Goal: Task Accomplishment & Management: Manage account settings

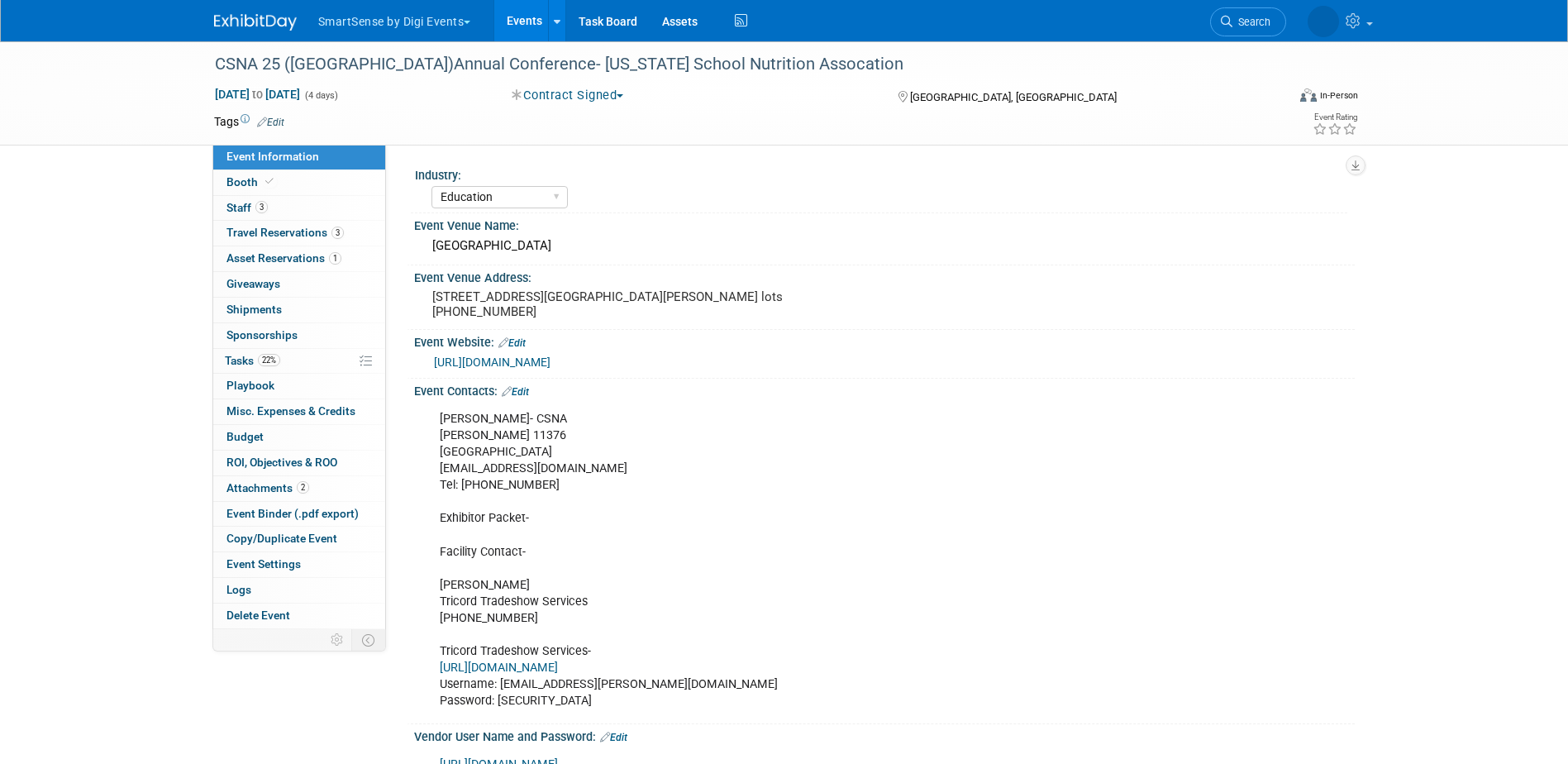
select select "Education"
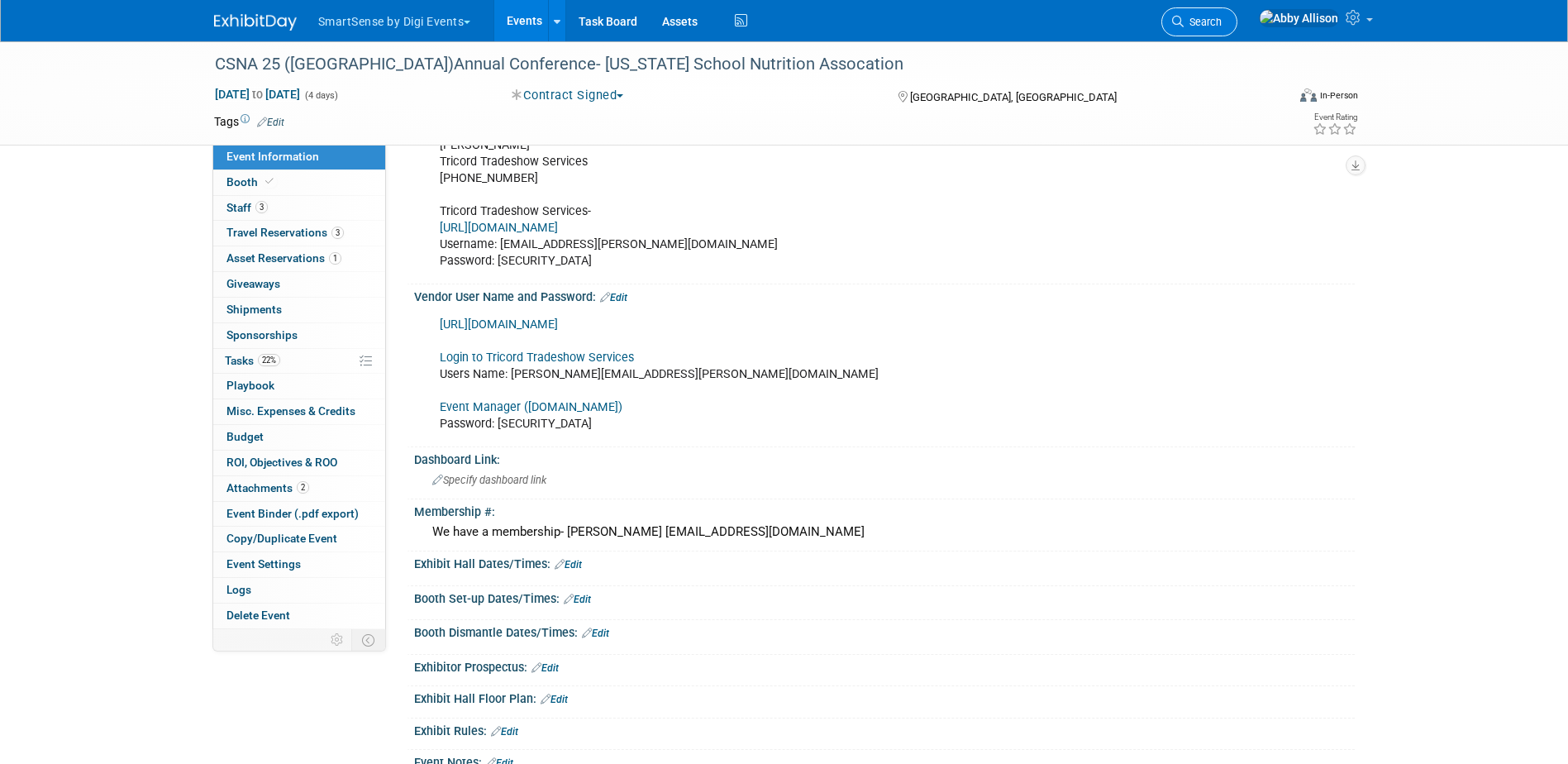
click at [1184, 17] on icon at bounding box center [1178, 21] width 11 height 11
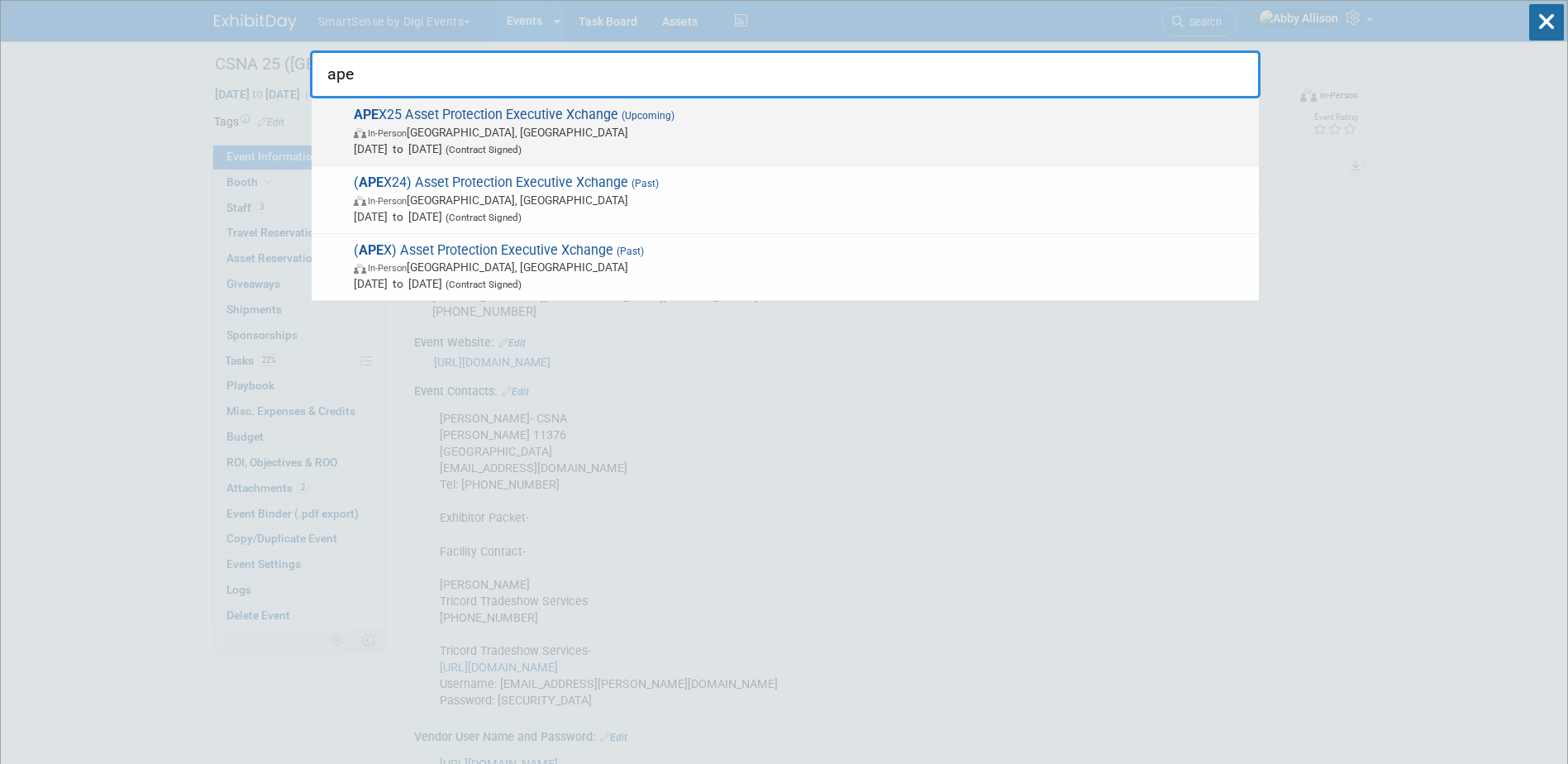
type input "ape"
click at [474, 118] on span "APE X25 Asset Protection Executive Xchange (Upcoming) In-Person Nashville, TN S…" at bounding box center [800, 131] width 902 height 50
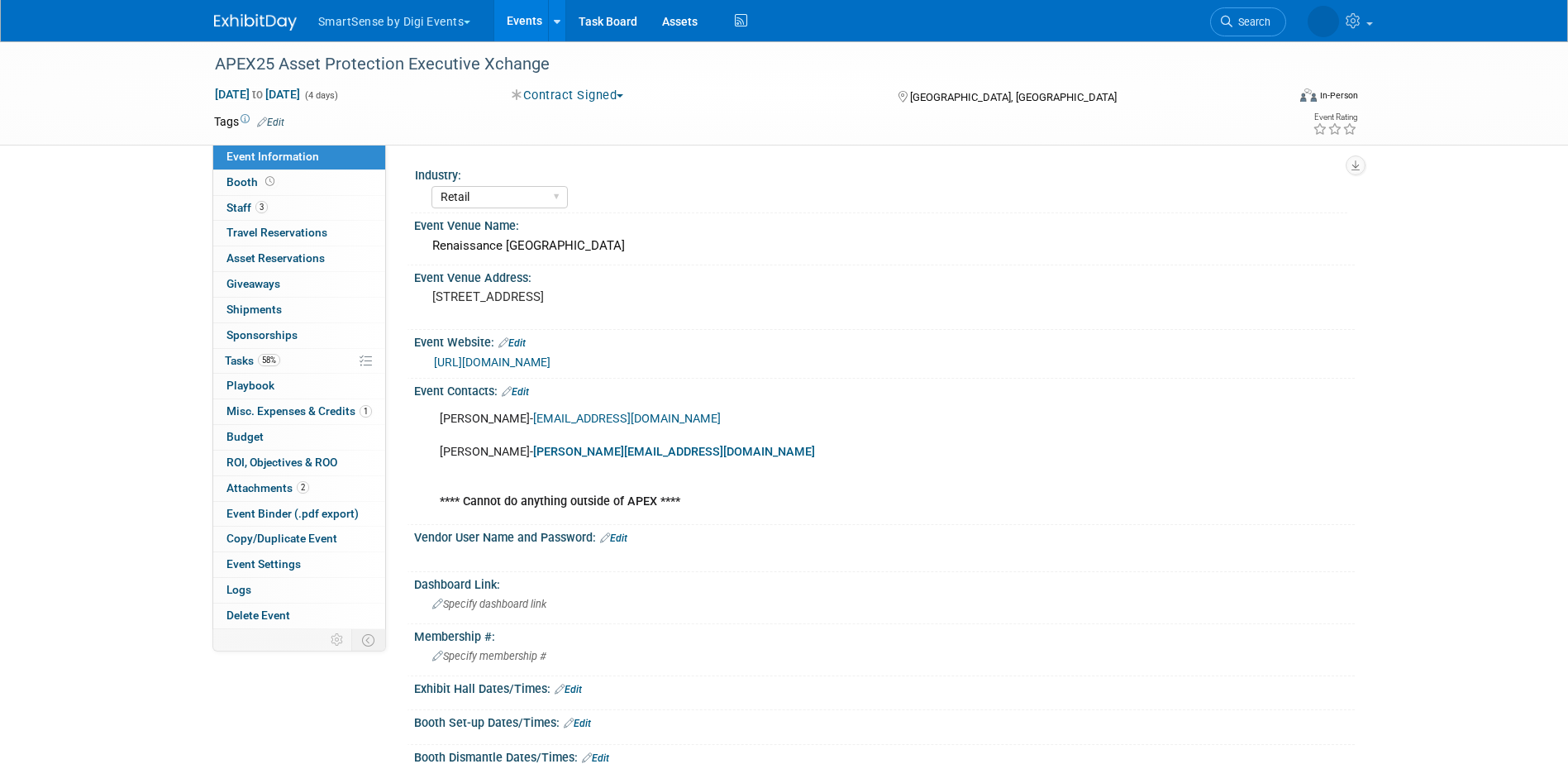
select select "Retail"
drag, startPoint x: 687, startPoint y: 421, endPoint x: 523, endPoint y: 422, distance: 164.0
click at [523, 422] on div "Amber Bradley- amber@calibrationgroup.com Ryan Bauss- ryan@calibrationgroup.com…" at bounding box center [801, 461] width 745 height 116
copy link "amber@calibrationgroup.com"
drag, startPoint x: 670, startPoint y: 454, endPoint x: 507, endPoint y: 450, distance: 163.0
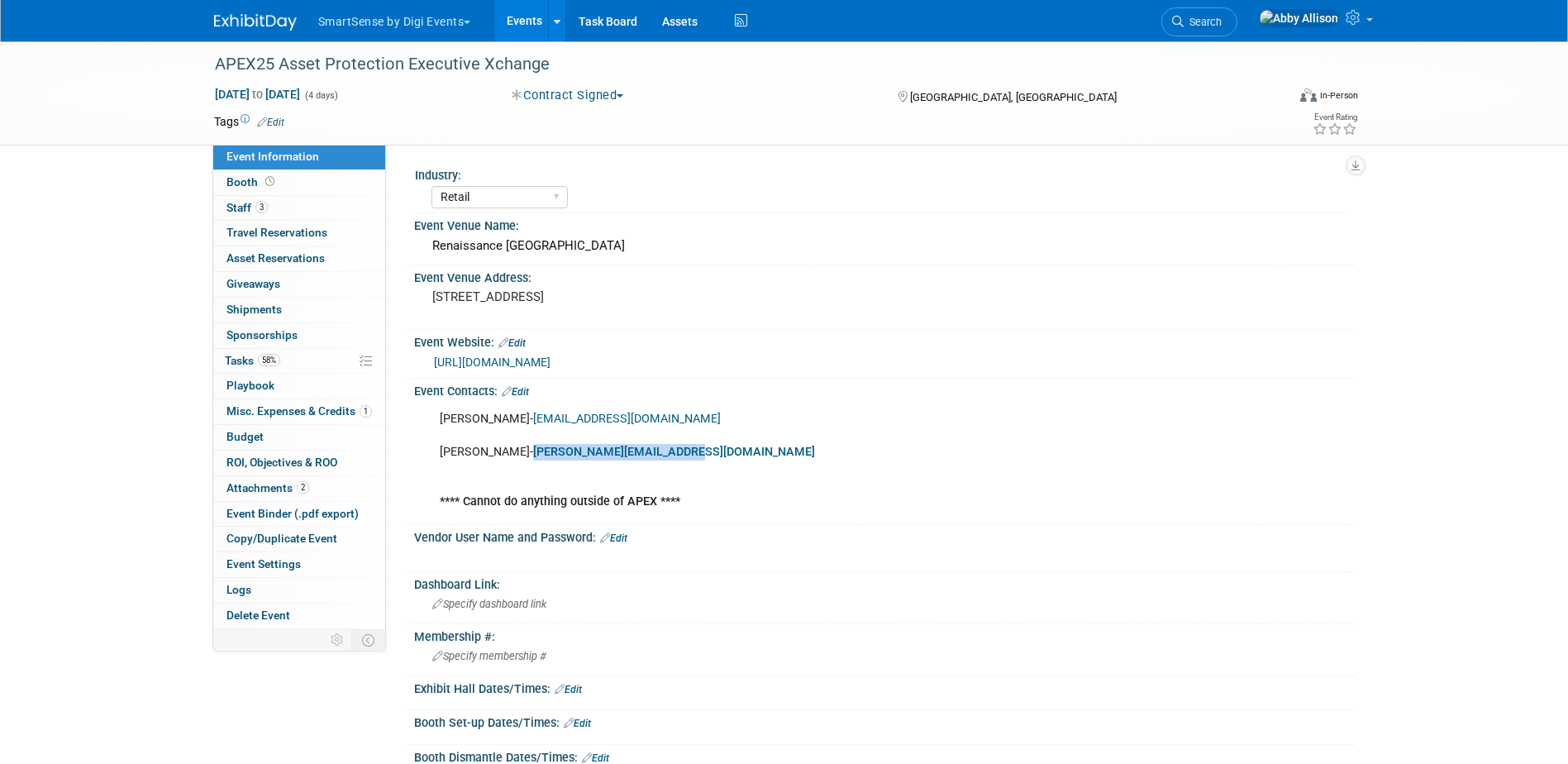
click at [507, 450] on div "Amber Bradley- amber@calibrationgroup.com Ryan Bauss- ryan@calibrationgroup.com…" at bounding box center [801, 461] width 745 height 116
copy link "ryan@calibrationgroup.com"
click at [1227, 14] on link "Search" at bounding box center [1199, 22] width 76 height 29
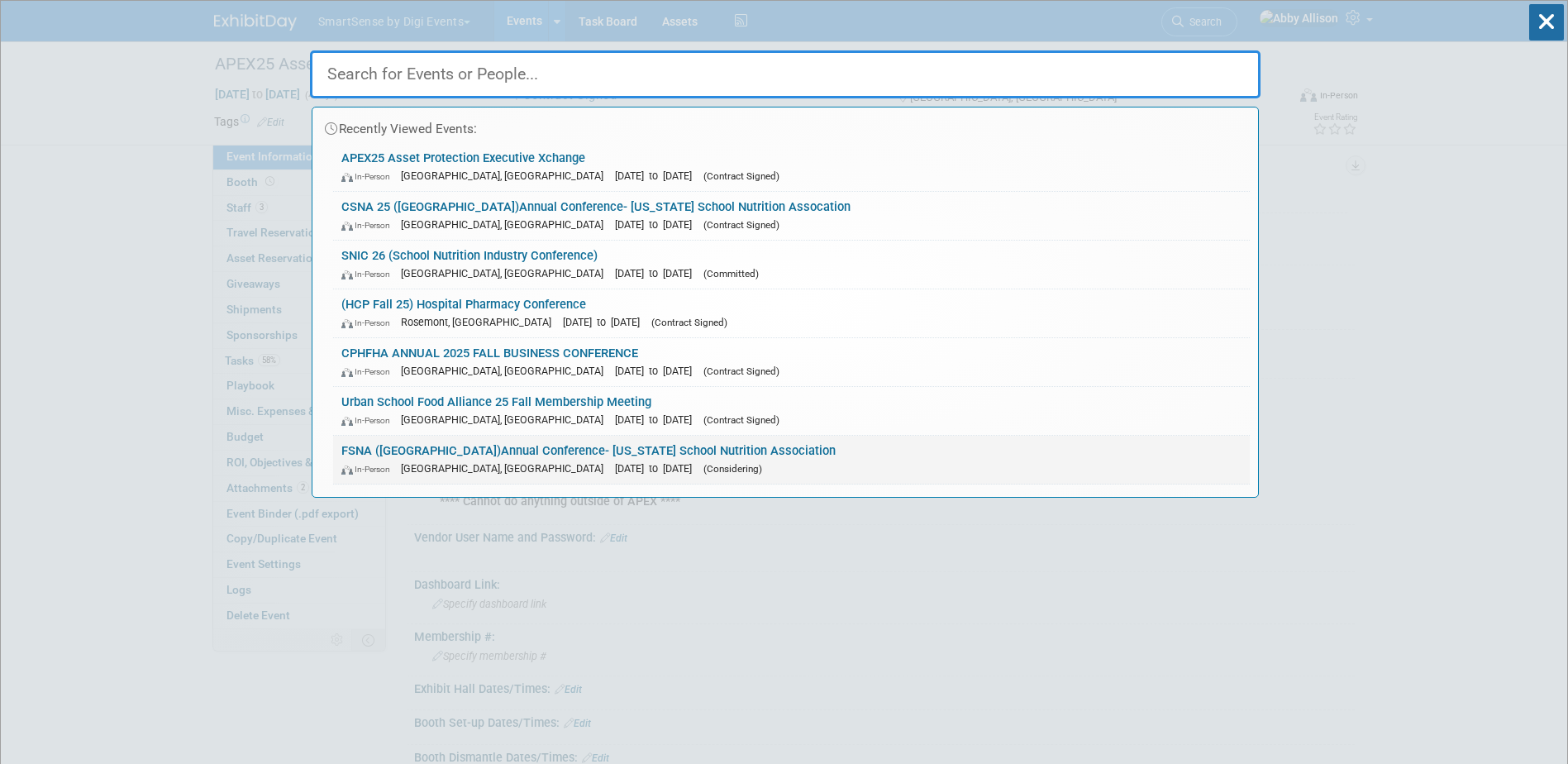
click at [421, 455] on link "FSNA (FL)Annual Conference- Florida School Nutrition Association In-Person Dayt…" at bounding box center [791, 459] width 917 height 48
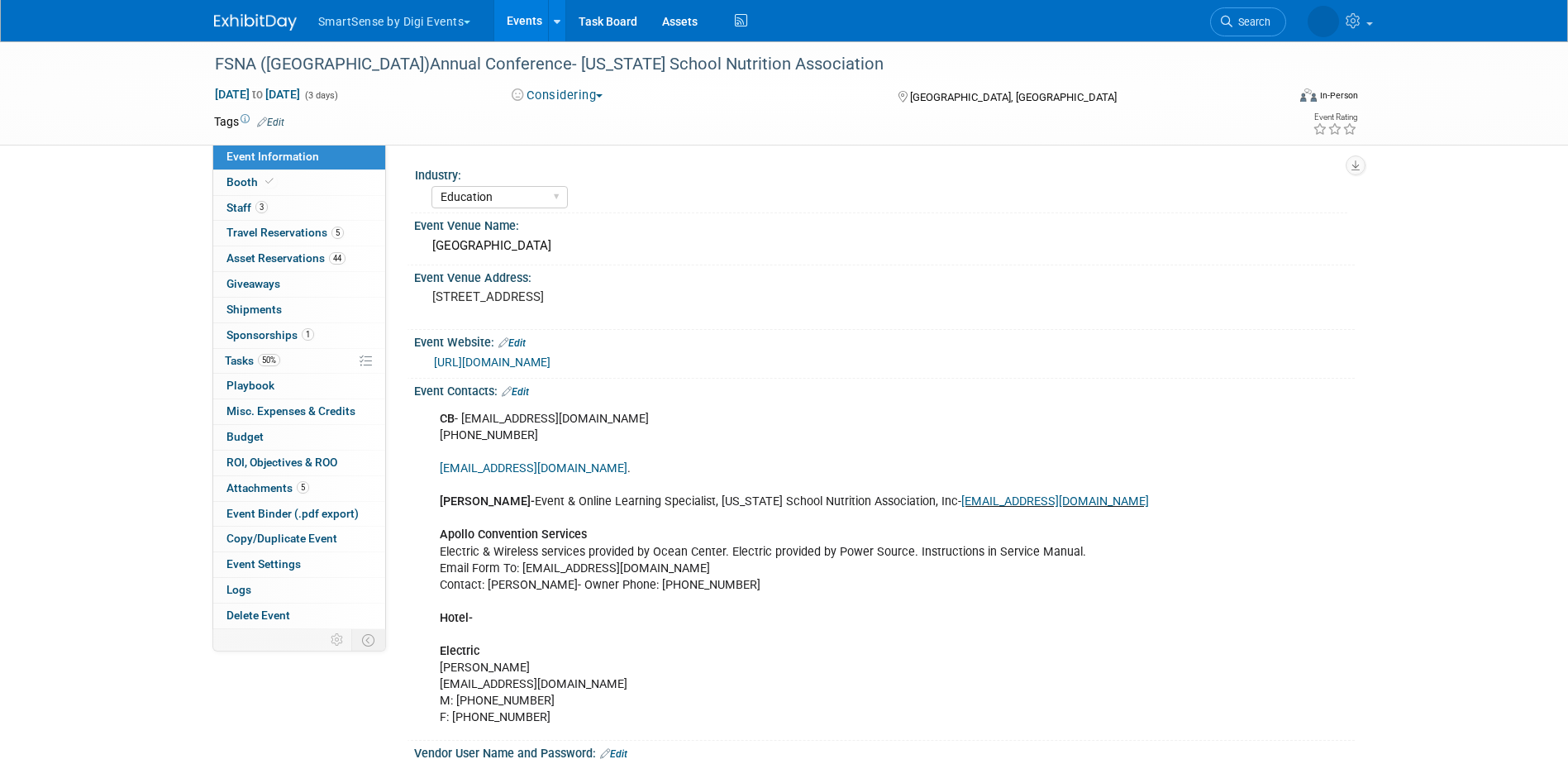
select select "Education"
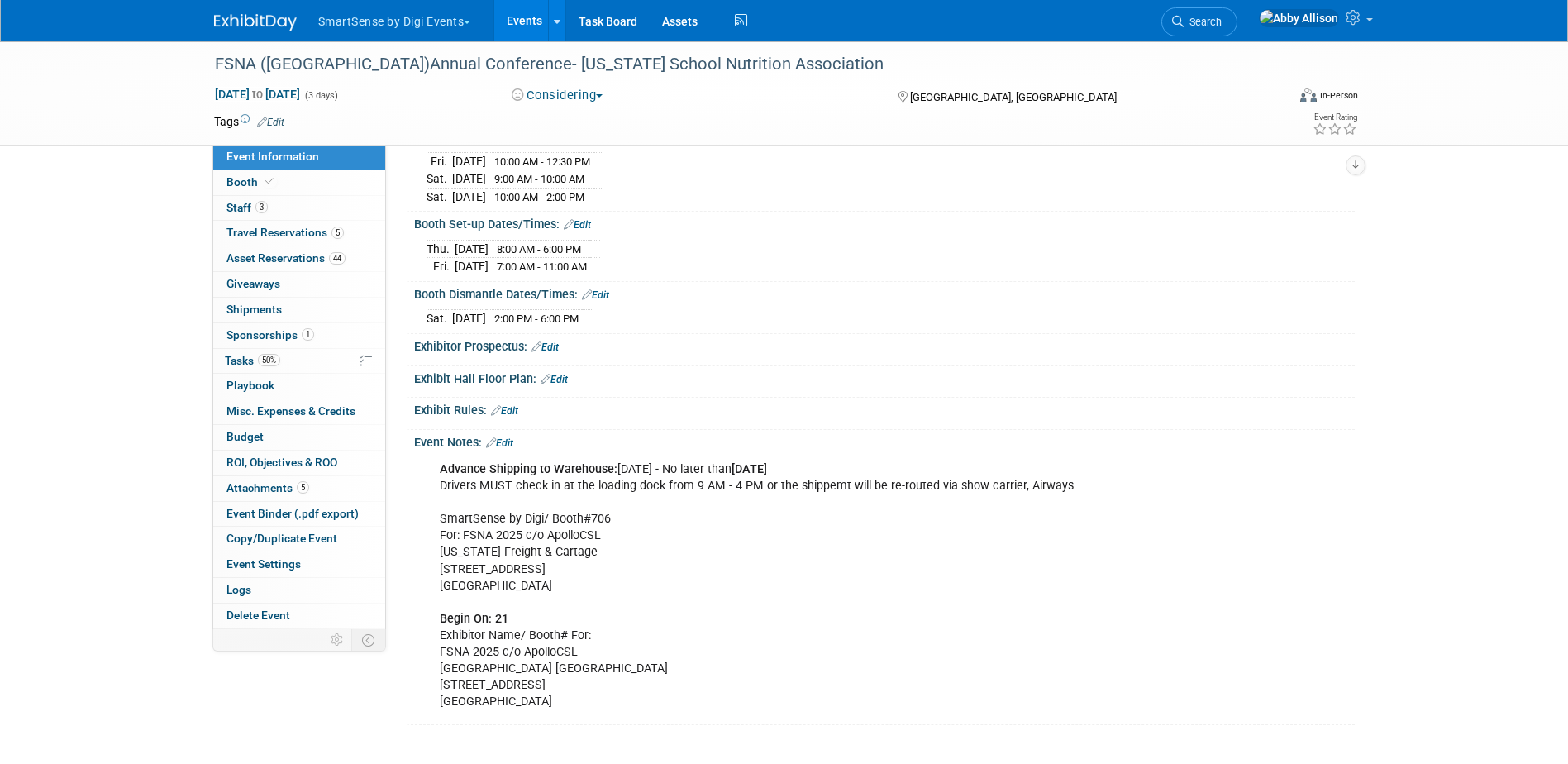
scroll to position [827, 0]
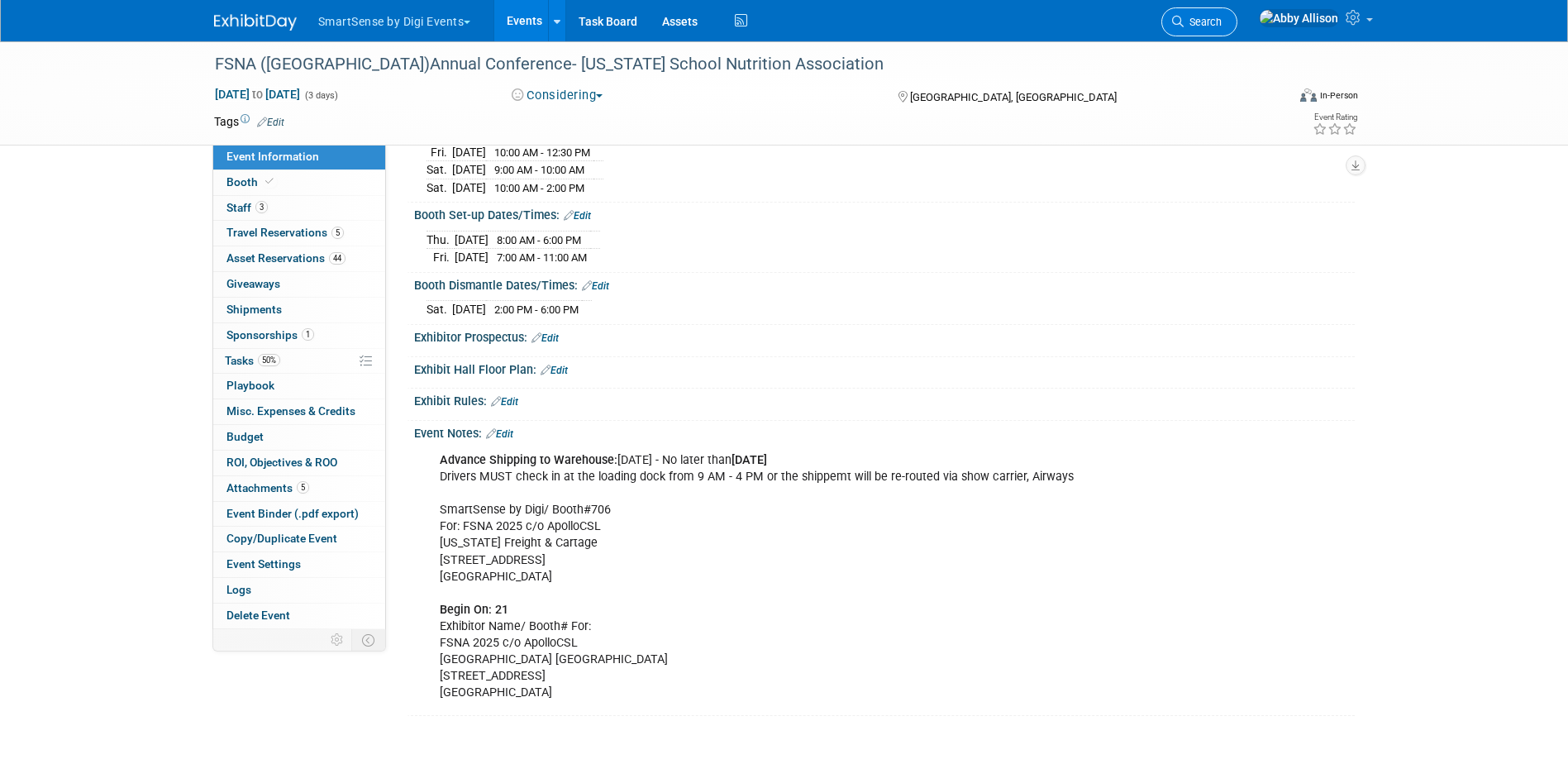
click at [1222, 19] on span "Search" at bounding box center [1203, 22] width 38 height 12
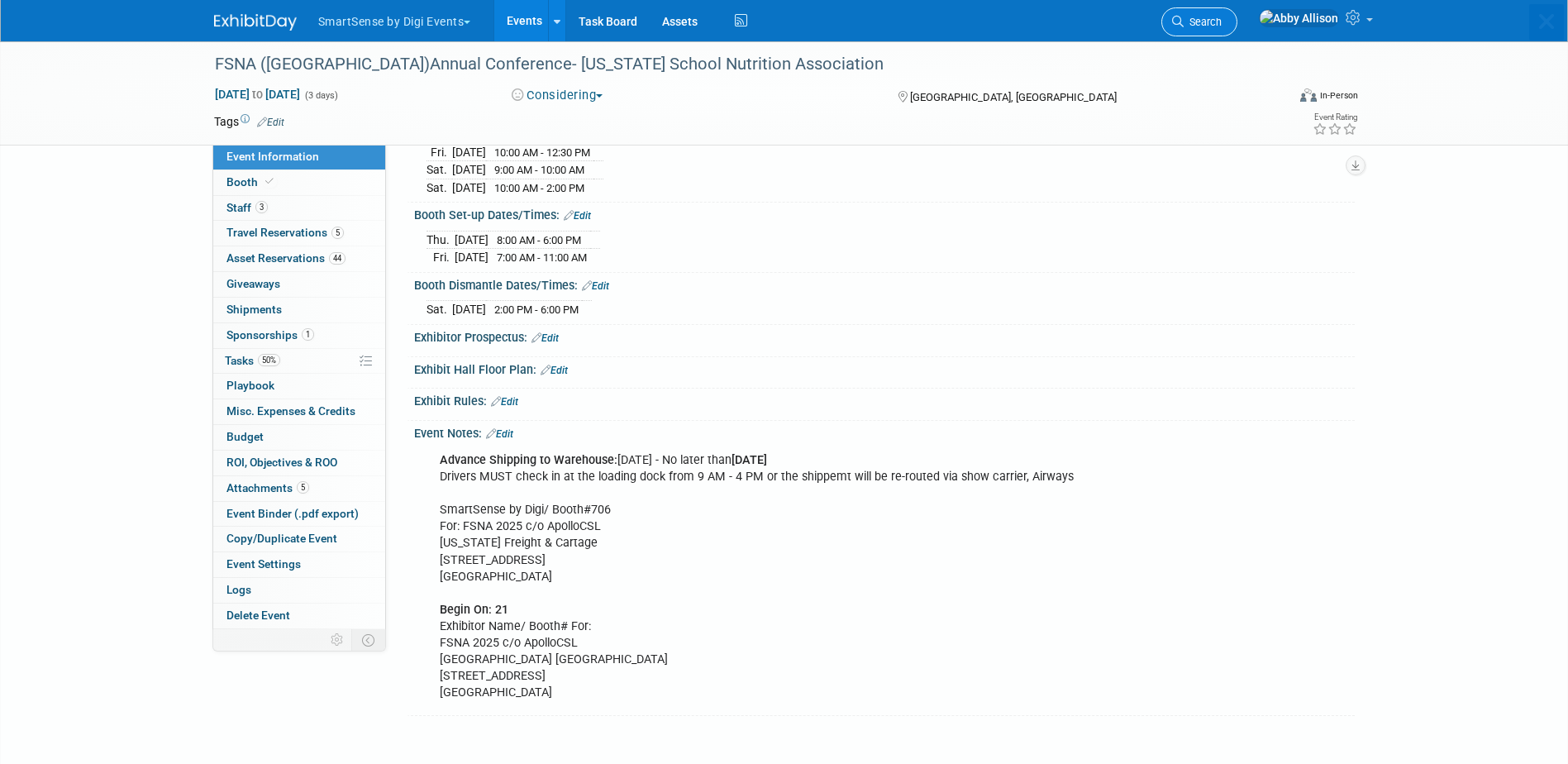
scroll to position [0, 0]
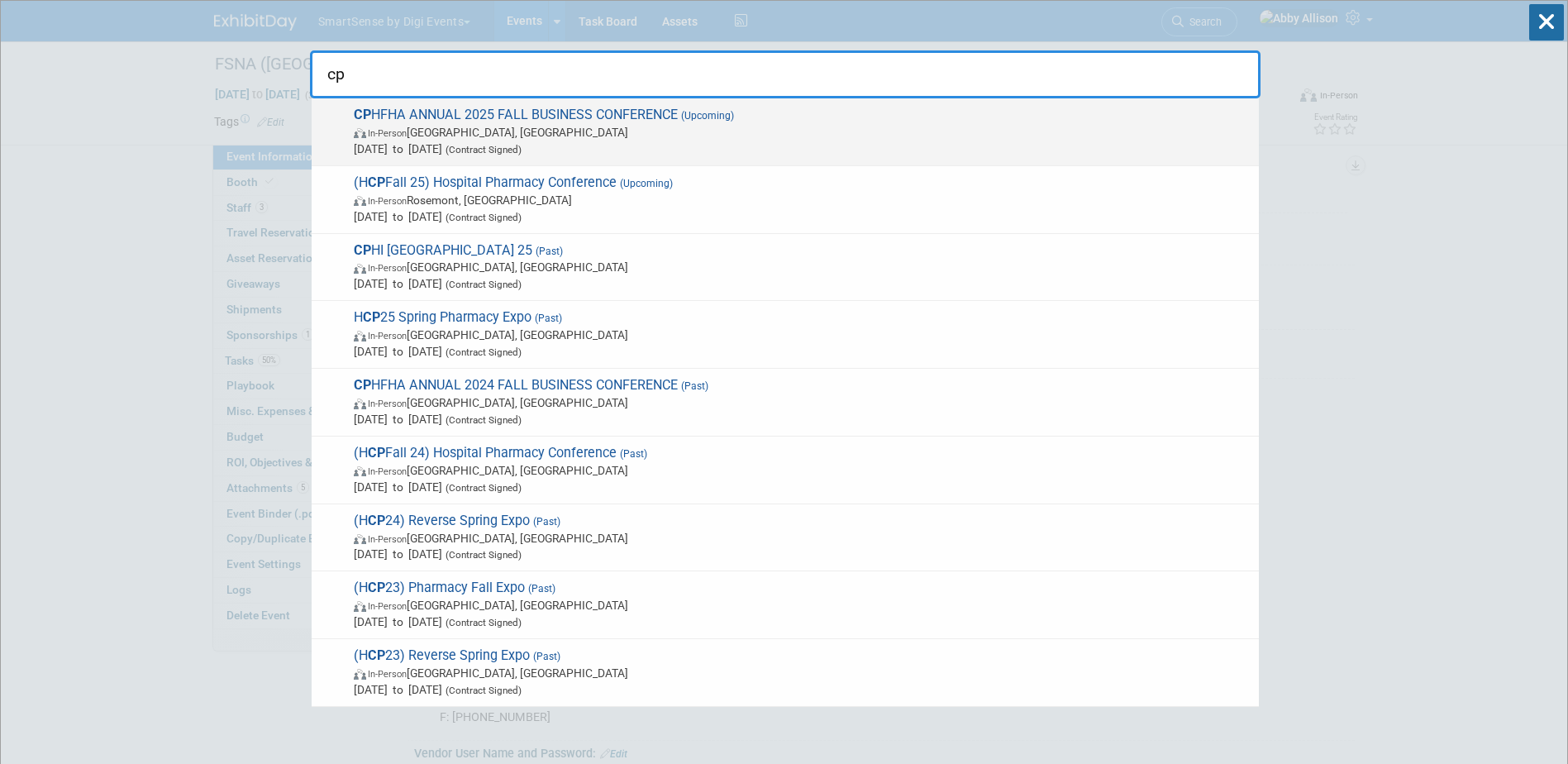
type input "cp"
click at [459, 121] on span "CP HFHA ANNUAL 2025 FALL BUSINESS CONFERENCE (Upcoming) In-Person Gatineau, Can…" at bounding box center [800, 131] width 902 height 50
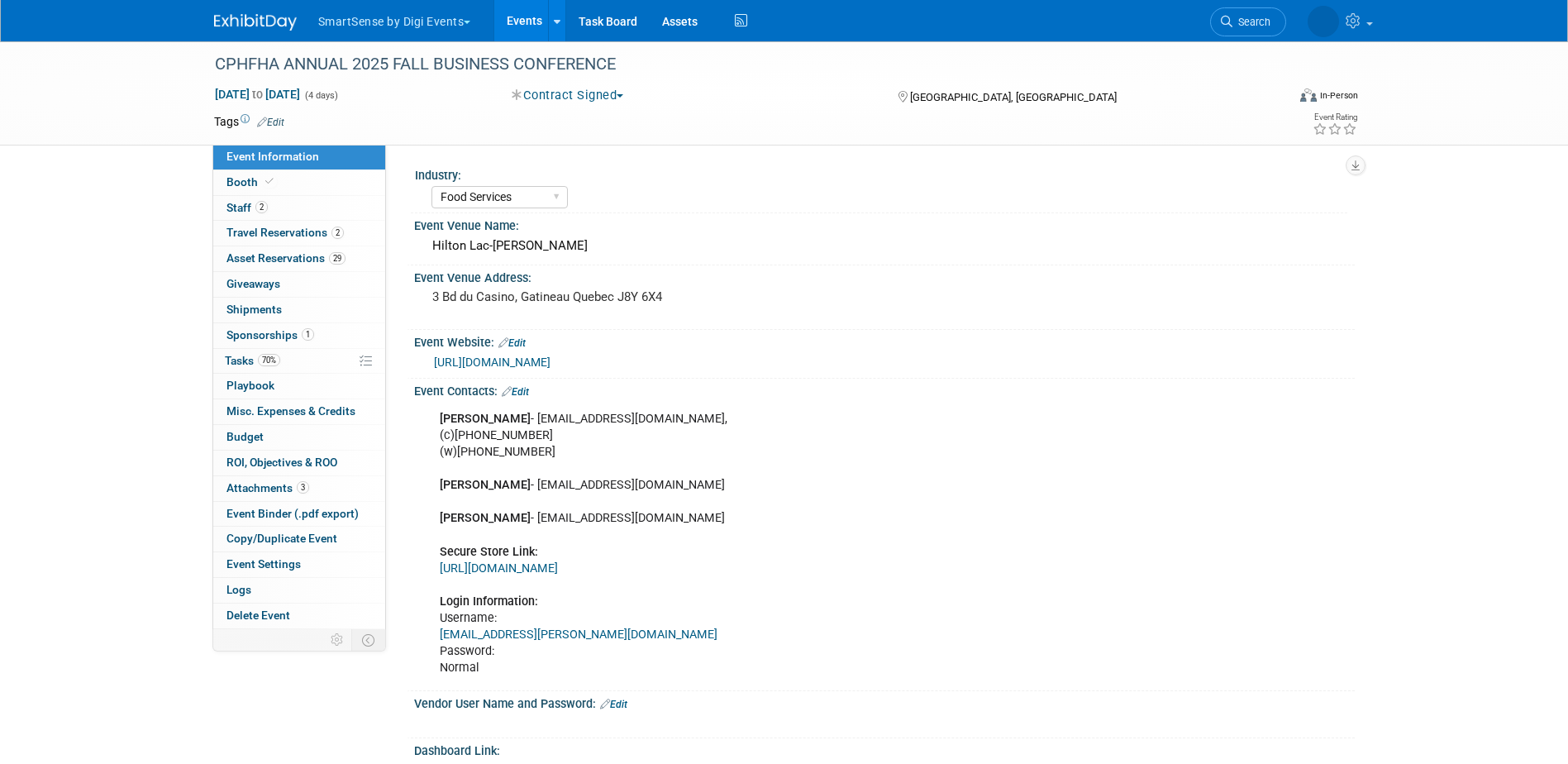
select select "Food Services"
click at [526, 387] on link "Edit" at bounding box center [516, 392] width 28 height 11
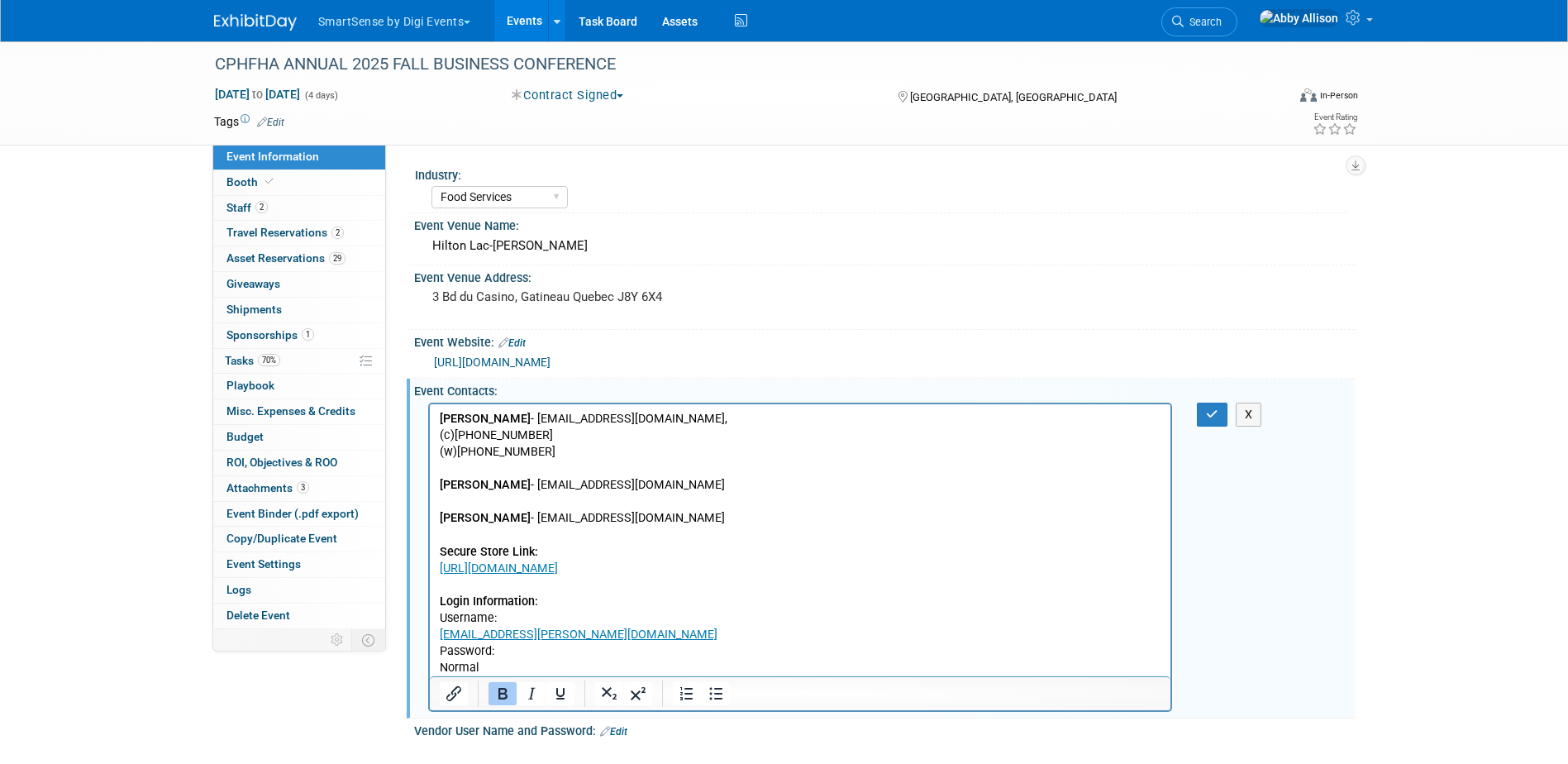
click at [498, 664] on p "[PERSON_NAME] - [EMAIL_ADDRESS][DOMAIN_NAME], (c)[PHONE_NUMBER] (w)[PHONE_NUMBE…" at bounding box center [800, 543] width 722 height 265
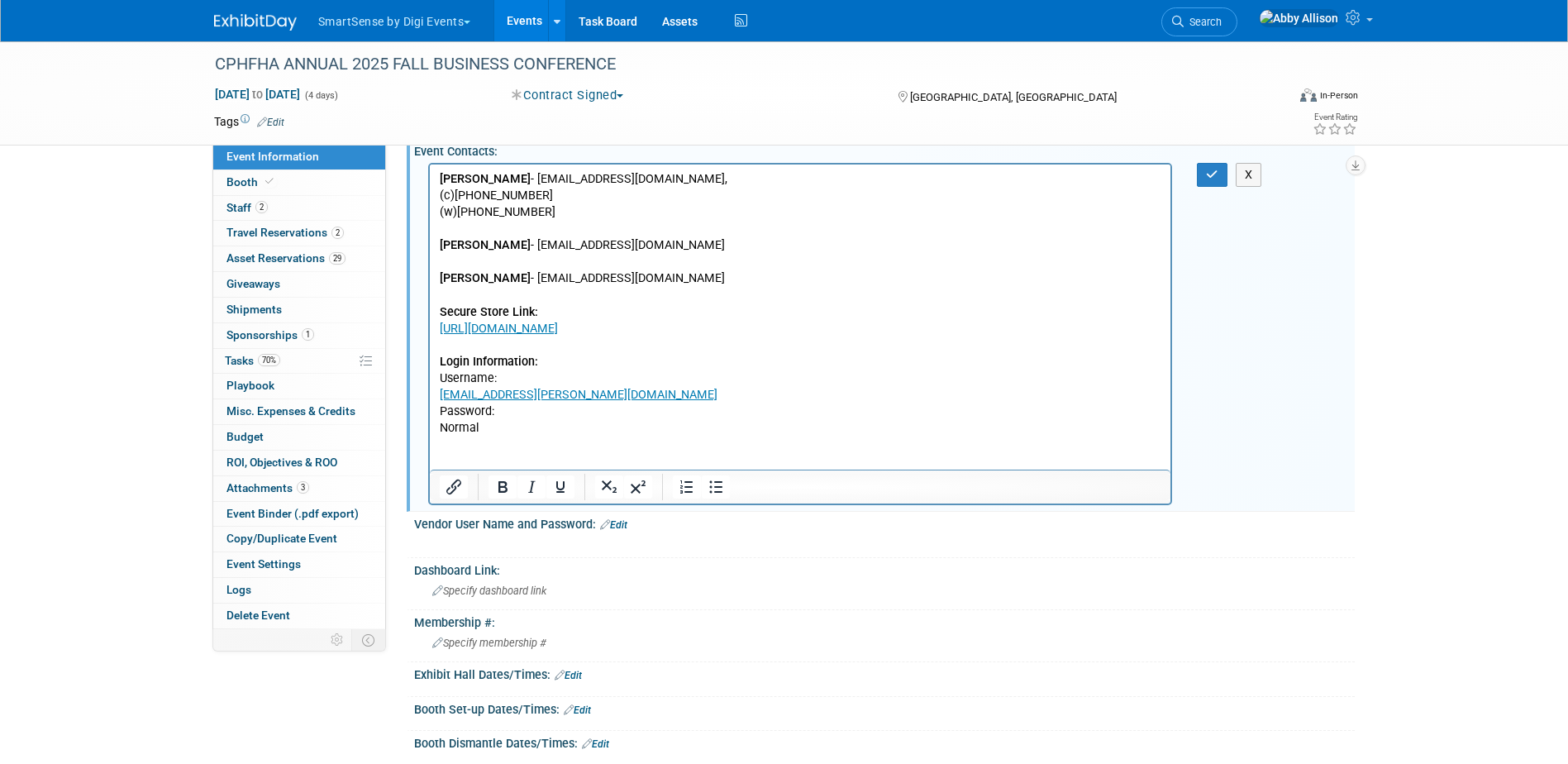
scroll to position [248, 0]
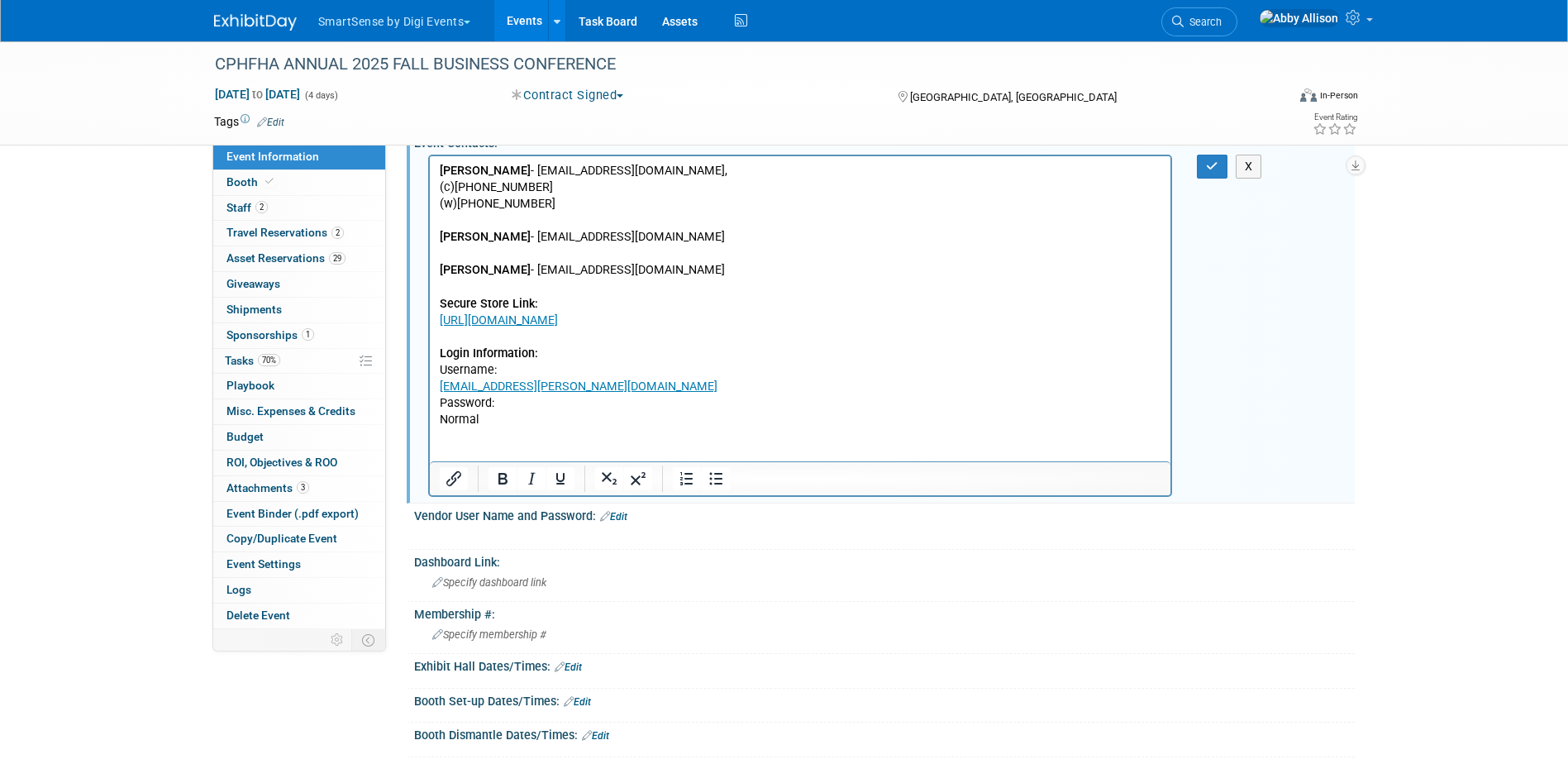
click at [443, 442] on p "Rich Text Area. Press ALT-0 for help." at bounding box center [800, 436] width 722 height 16
click at [442, 452] on p "Rich Text Area. Press ALT-0 for help." at bounding box center [800, 452] width 722 height 16
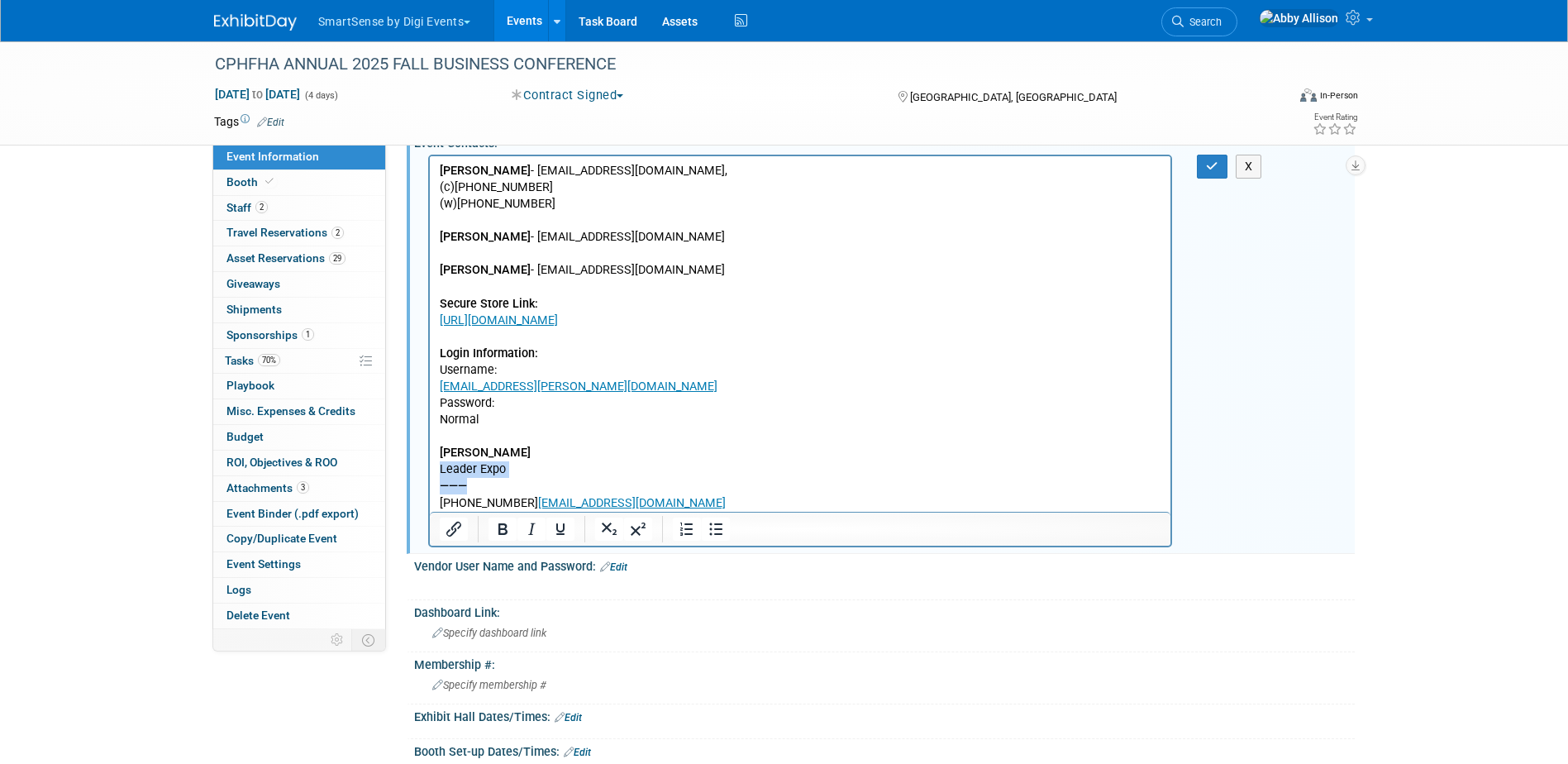
drag, startPoint x: 471, startPoint y: 491, endPoint x: 858, endPoint y: 624, distance: 409.2
click at [429, 468] on html "Andrew Prankie - prankie.a@gmail.com, (c)204-720-7103 (w)204-727-7141 Brenda He…" at bounding box center [800, 333] width 741 height 355
click at [443, 468] on p "Leader Expo" at bounding box center [800, 468] width 722 height 16
click at [436, 468] on html "Andrew Prankie - prankie.a@gmail.com, (c)204-720-7103 (w)204-727-7141 Brenda He…" at bounding box center [800, 333] width 741 height 355
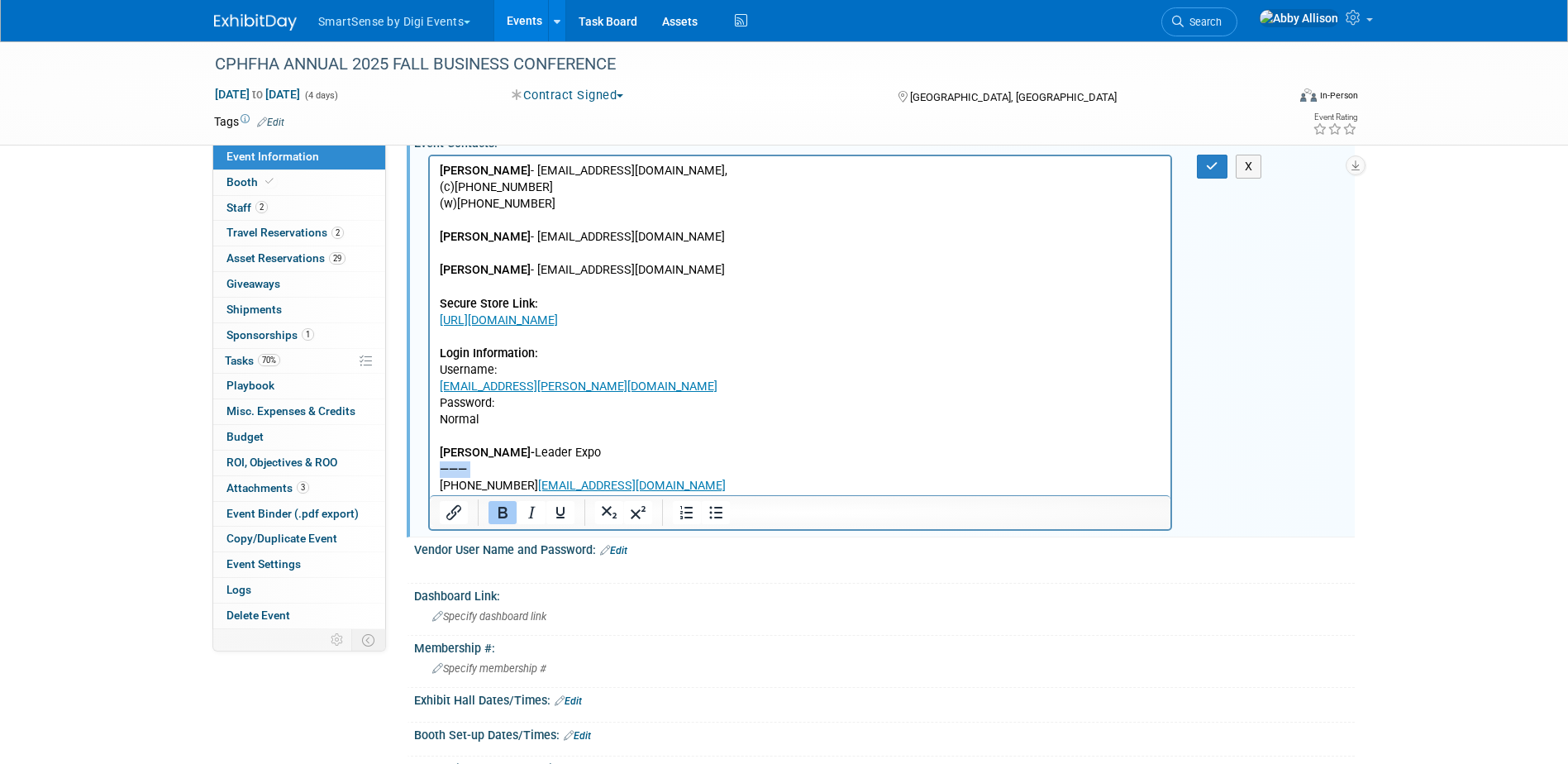
drag, startPoint x: 440, startPoint y: 485, endPoint x: 435, endPoint y: 471, distance: 14.9
click at [435, 471] on html "Andrew Prankie - prankie.a@gmail.com, (c)204-720-7103 (w)204-727-7141 Brenda He…" at bounding box center [800, 325] width 741 height 339
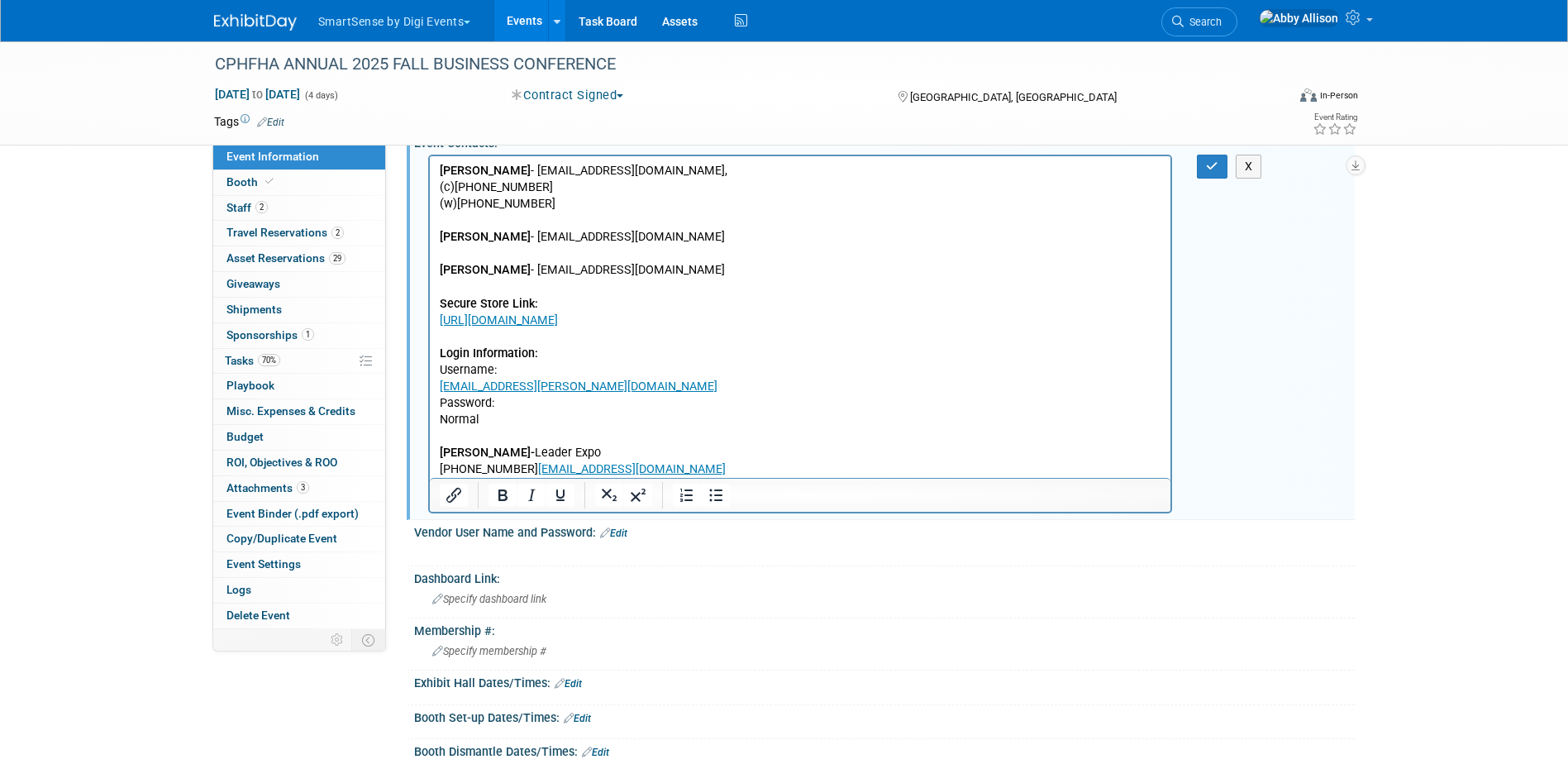
drag, startPoint x: 517, startPoint y: 468, endPoint x: 500, endPoint y: 468, distance: 17.0
click at [517, 468] on p "(514) 444-2348 dguay@groupeabp.com" at bounding box center [800, 468] width 722 height 16
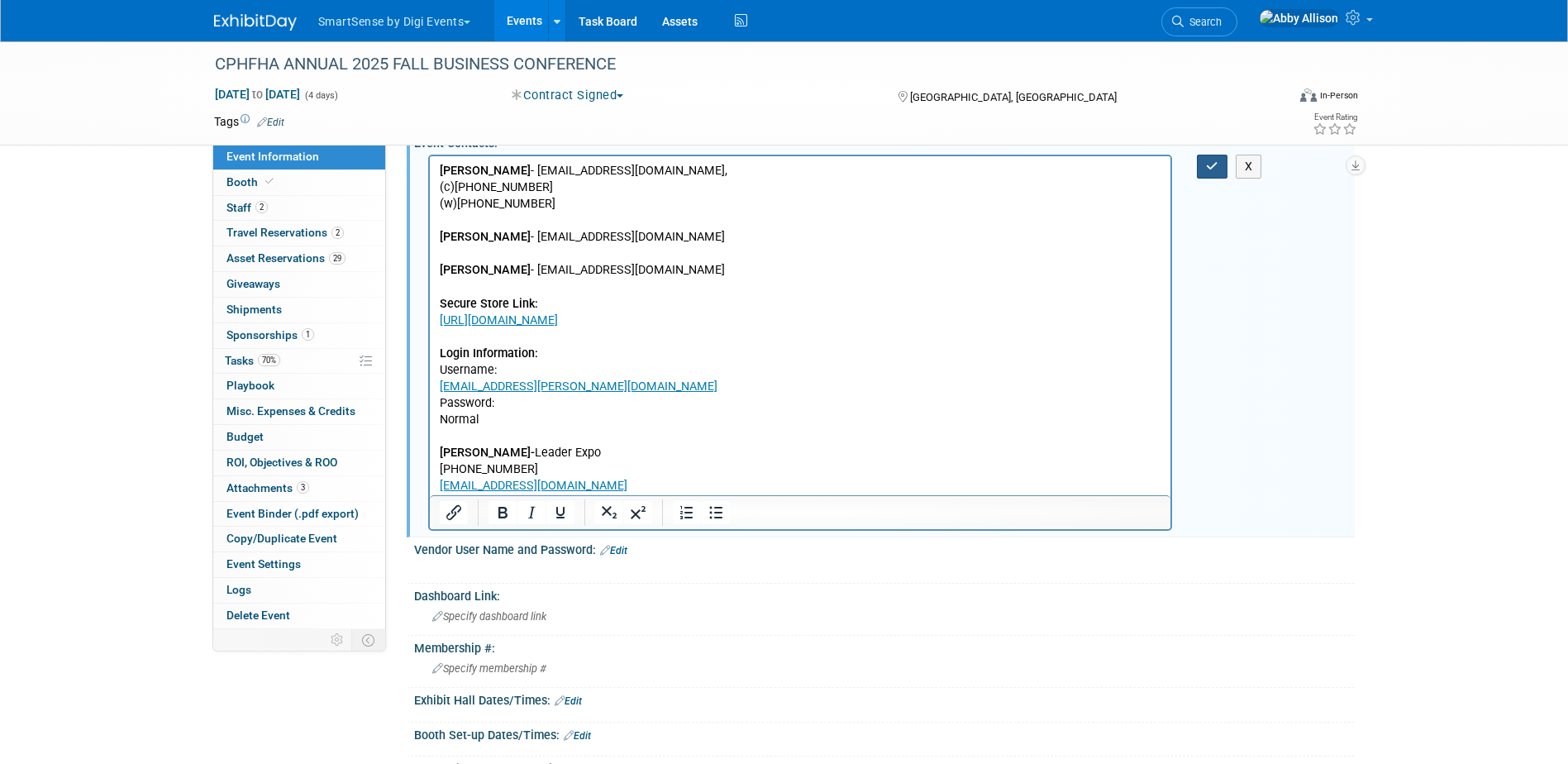
click at [1205, 169] on button "button" at bounding box center [1211, 167] width 30 height 24
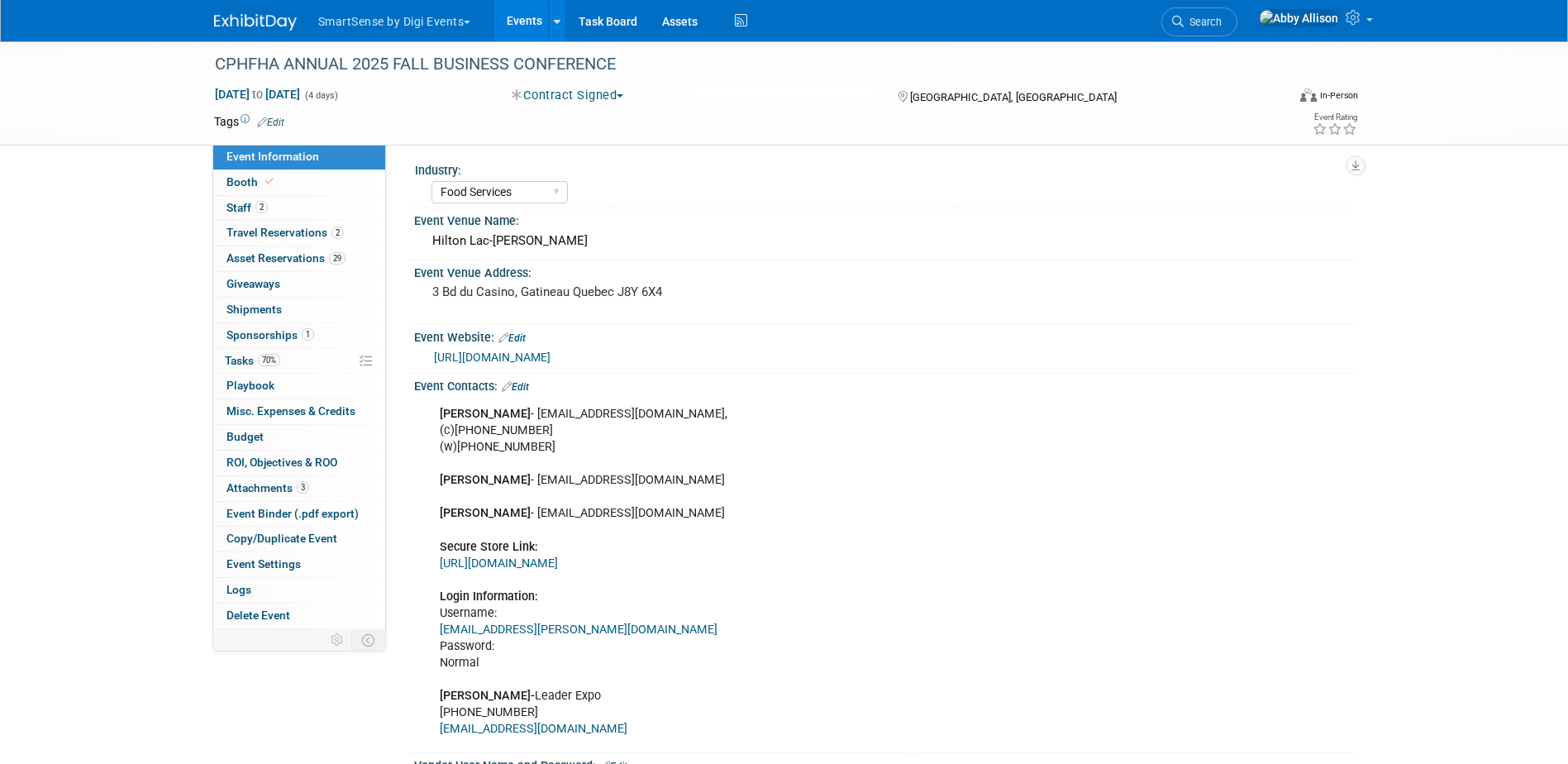
scroll to position [0, 0]
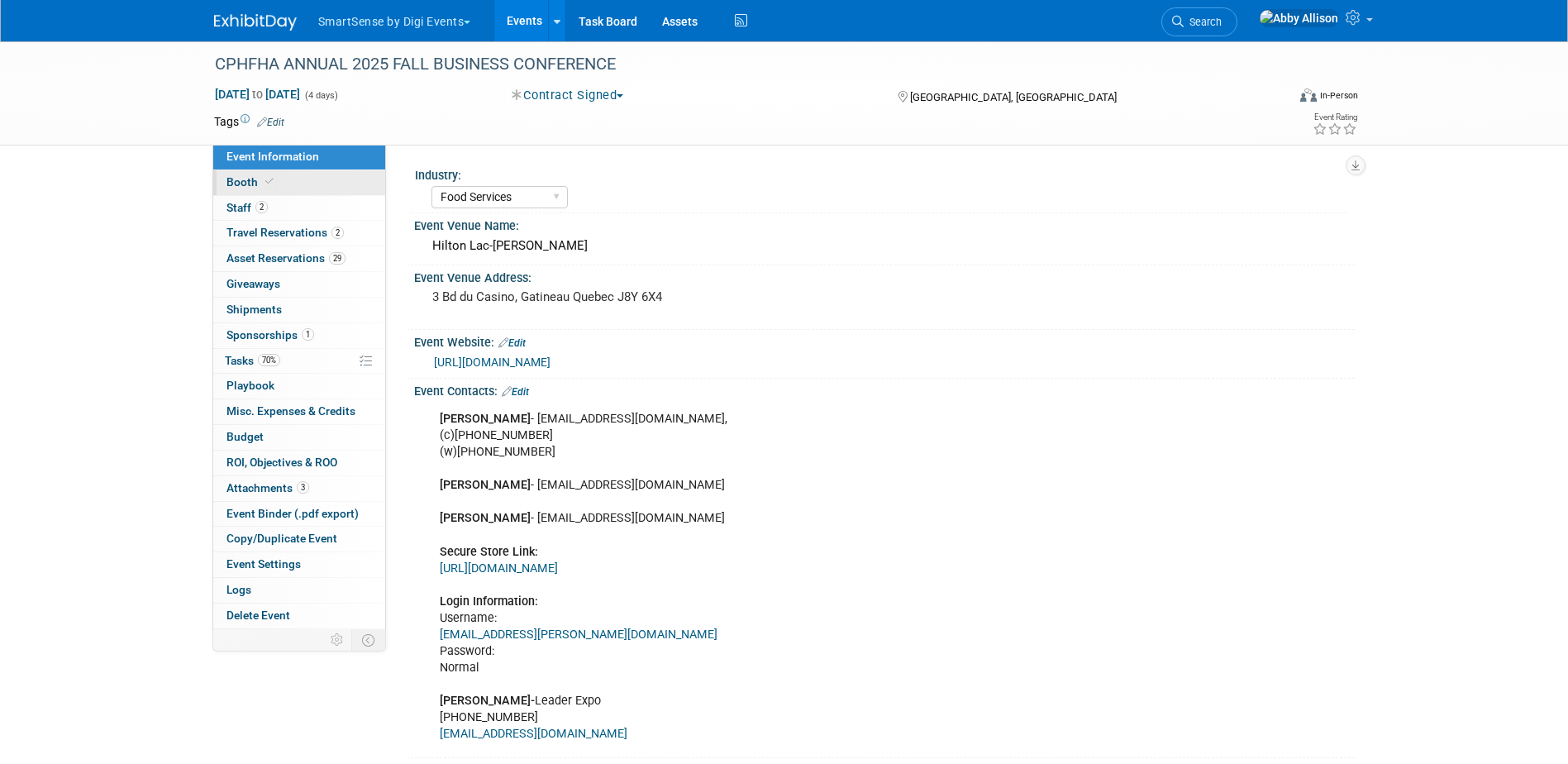
click at [233, 181] on span "Booth" at bounding box center [251, 181] width 50 height 13
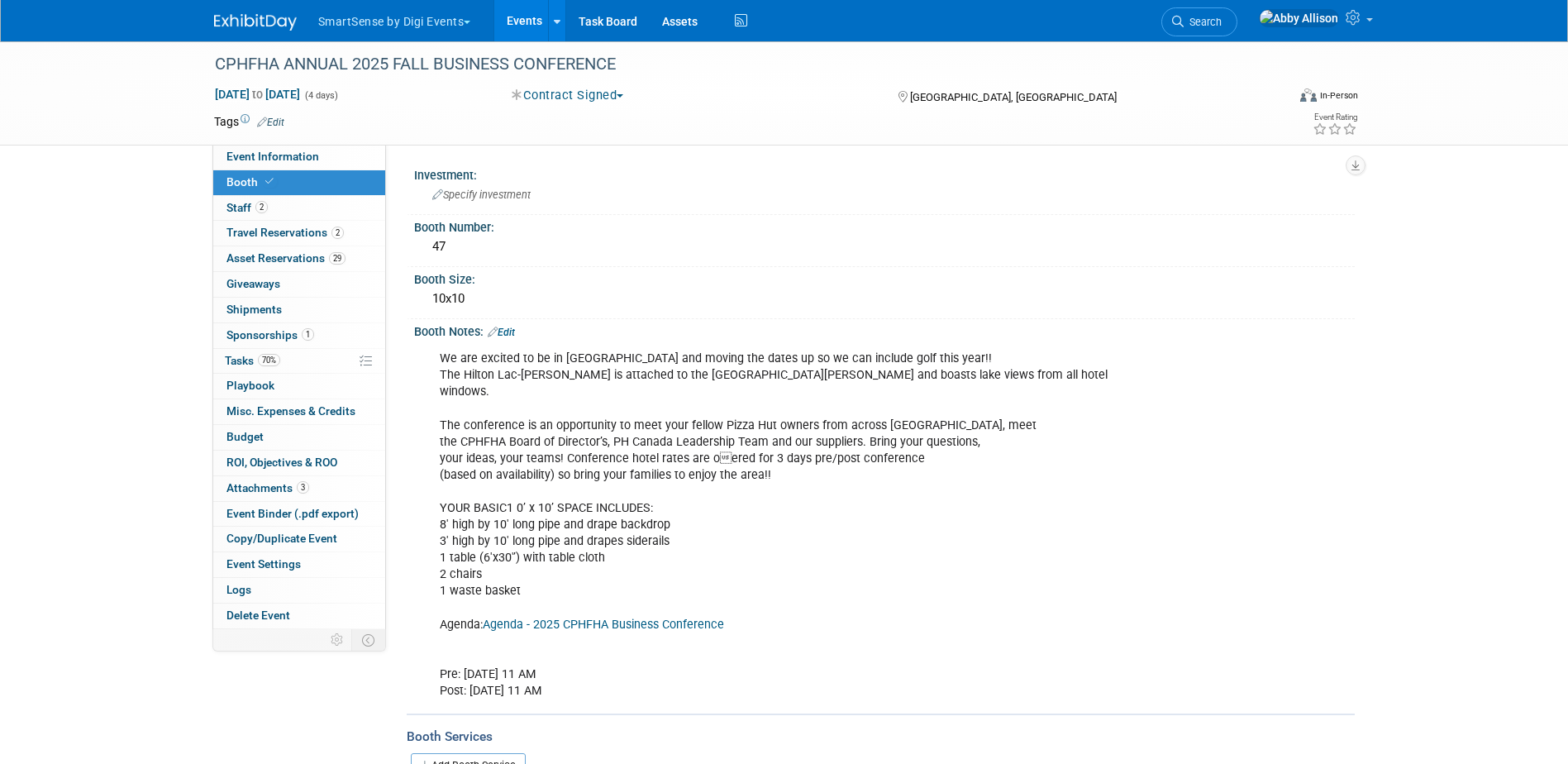
click at [598, 622] on link "Agenda - 2025 CPHFHA Business Conference" at bounding box center [603, 625] width 241 height 14
click at [295, 160] on span "Event Information" at bounding box center [272, 156] width 92 height 13
select select "Food Services"
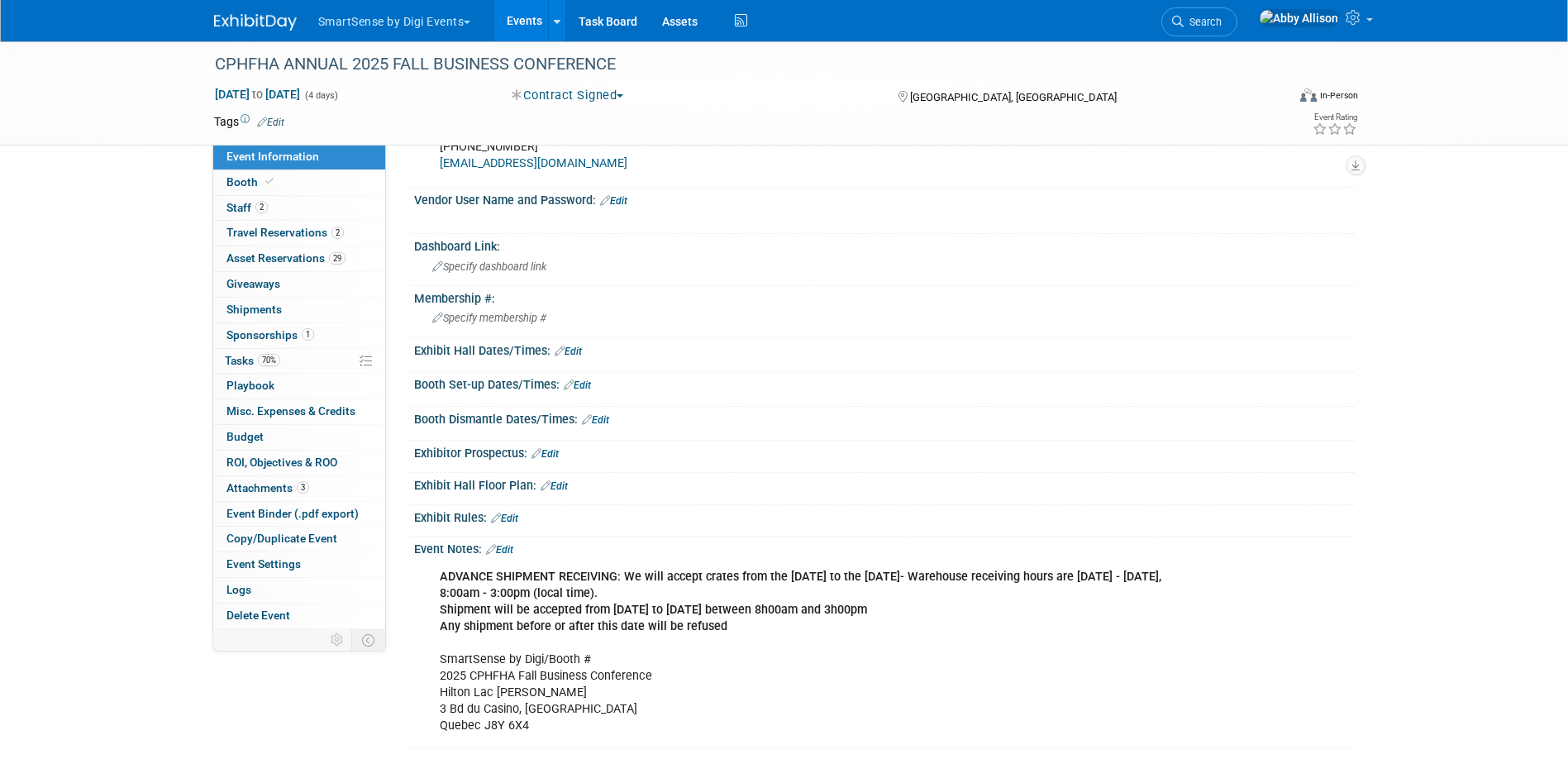
scroll to position [579, 0]
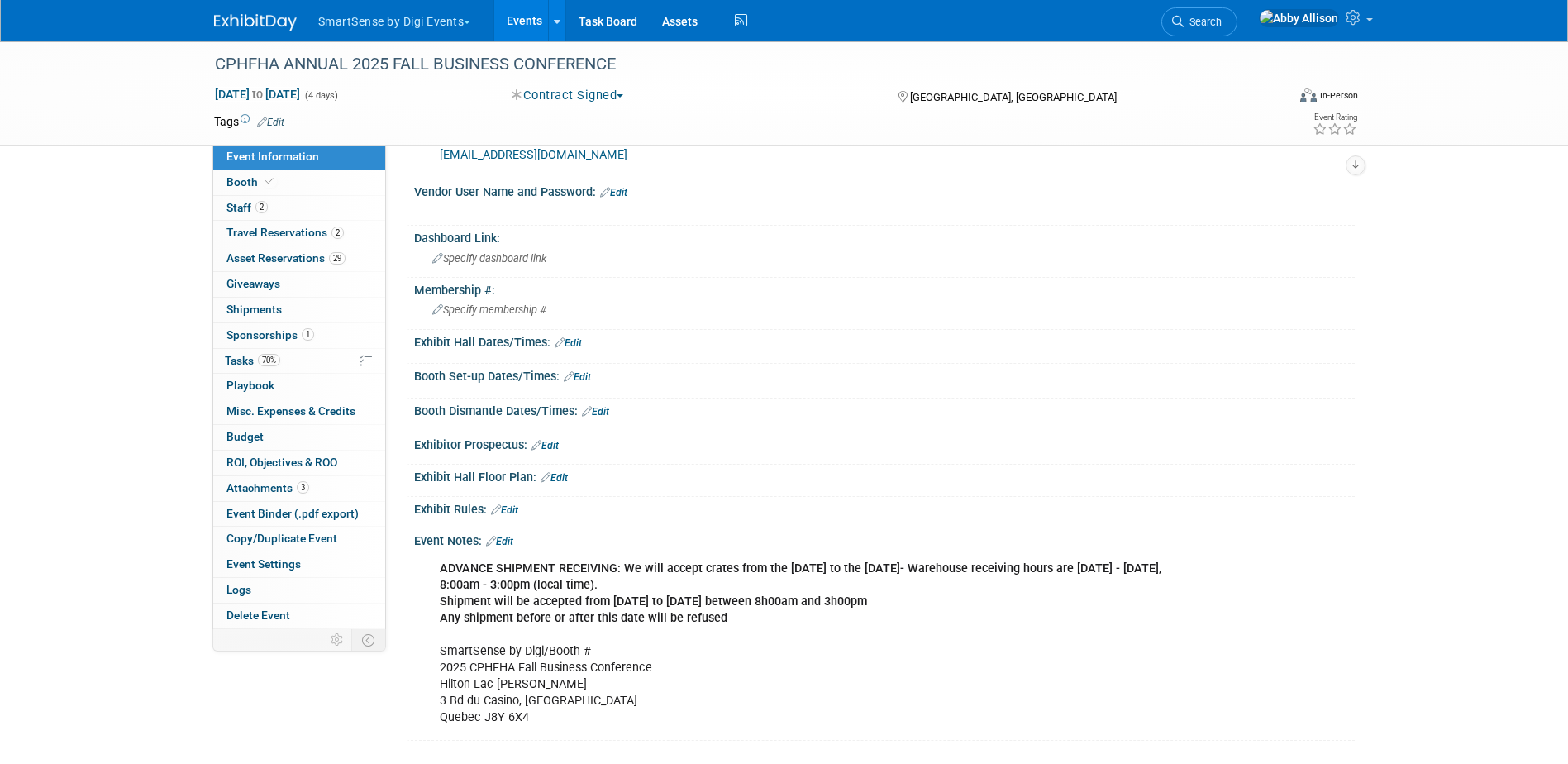
click at [574, 341] on link "Edit" at bounding box center [568, 342] width 28 height 11
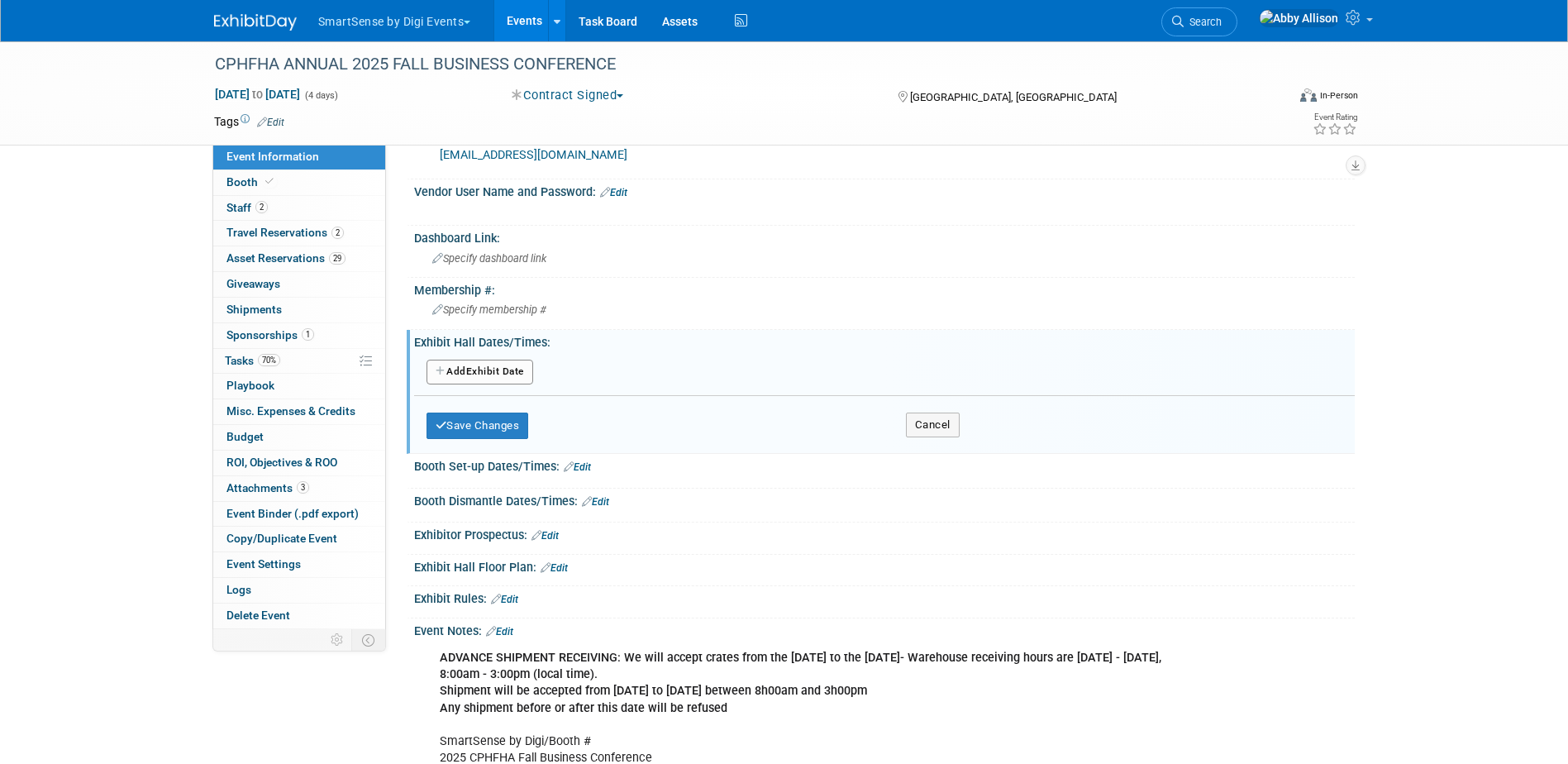
click at [509, 375] on button "Add Another Exhibit Date" at bounding box center [479, 372] width 106 height 25
select select "8"
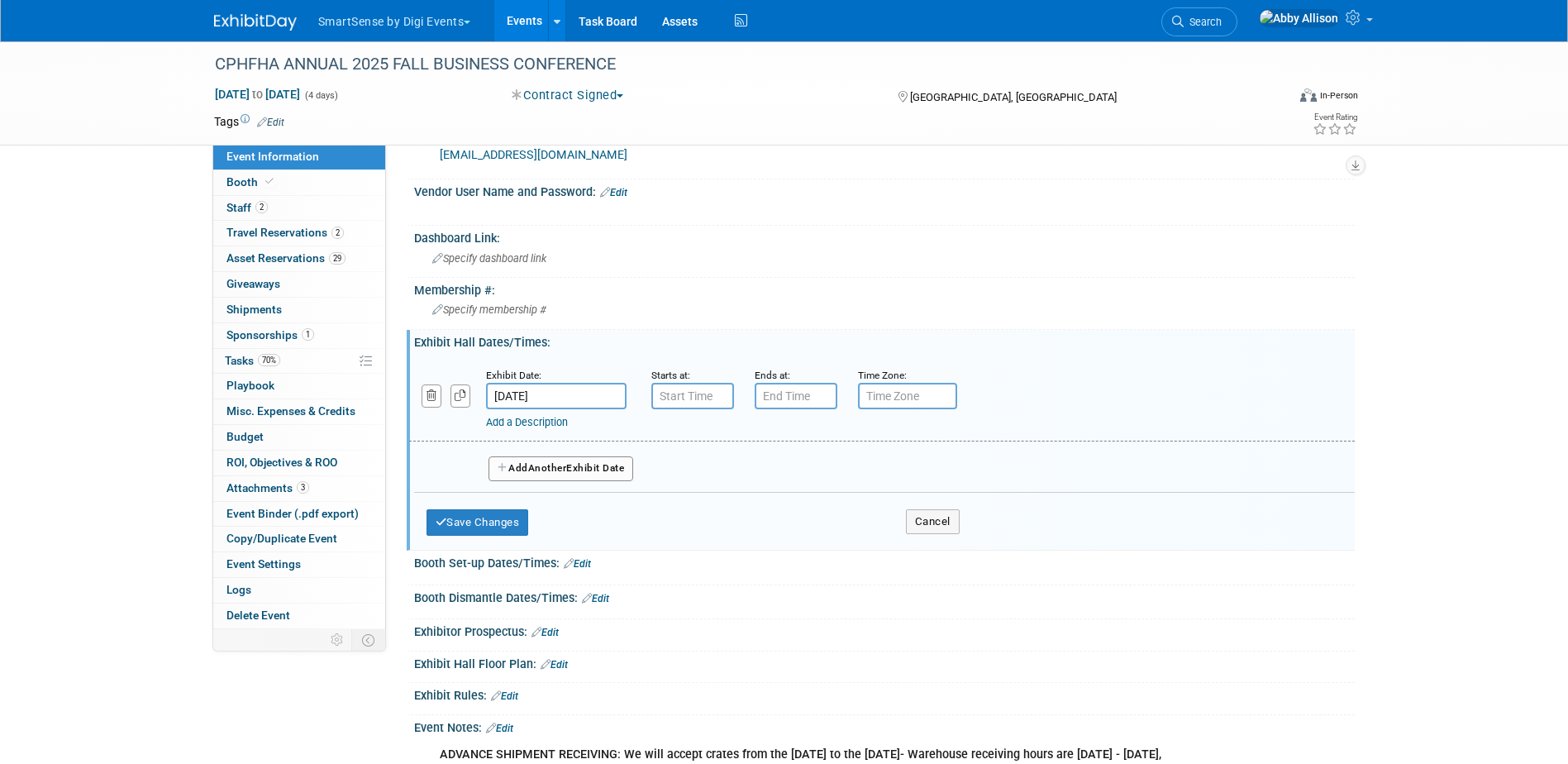
click at [517, 393] on input "Sep 27, 2025" at bounding box center [556, 396] width 141 height 27
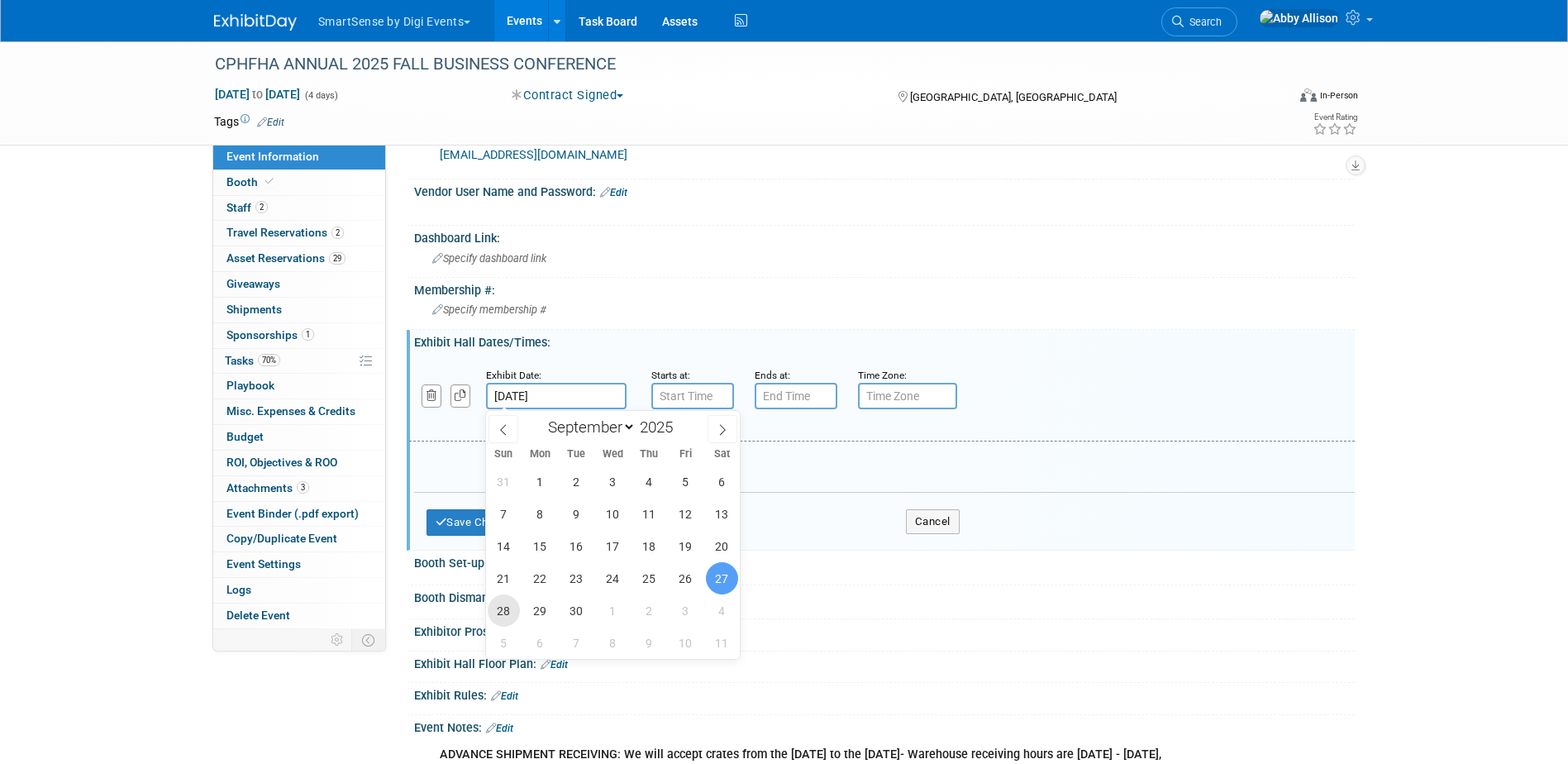
click at [508, 610] on span "28" at bounding box center [504, 610] width 32 height 32
type input "Sep 28, 2025"
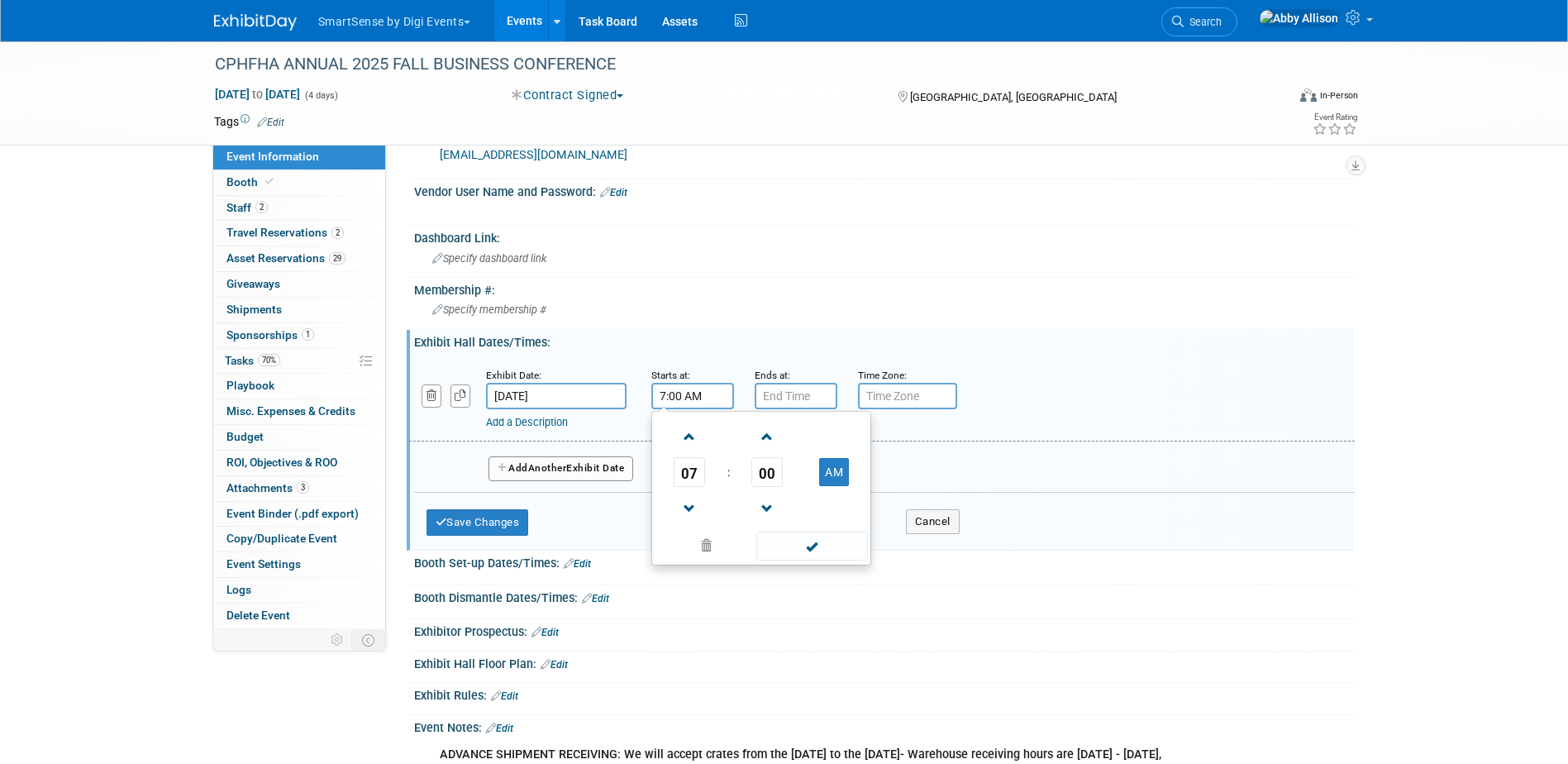
click at [717, 392] on input "7:00 AM" at bounding box center [693, 396] width 83 height 27
click at [696, 466] on span "07" at bounding box center [689, 472] width 31 height 29
click at [694, 477] on td "04" at bounding box center [682, 482] width 53 height 45
click at [833, 471] on button "AM" at bounding box center [834, 472] width 29 height 29
type input "4:00 PM"
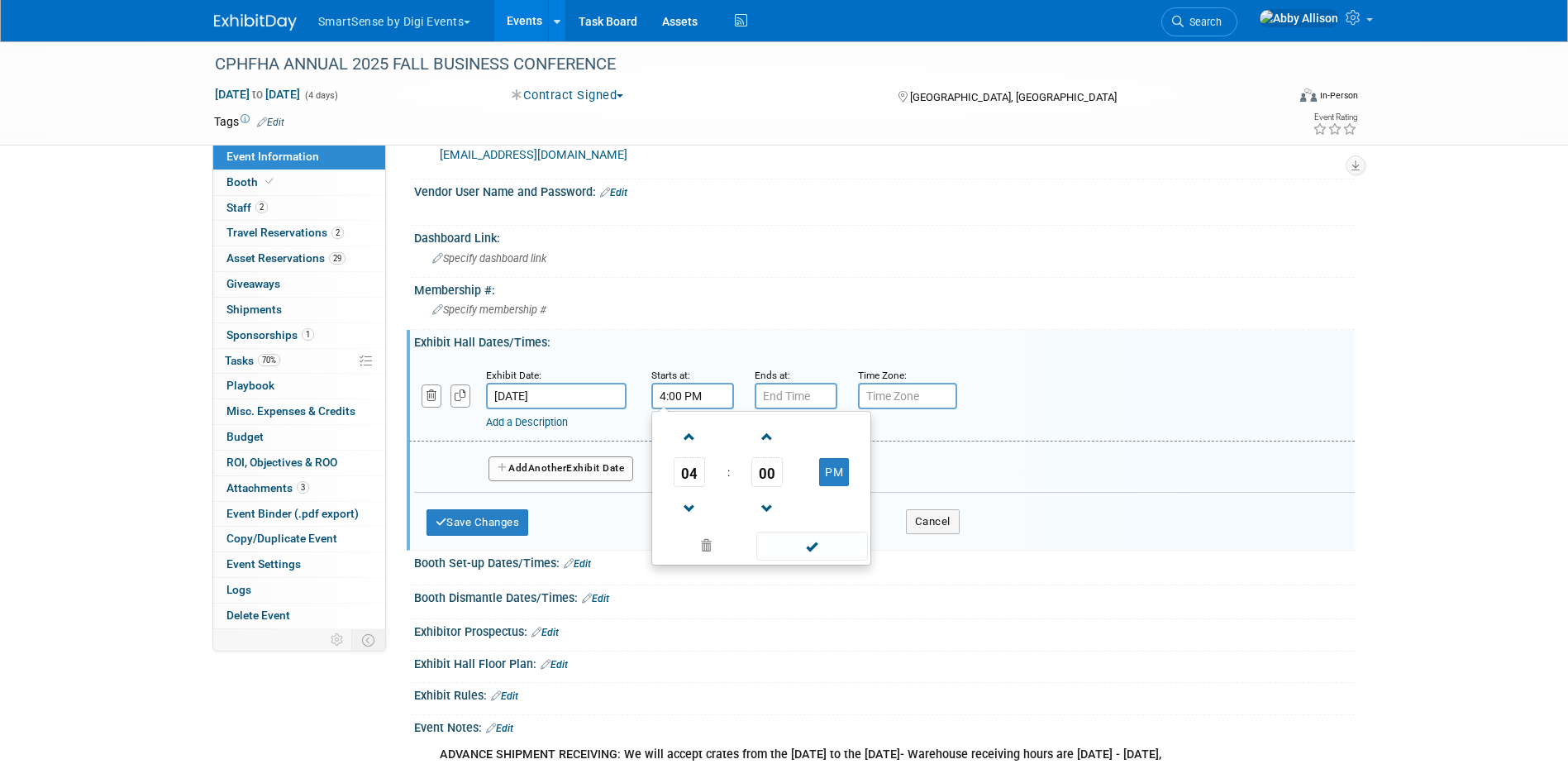
type input "7:00 PM"
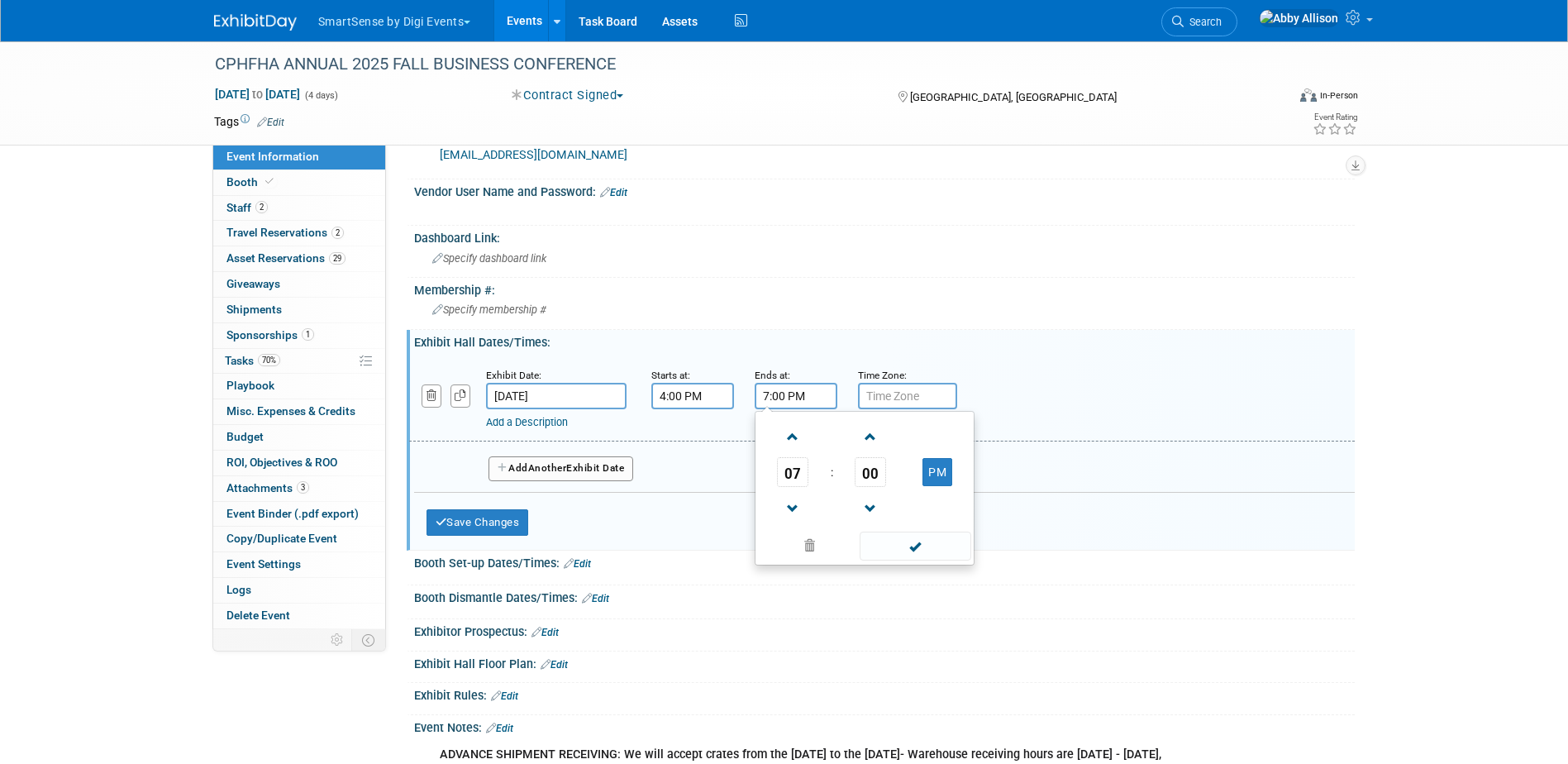
click at [785, 392] on input "7:00 PM" at bounding box center [797, 396] width 83 height 27
click at [916, 550] on span at bounding box center [915, 545] width 111 height 29
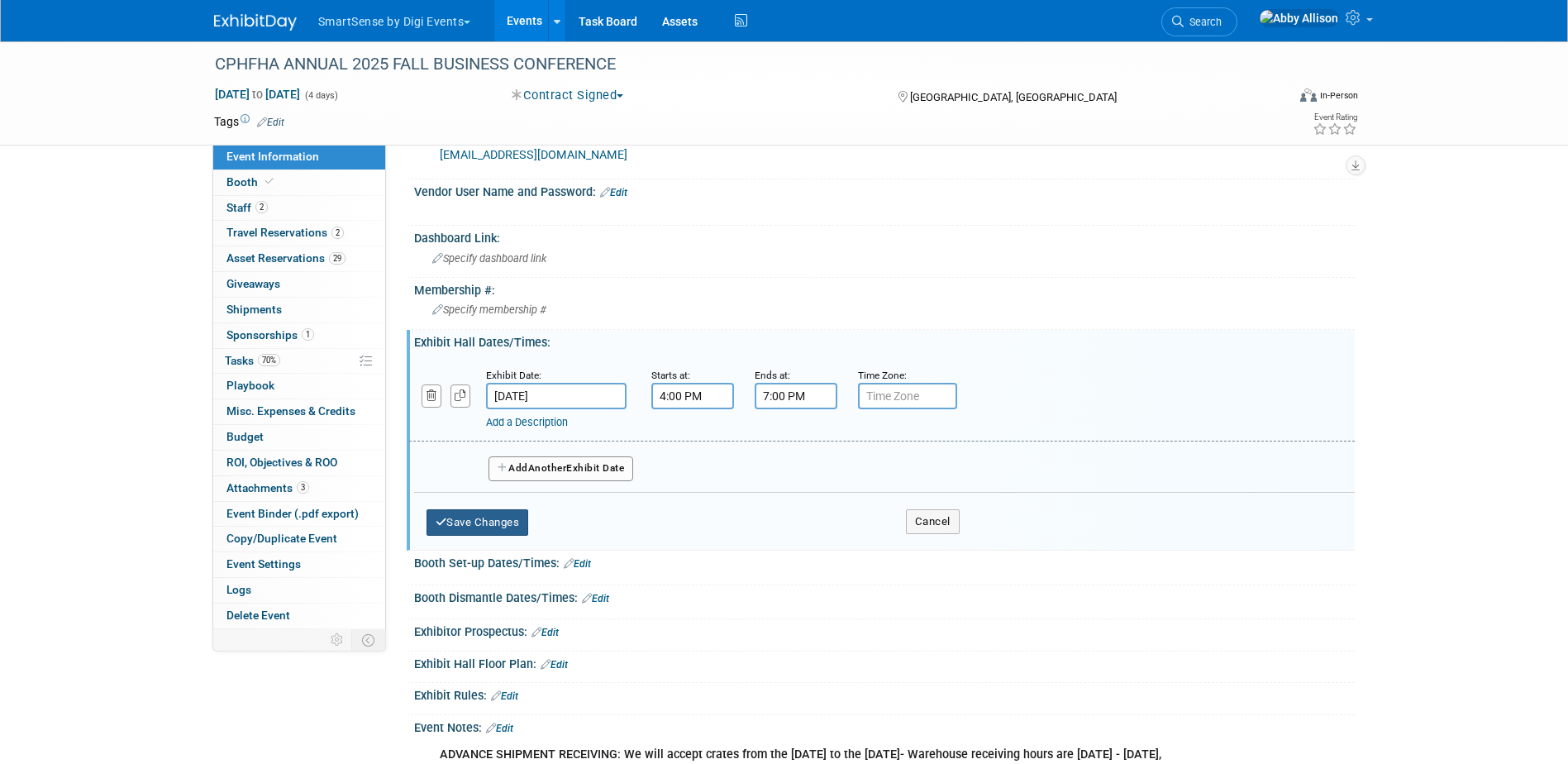
click at [472, 519] on button "Save Changes" at bounding box center [478, 522] width 103 height 27
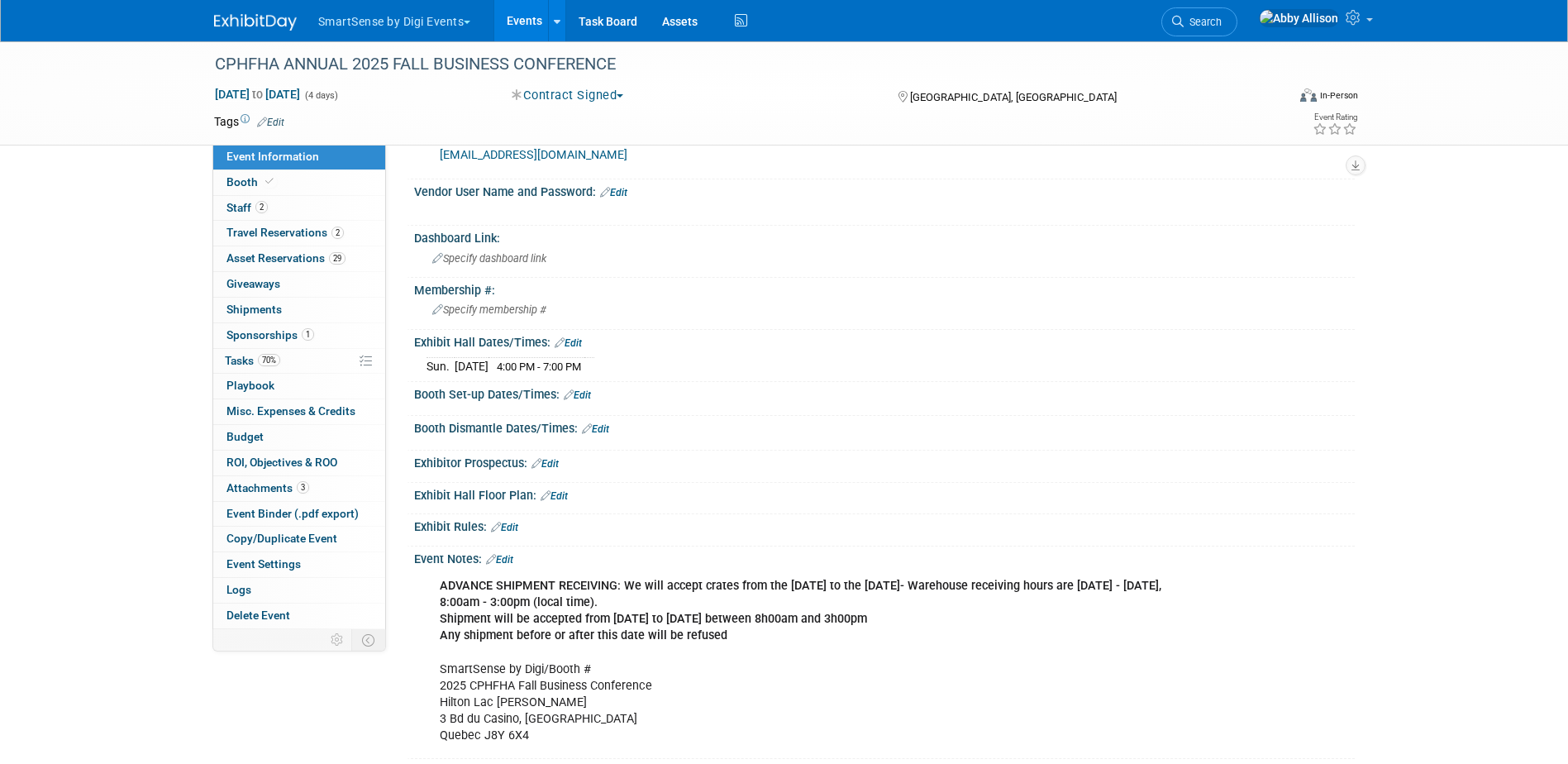
click at [579, 340] on link "Edit" at bounding box center [568, 342] width 28 height 11
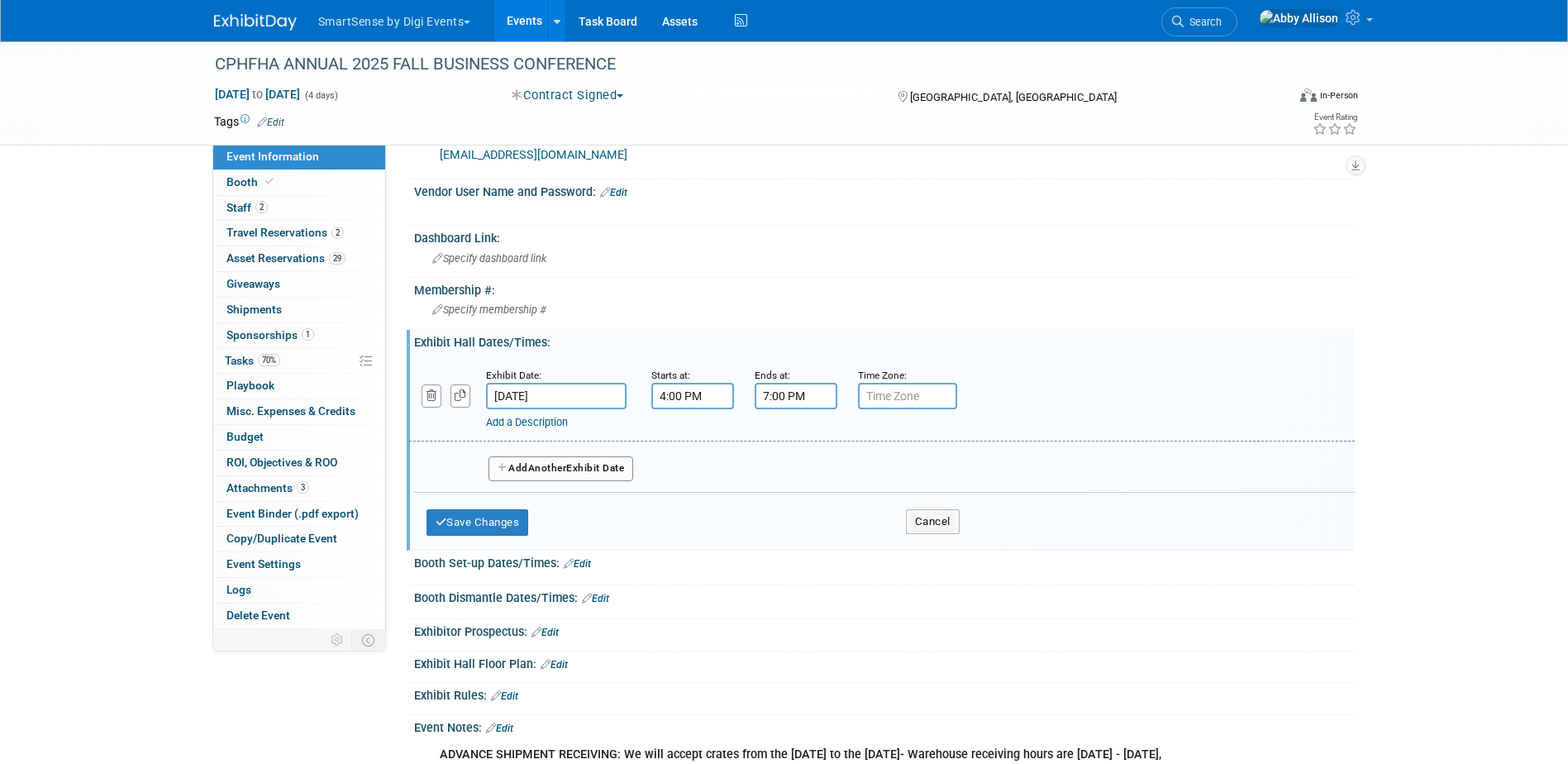
click at [566, 462] on span "Another" at bounding box center [547, 468] width 39 height 11
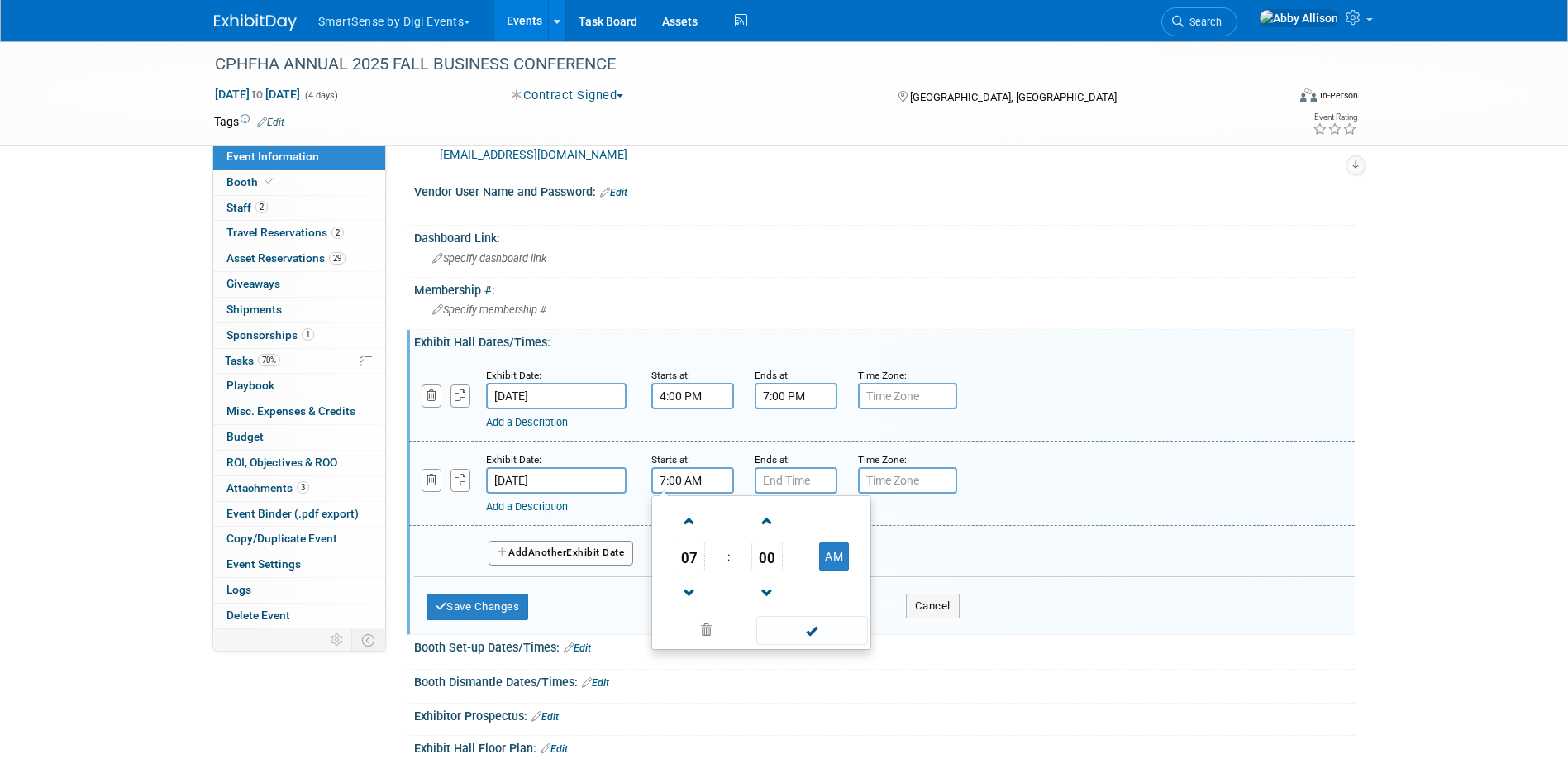
click at [718, 483] on input "7:00 AM" at bounding box center [693, 481] width 83 height 27
click at [698, 562] on span "07" at bounding box center [689, 557] width 31 height 29
click at [681, 513] on td "12" at bounding box center [682, 522] width 53 height 45
click at [830, 566] on button "AM" at bounding box center [834, 557] width 29 height 29
type input "12:00 PM"
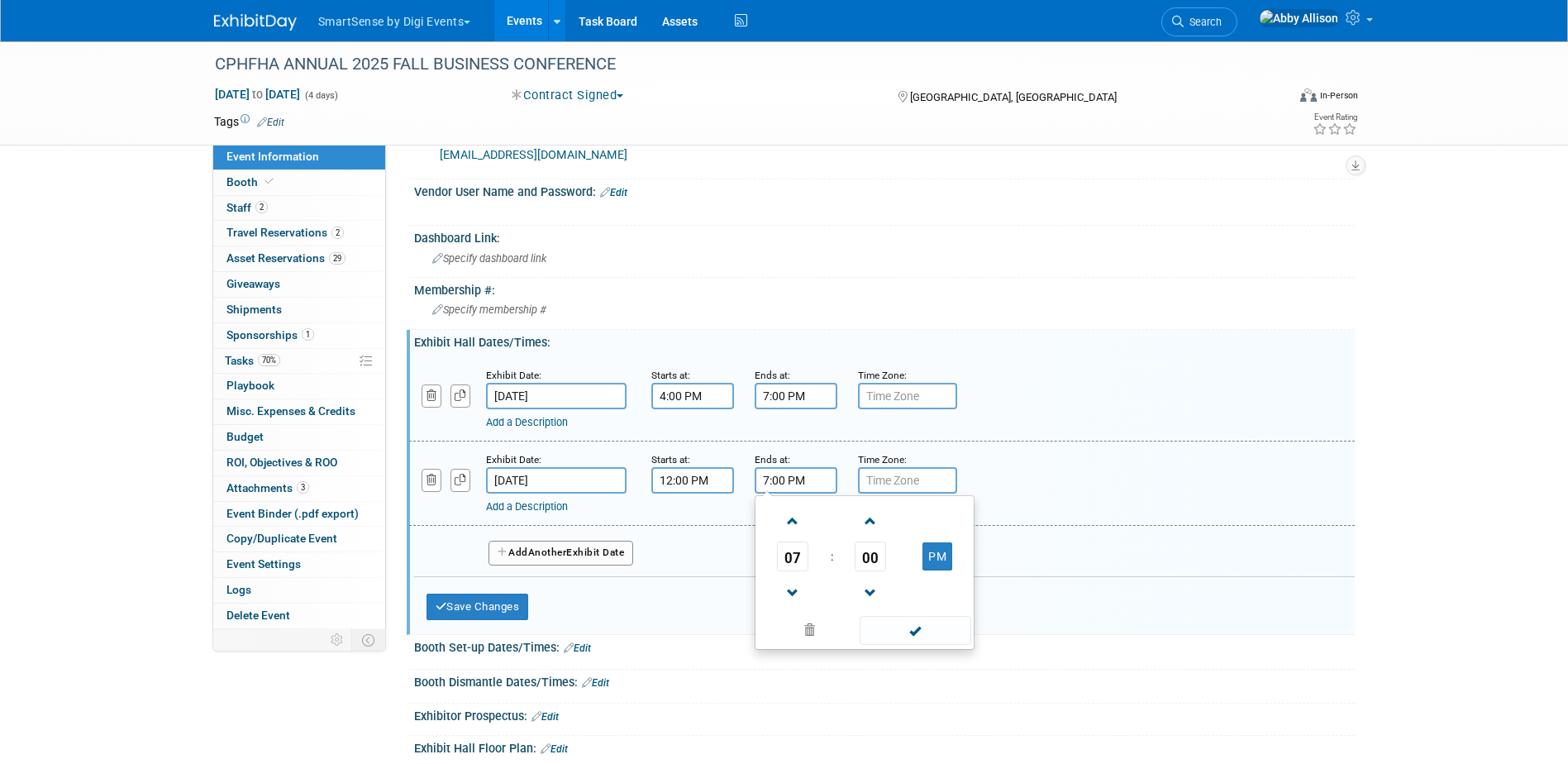
click at [794, 480] on input "7:00 PM" at bounding box center [797, 481] width 83 height 27
click at [800, 569] on span "07" at bounding box center [792, 557] width 31 height 29
click at [880, 526] on td "02" at bounding box center [891, 522] width 53 height 45
click at [865, 560] on span "00" at bounding box center [870, 557] width 31 height 29
click at [896, 573] on td "30" at bounding box center [891, 567] width 53 height 45
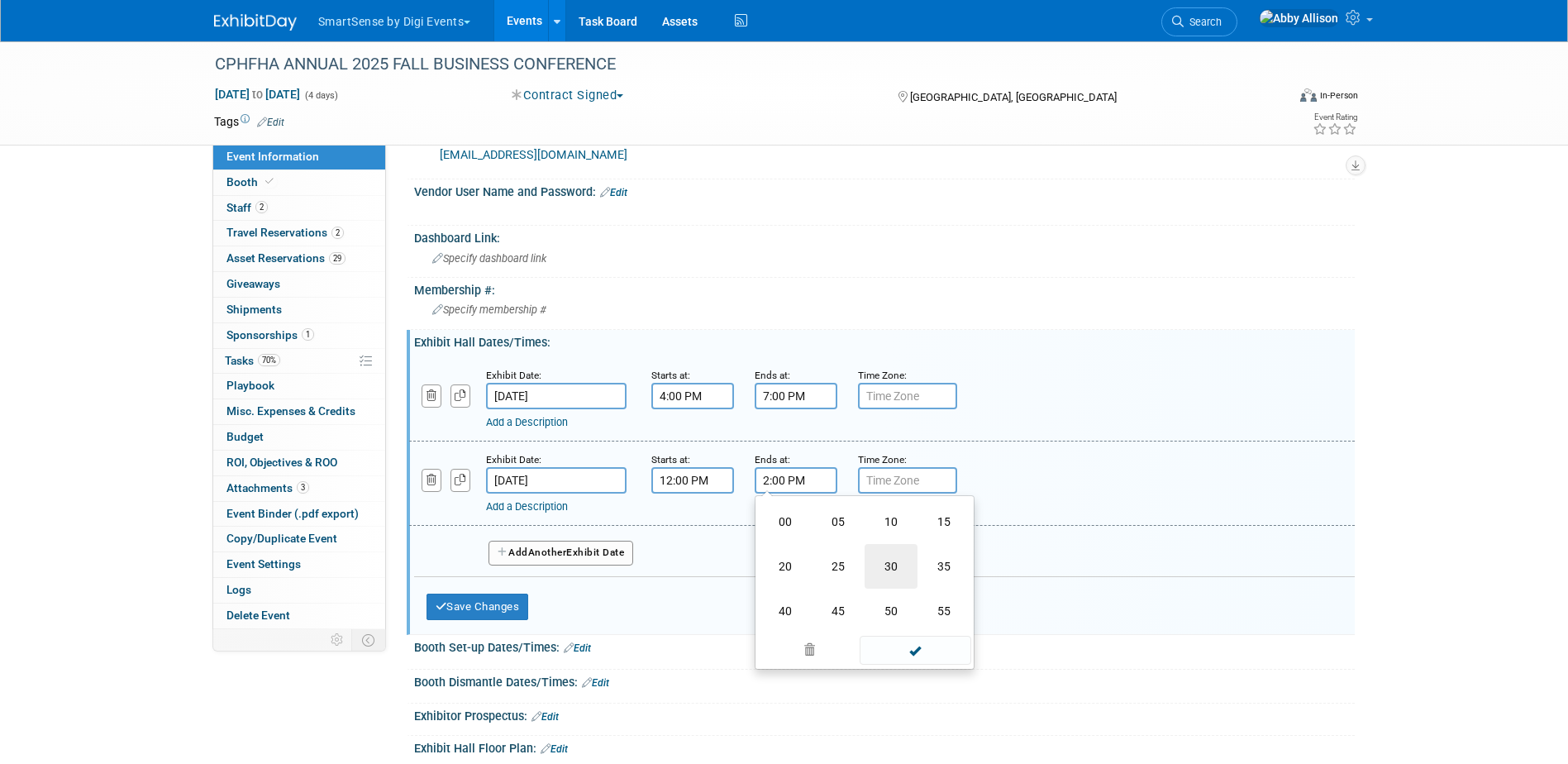
type input "2:30 PM"
click at [913, 638] on span at bounding box center [915, 630] width 111 height 29
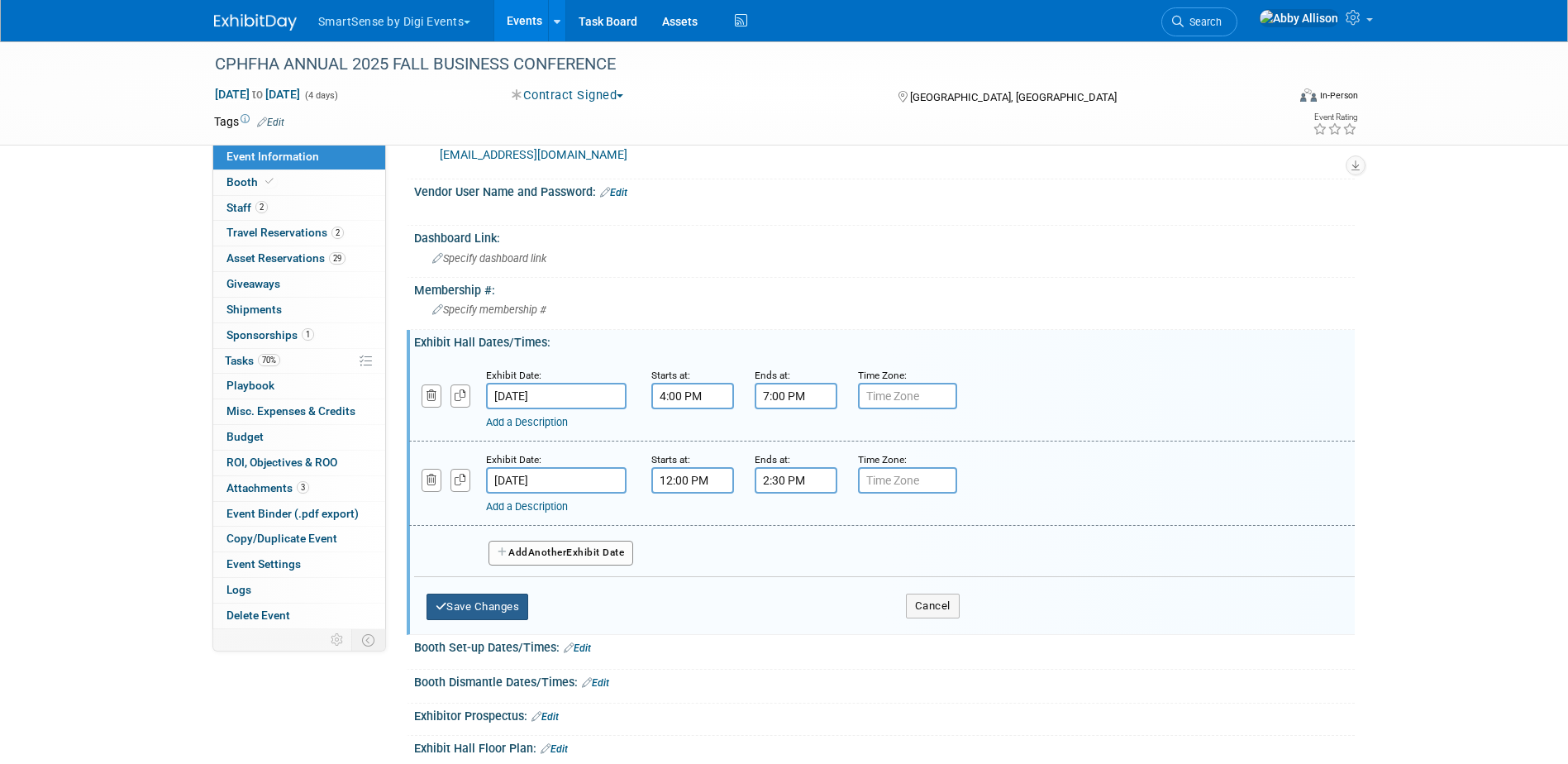
click at [495, 606] on button "Save Changes" at bounding box center [478, 607] width 103 height 27
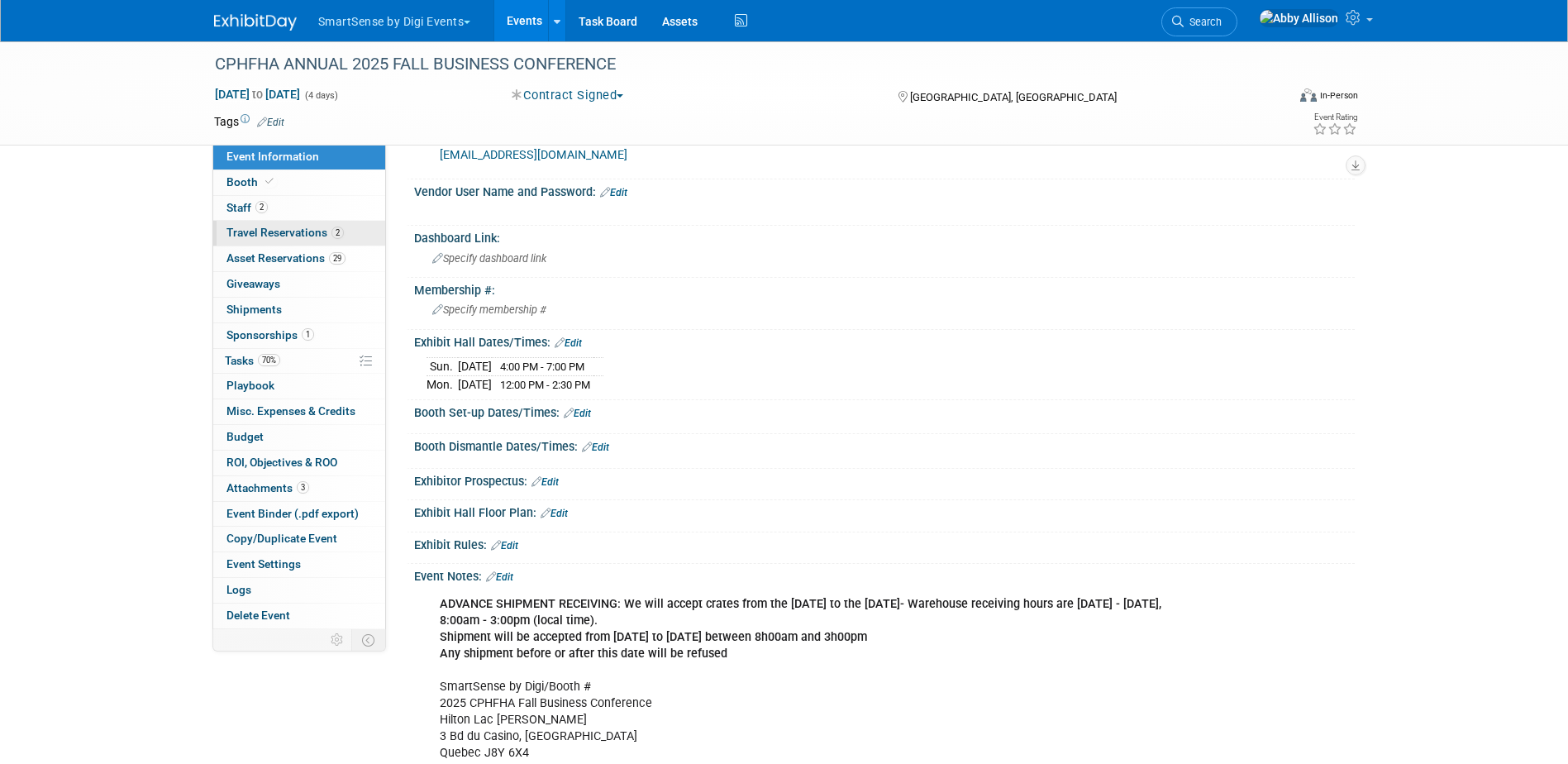
click at [259, 234] on span "Travel Reservations 2" at bounding box center [285, 232] width 117 height 13
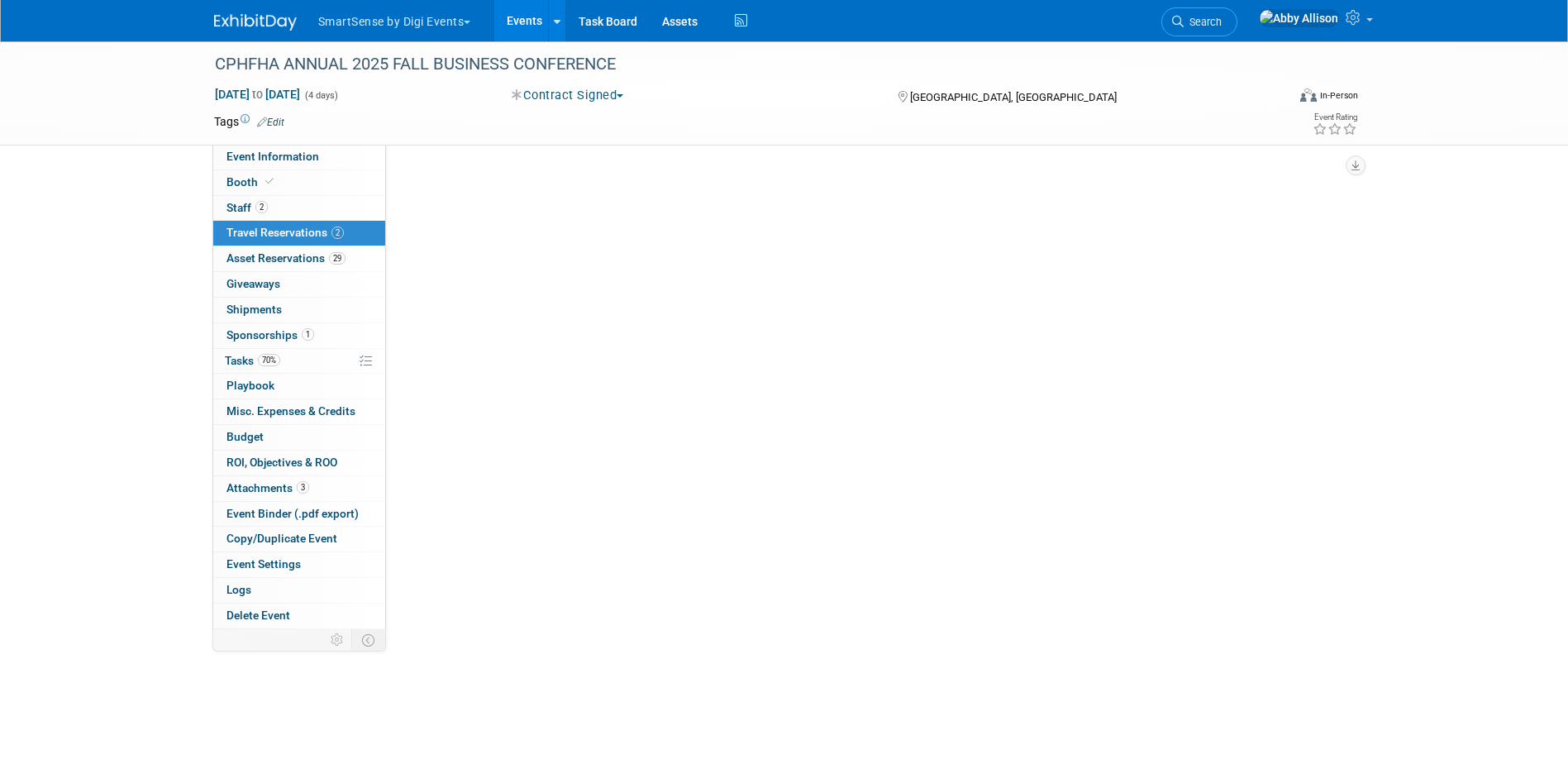
scroll to position [0, 0]
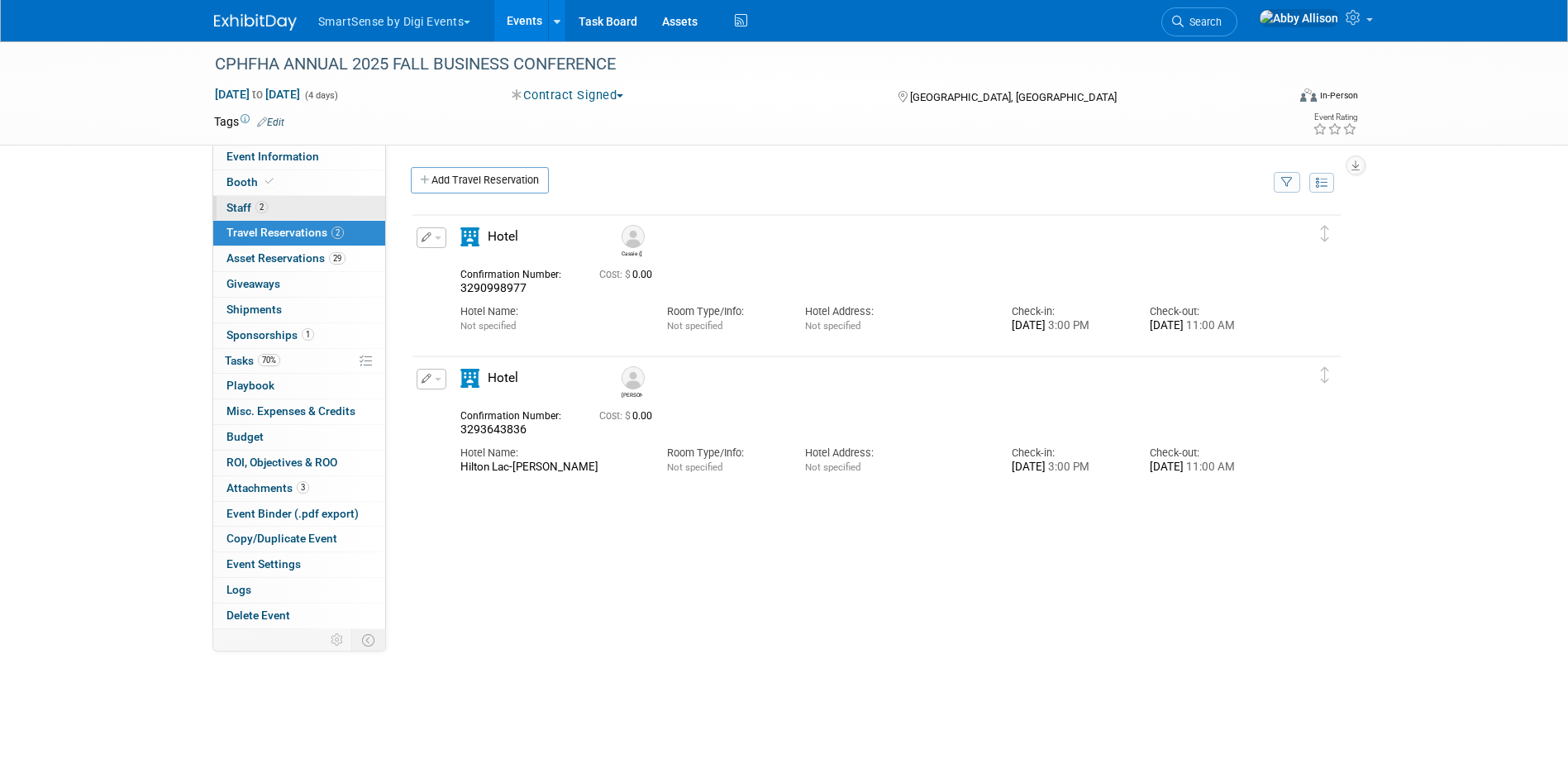
click at [239, 207] on span "Staff 2" at bounding box center [247, 207] width 41 height 13
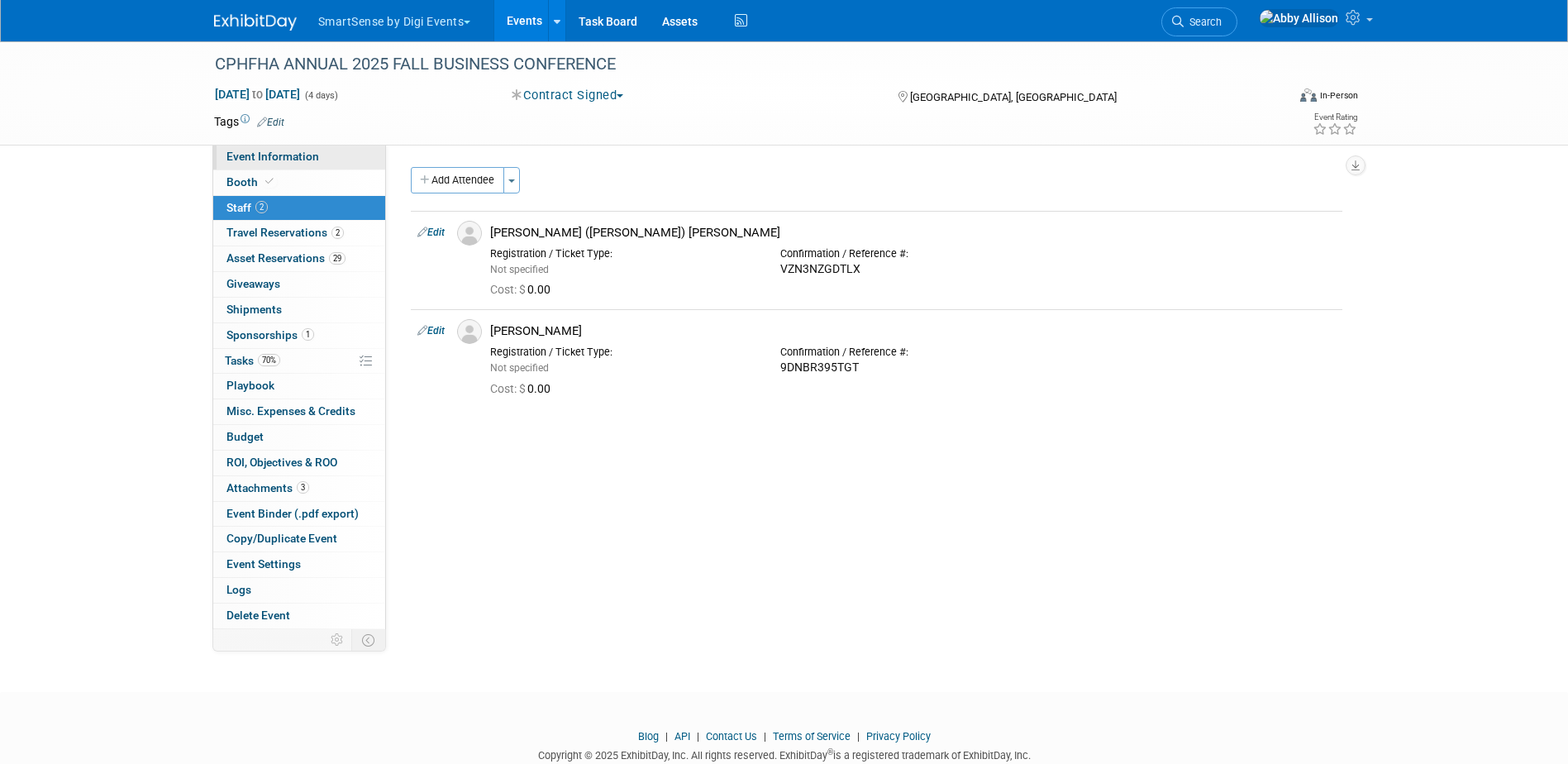
click at [251, 153] on span "Event Information" at bounding box center [272, 156] width 92 height 13
select select "Food Services"
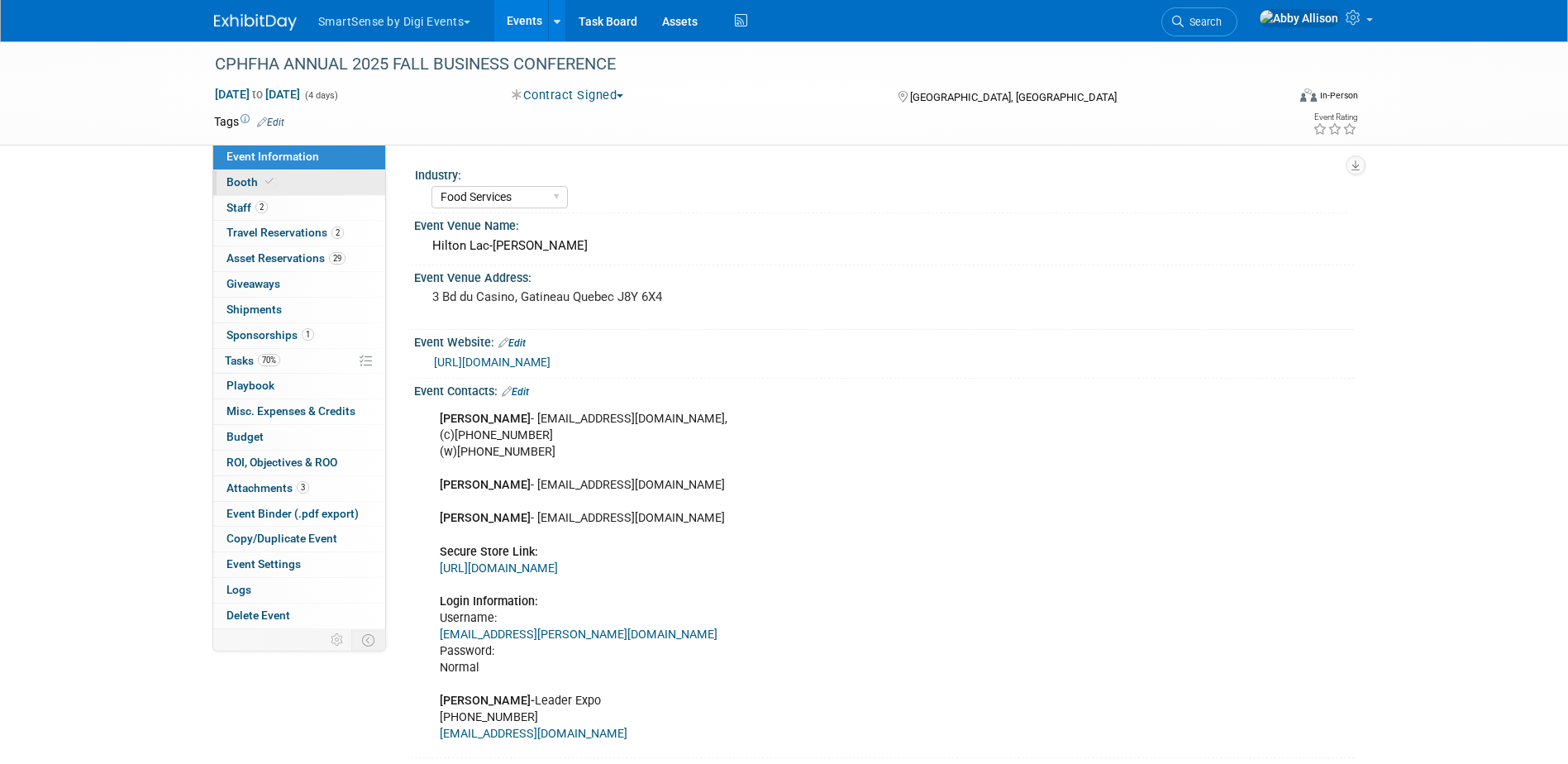
click at [245, 177] on span "Booth" at bounding box center [251, 181] width 50 height 13
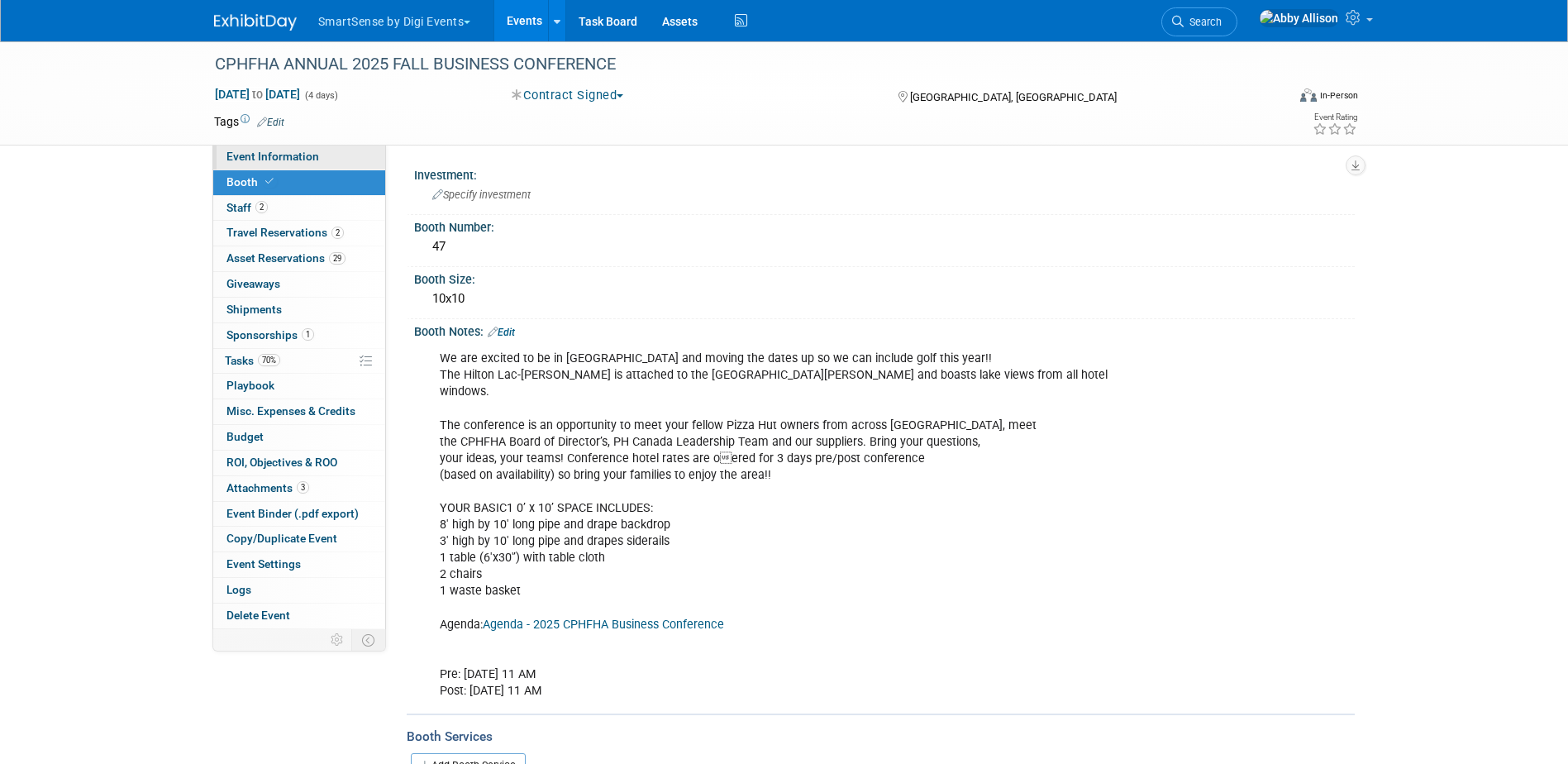
click at [250, 151] on span "Event Information" at bounding box center [272, 156] width 92 height 13
select select "Food Services"
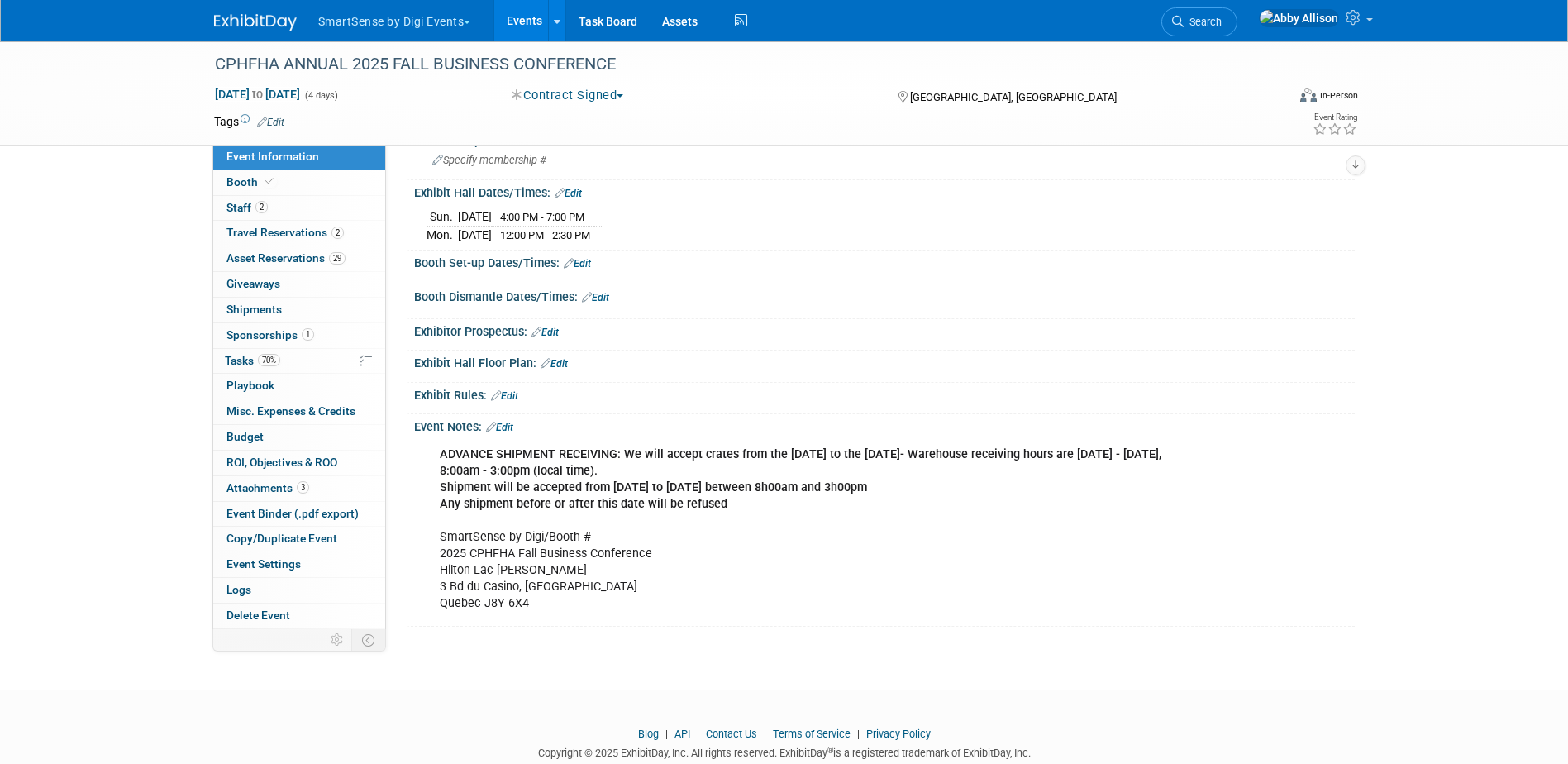
scroll to position [744, 0]
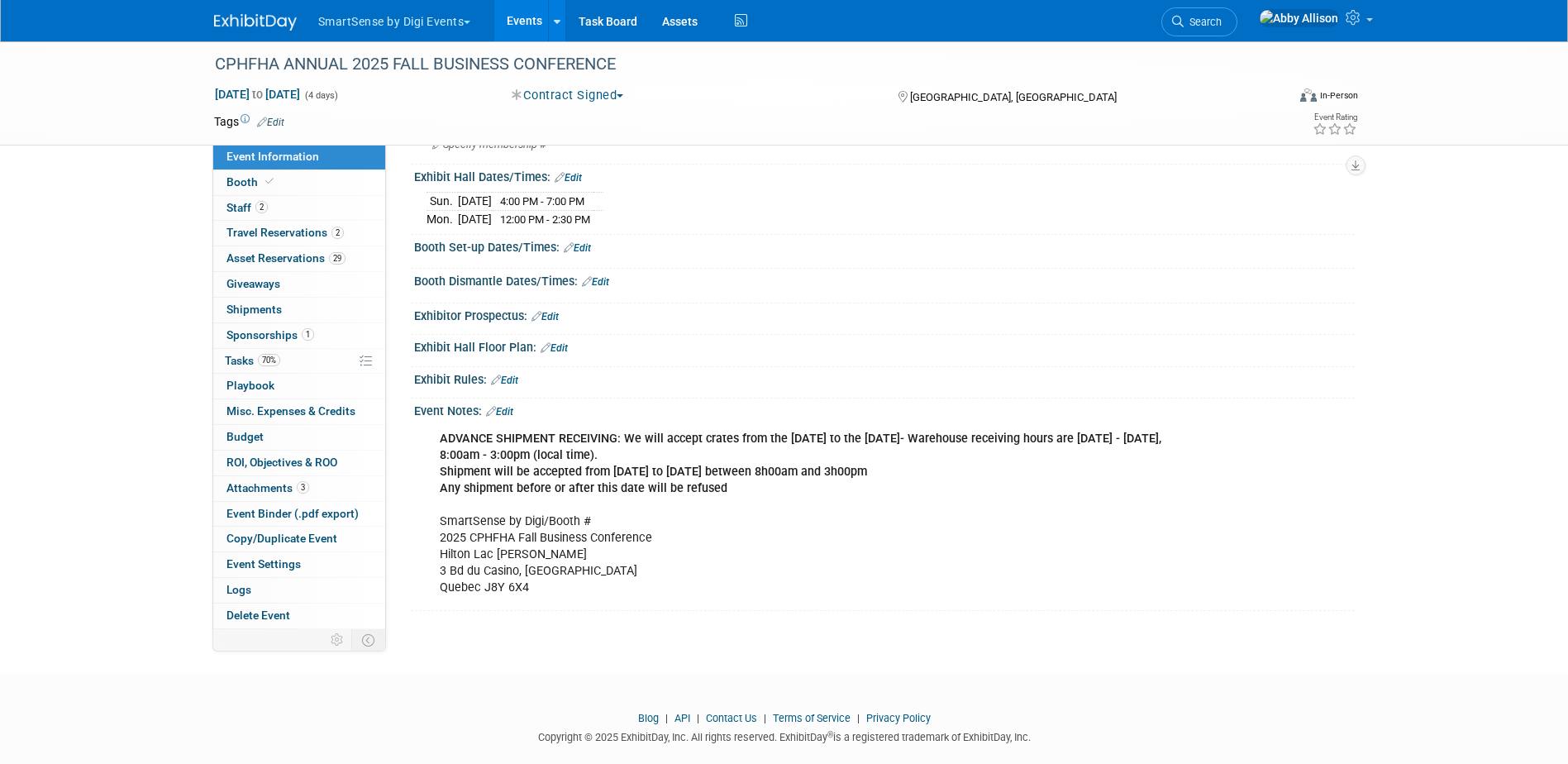
click at [512, 409] on link "Edit" at bounding box center [500, 411] width 28 height 11
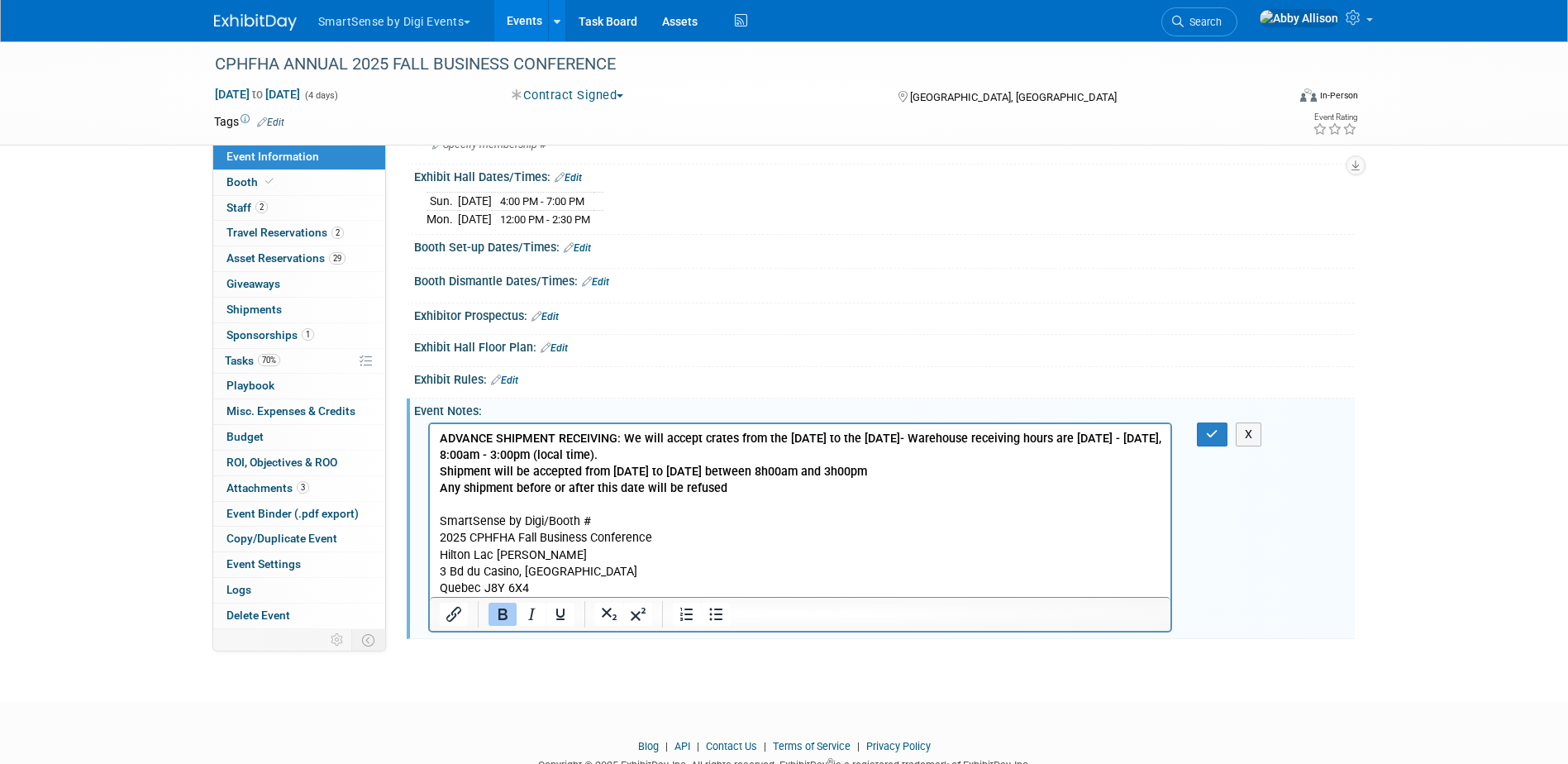
scroll to position [0, 0]
click at [581, 587] on p "ADVANCE SHIPMENT RECEIVING: We will accept crates from the 15th of September to…" at bounding box center [800, 513] width 722 height 166
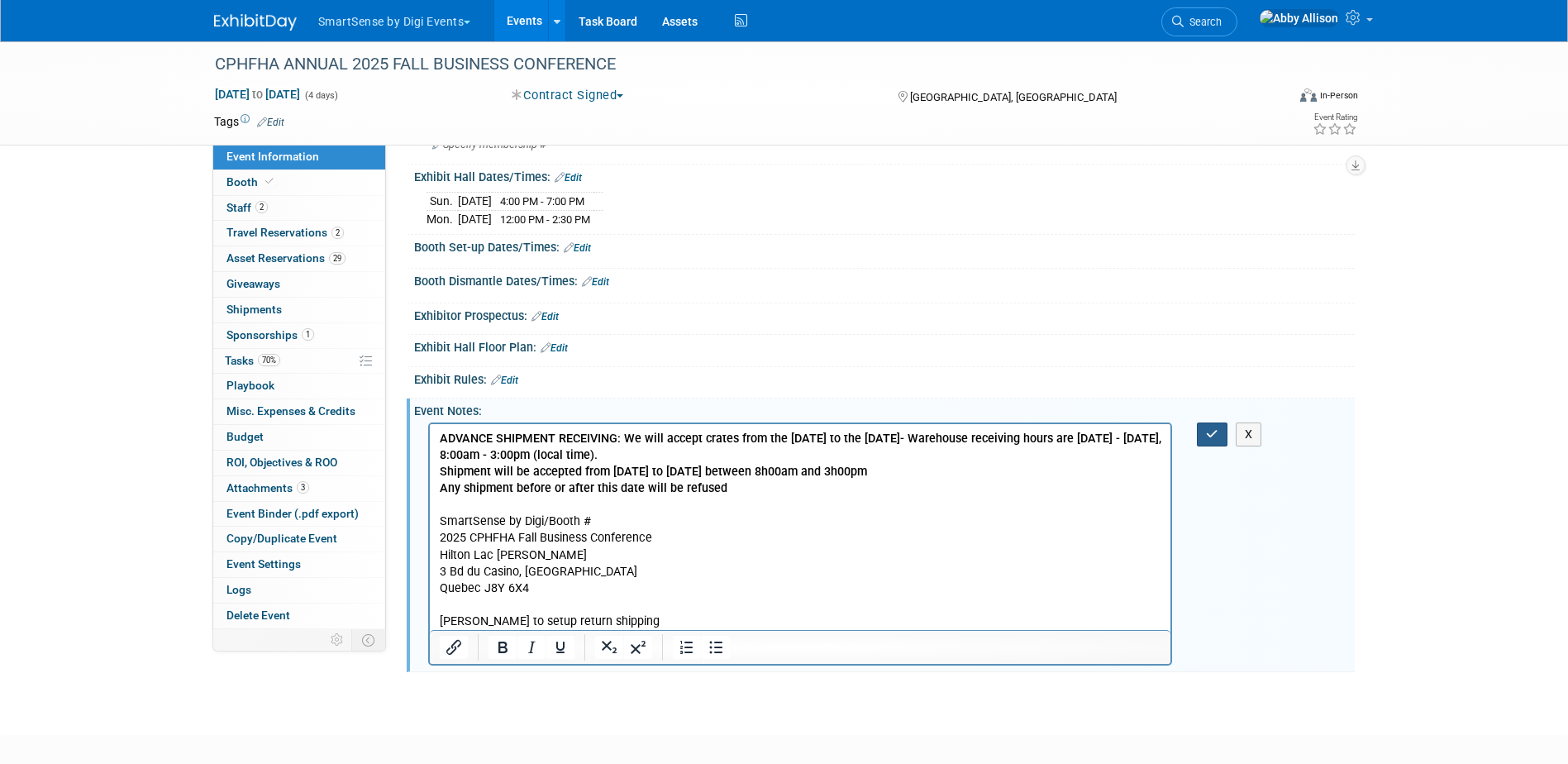
click at [1205, 433] on button "button" at bounding box center [1211, 435] width 30 height 24
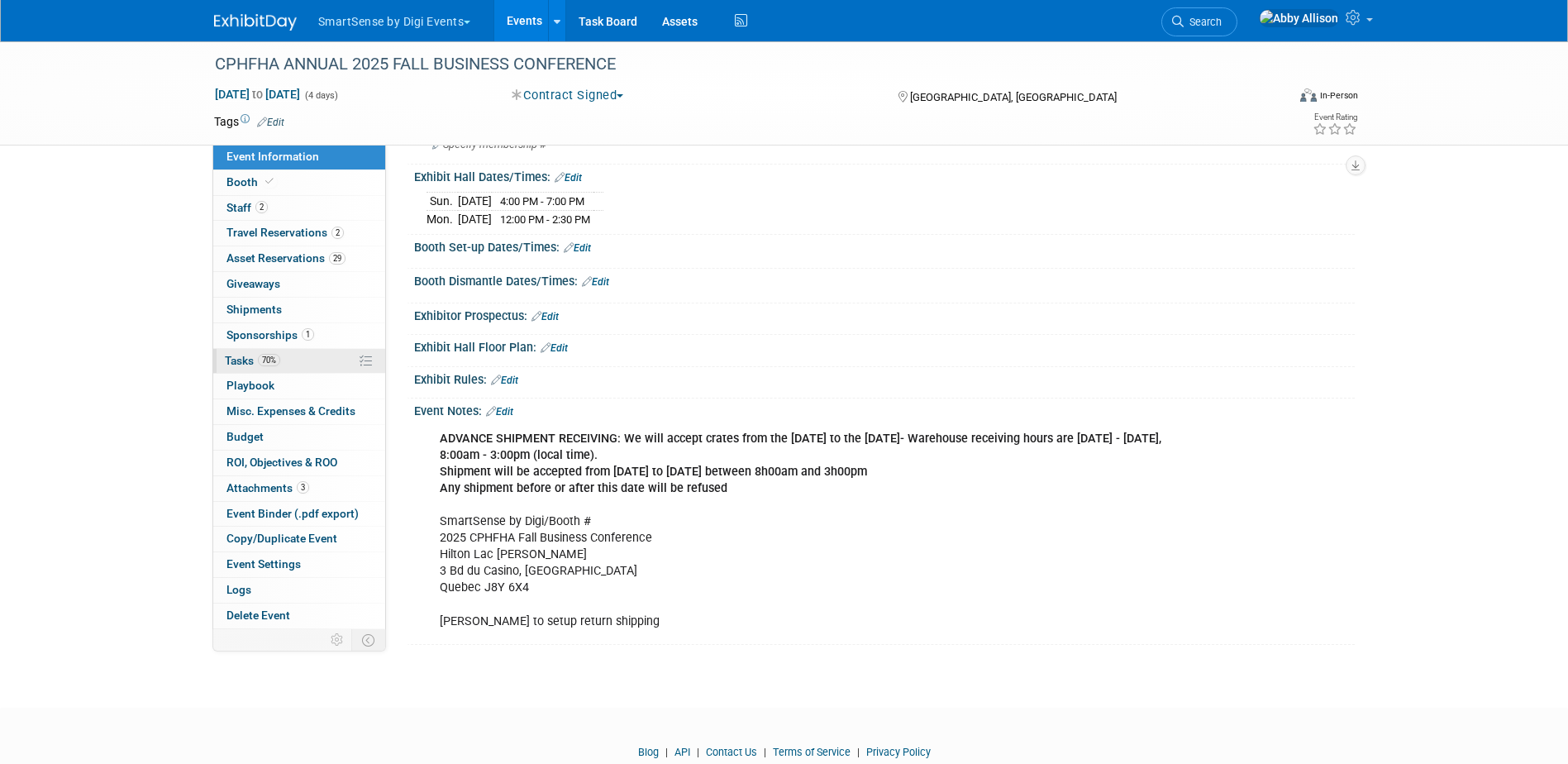
click at [239, 354] on span "Tasks 70%" at bounding box center [252, 360] width 55 height 13
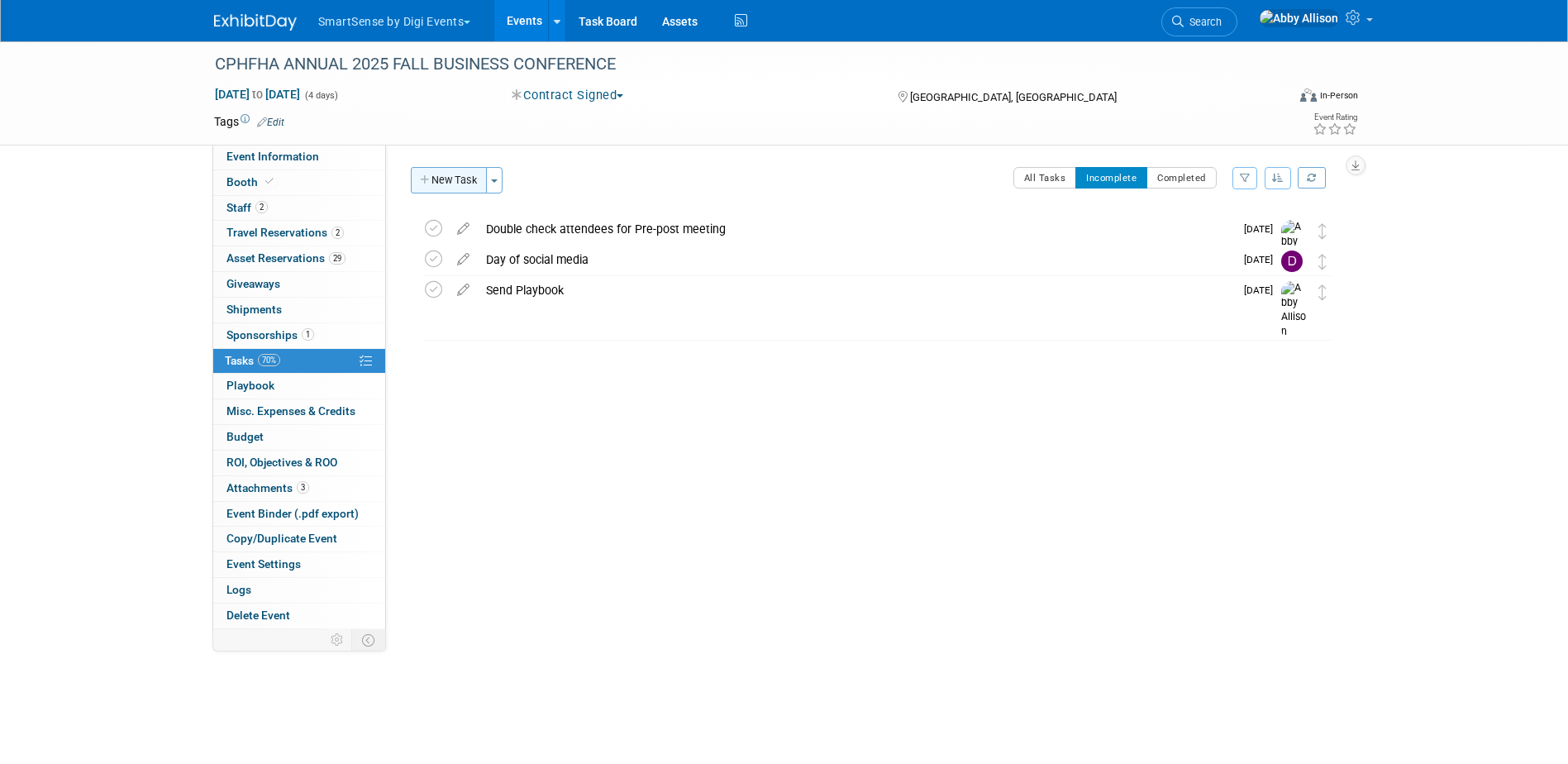
click at [434, 175] on button "New Task" at bounding box center [449, 180] width 76 height 27
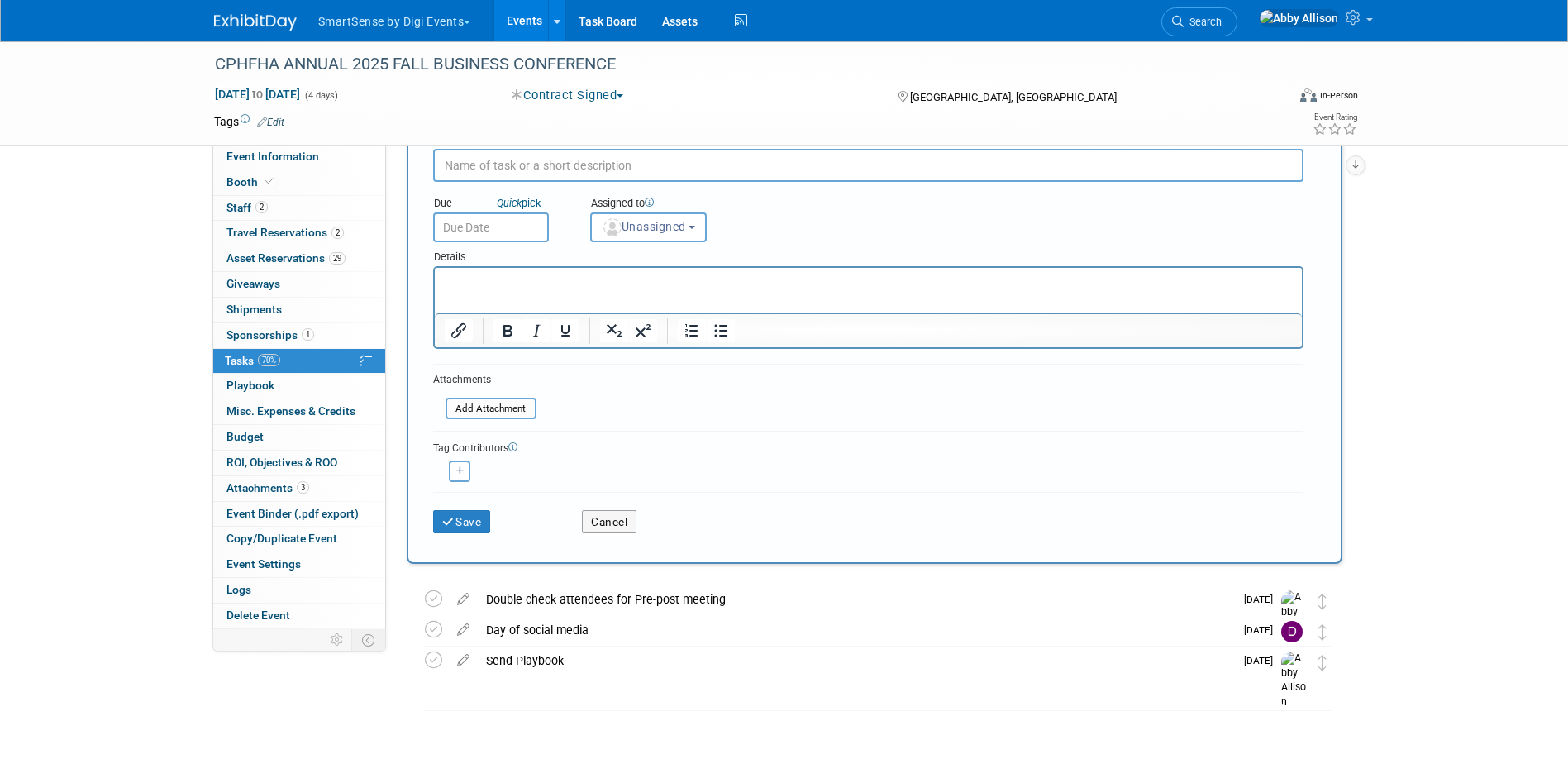
scroll to position [83, 0]
click at [626, 229] on span "Unassigned" at bounding box center [644, 224] width 85 height 13
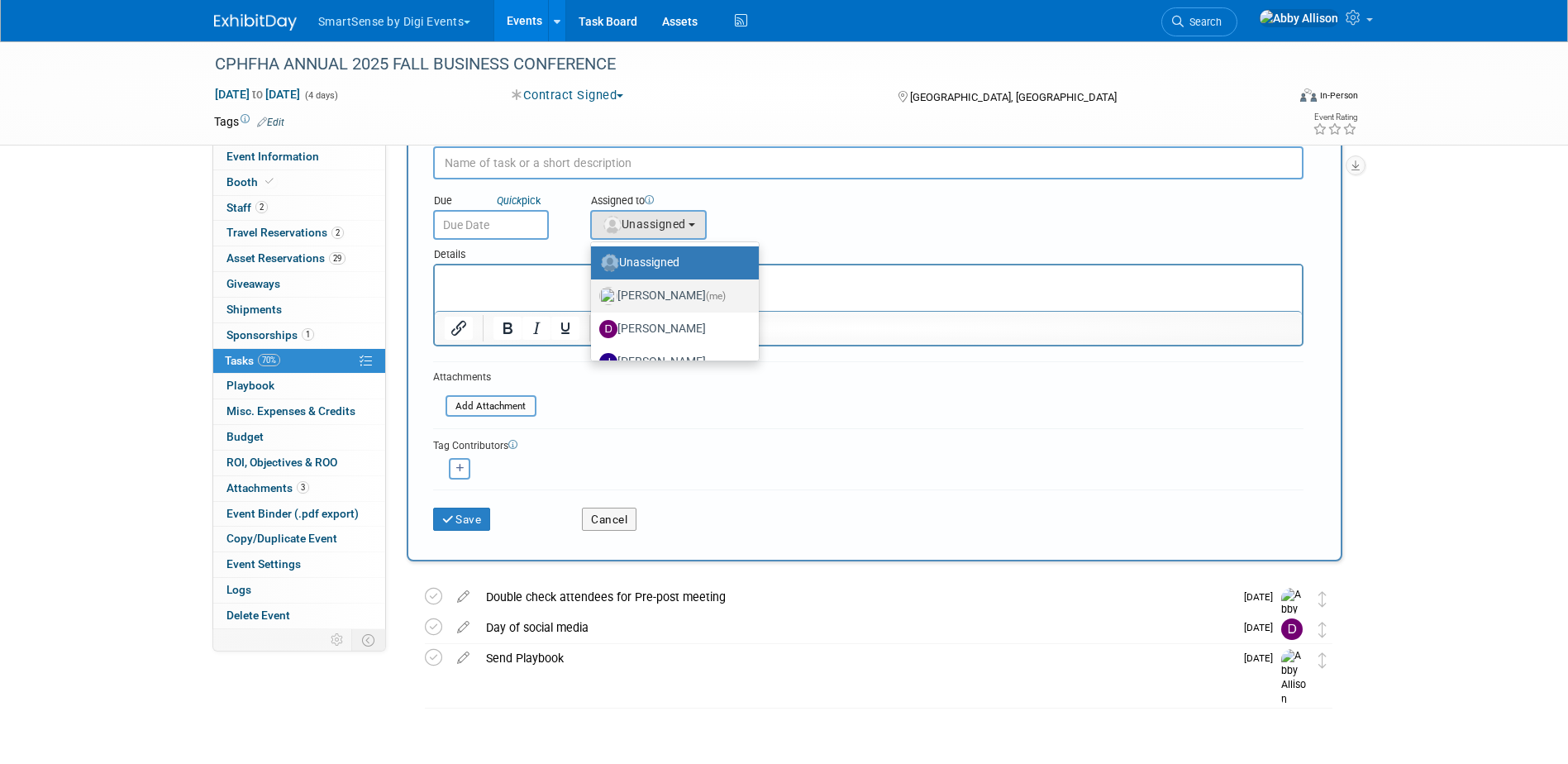
click at [618, 295] on label "[PERSON_NAME] (me)" at bounding box center [671, 296] width 143 height 27
click at [594, 295] on input "[PERSON_NAME] (me)" at bounding box center [588, 294] width 10 height 10
select select "1af21d80-b227-4fda-b725-1543146411fb"
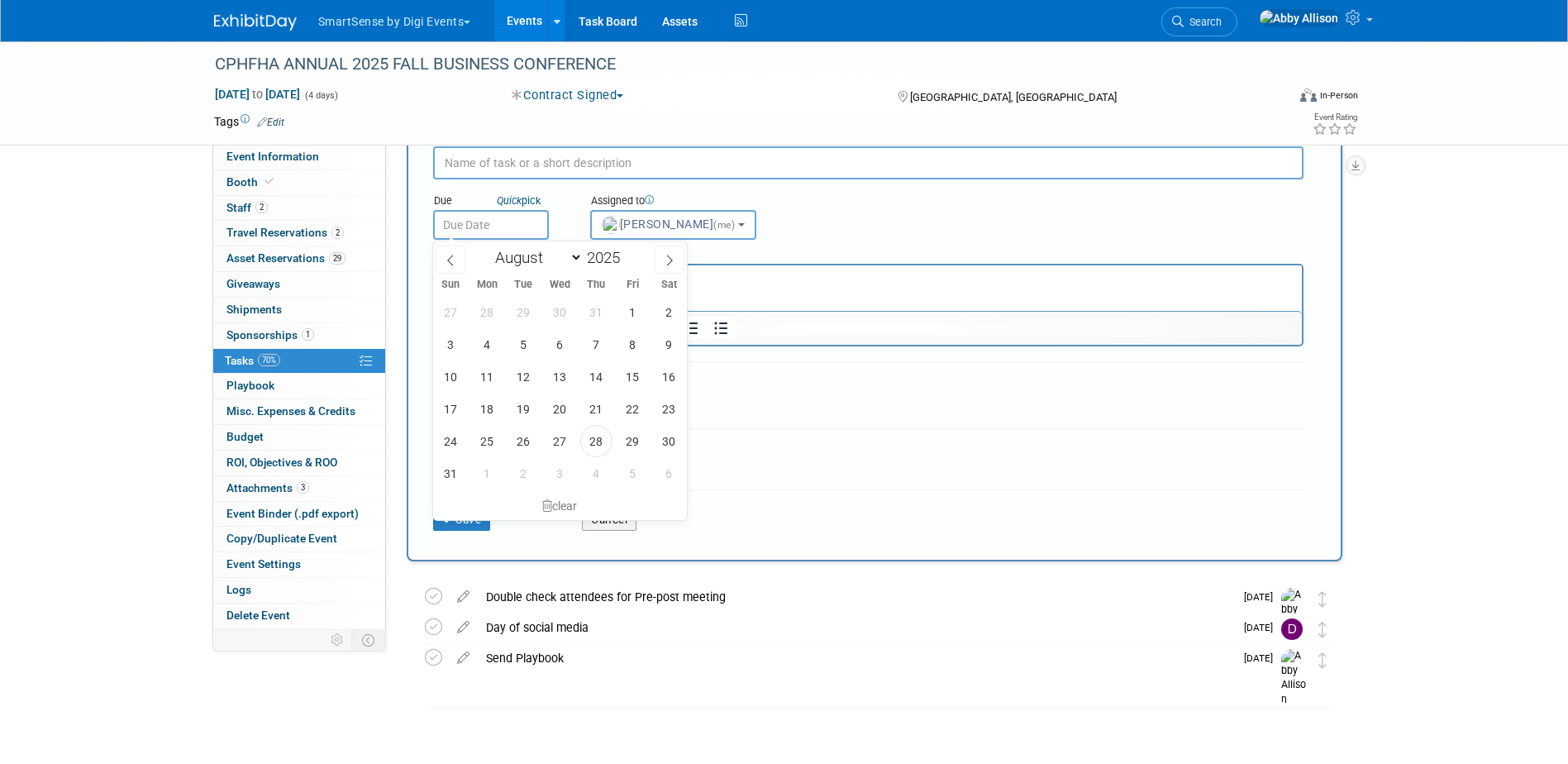
click at [457, 224] on input "text" at bounding box center [491, 225] width 116 height 29
click at [517, 386] on span "12" at bounding box center [523, 376] width 32 height 32
type input "Aug 12, 2025"
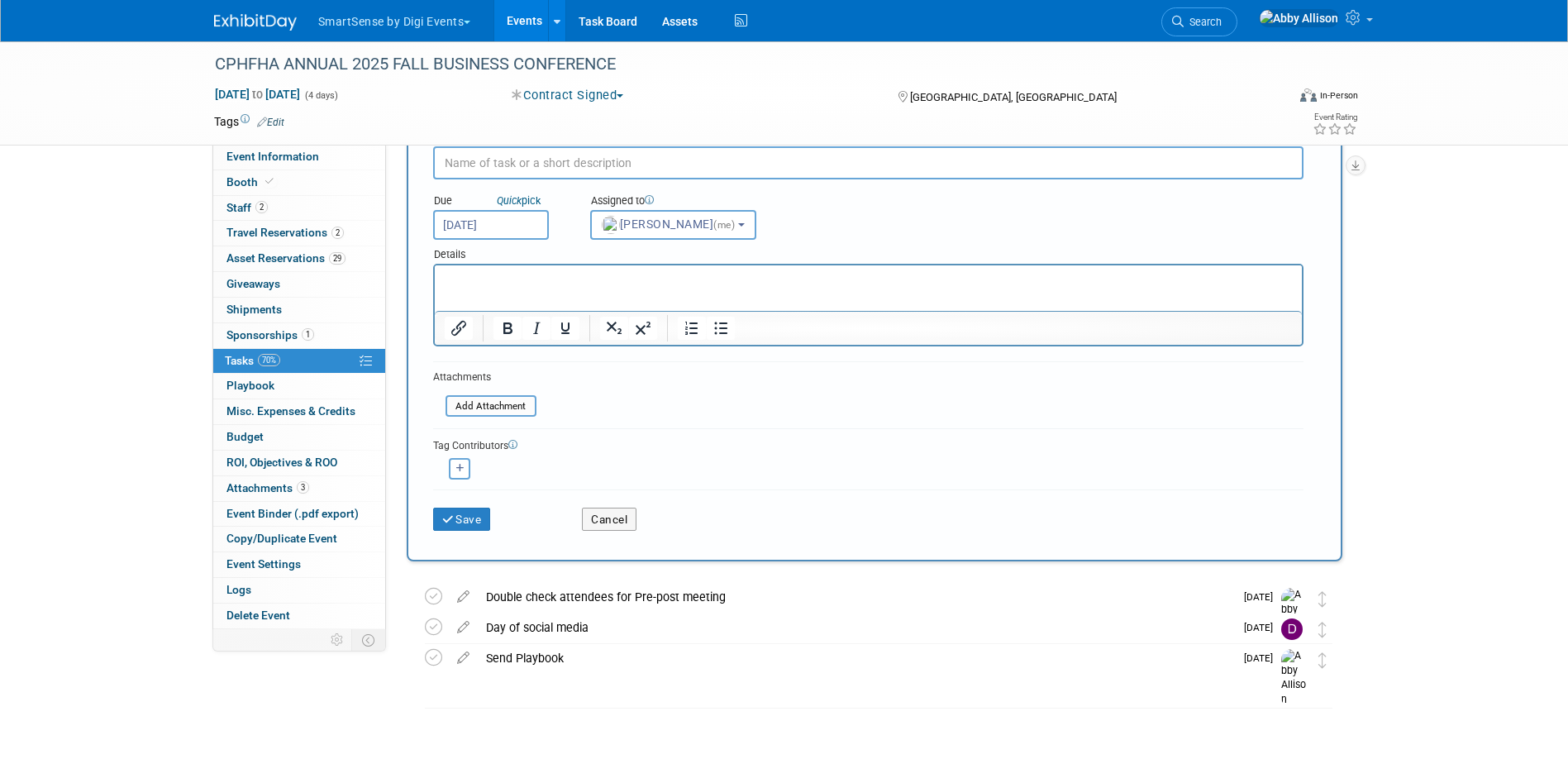
click at [488, 289] on html at bounding box center [867, 277] width 867 height 23
click at [445, 519] on icon "submit" at bounding box center [449, 519] width 14 height 11
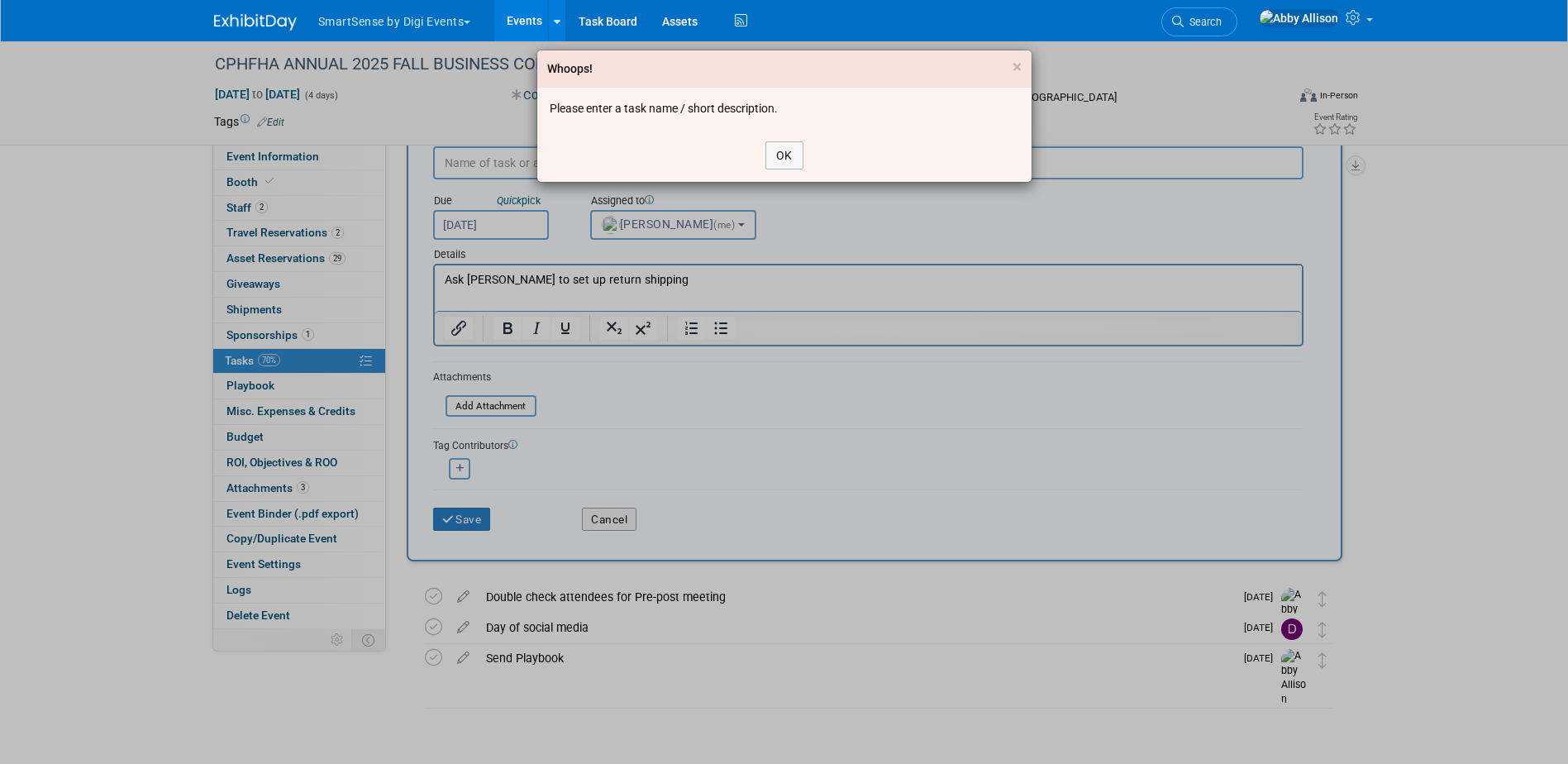
click at [805, 161] on div "OK" at bounding box center [784, 155] width 494 height 53
click at [789, 157] on button "OK" at bounding box center [784, 156] width 38 height 29
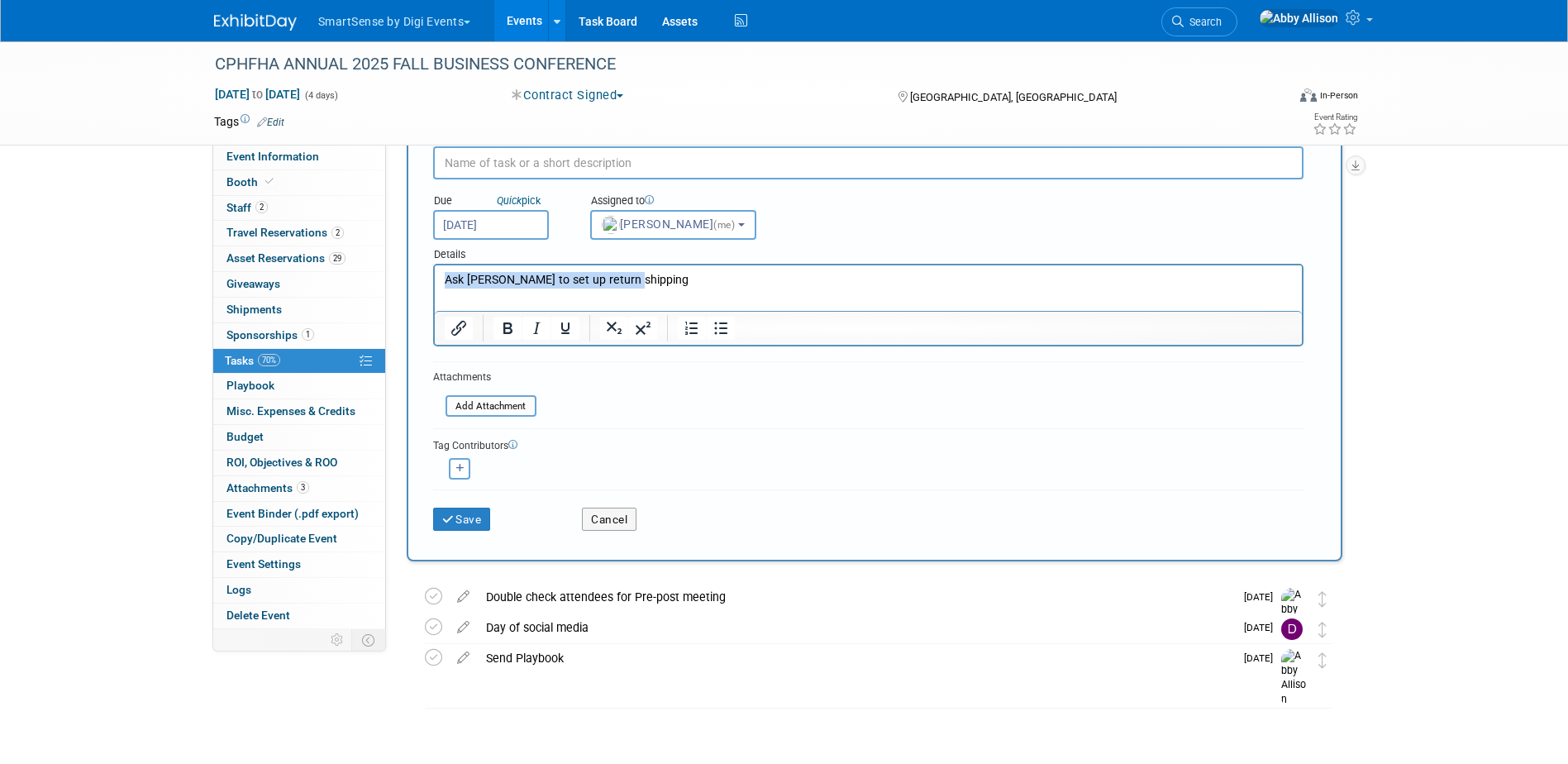
drag, startPoint x: 632, startPoint y: 277, endPoint x: 854, endPoint y: 546, distance: 348.8
click at [434, 280] on html "Ask Nabil to set up return shipping" at bounding box center [867, 277] width 867 height 23
click at [466, 167] on input "text" at bounding box center [867, 162] width 870 height 33
type input "Ask Nabil to set up return shipping"
click at [465, 523] on button "Save" at bounding box center [461, 519] width 58 height 23
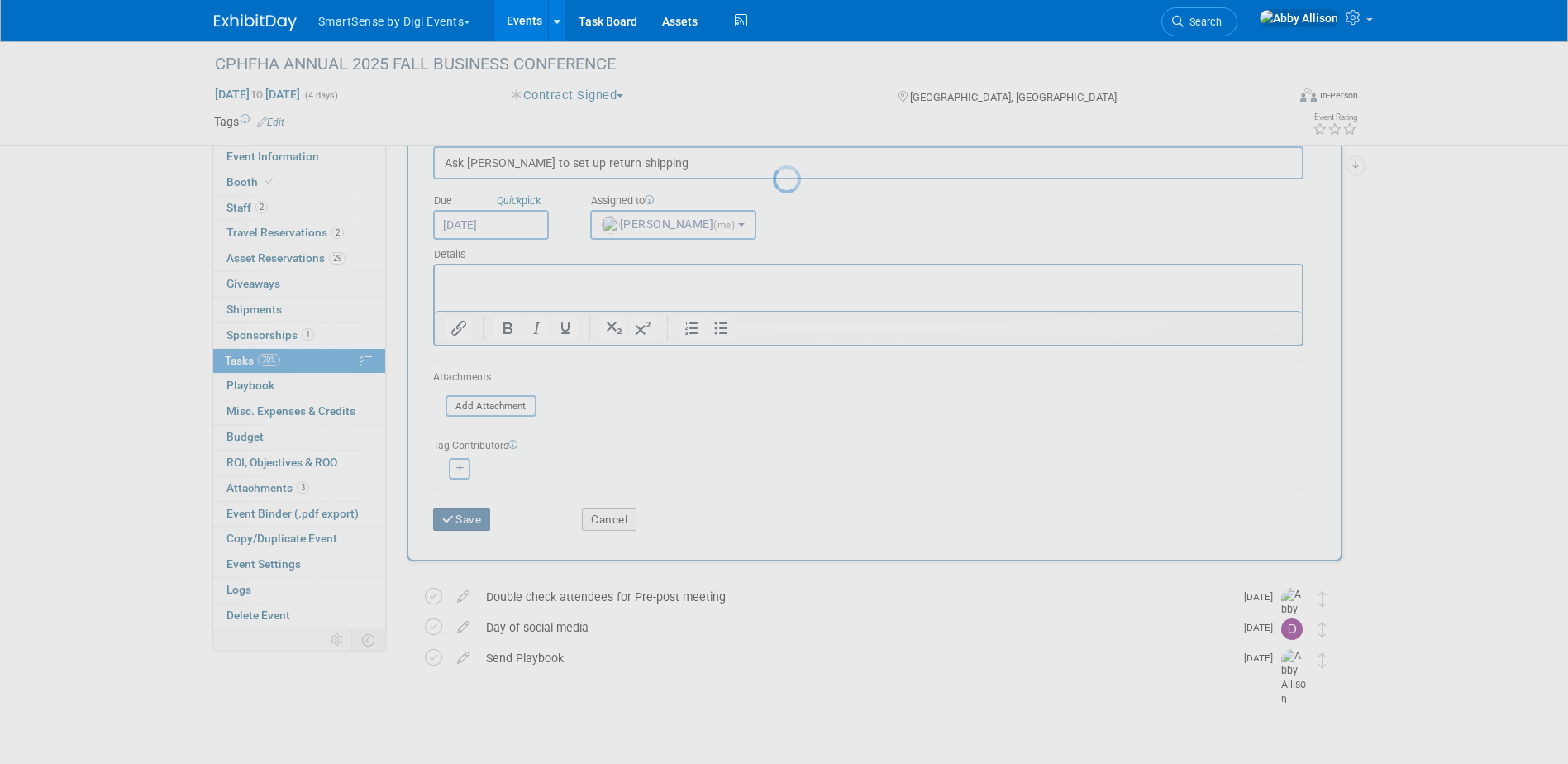
scroll to position [0, 0]
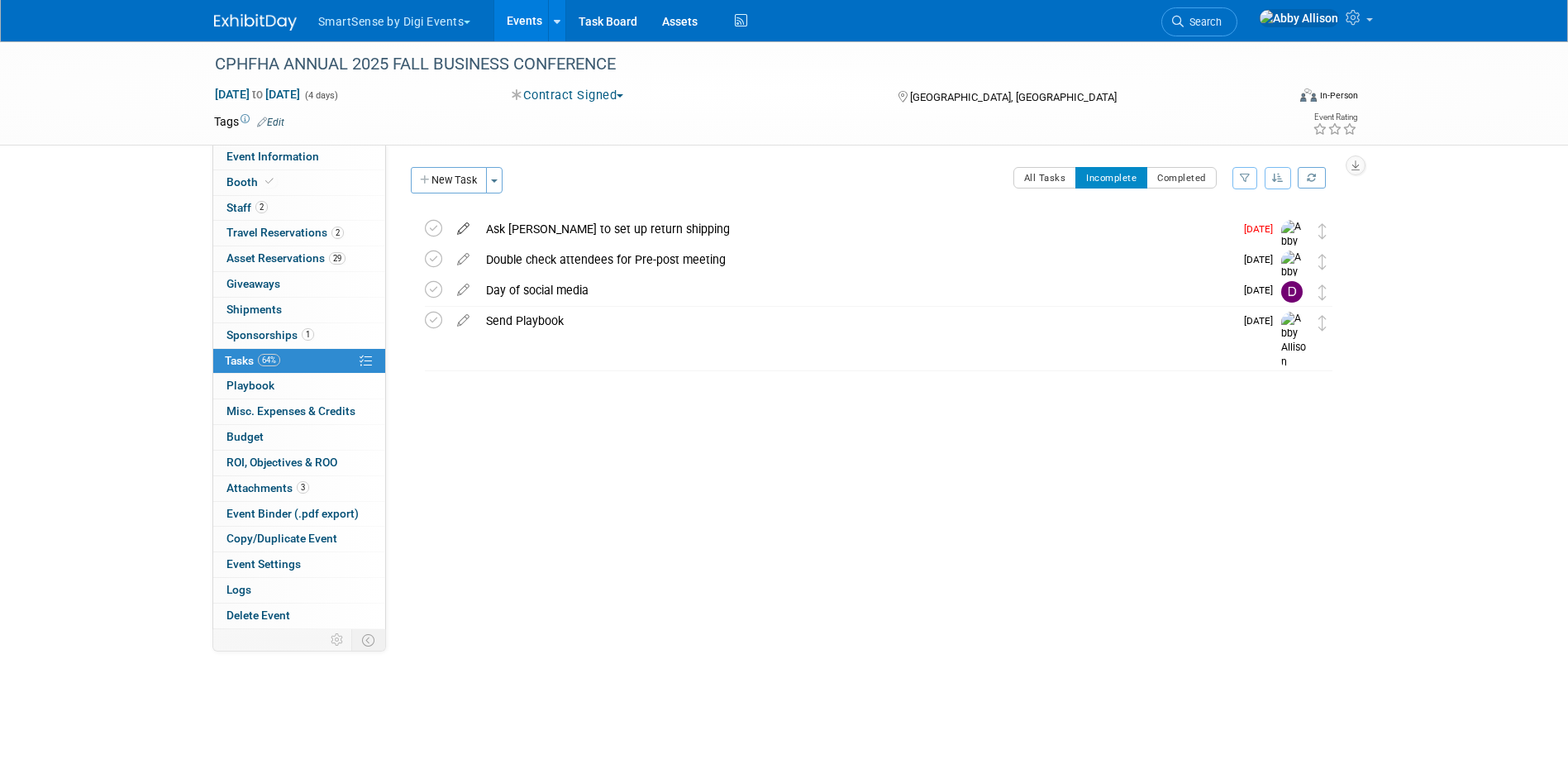
click at [465, 226] on icon at bounding box center [463, 226] width 29 height 21
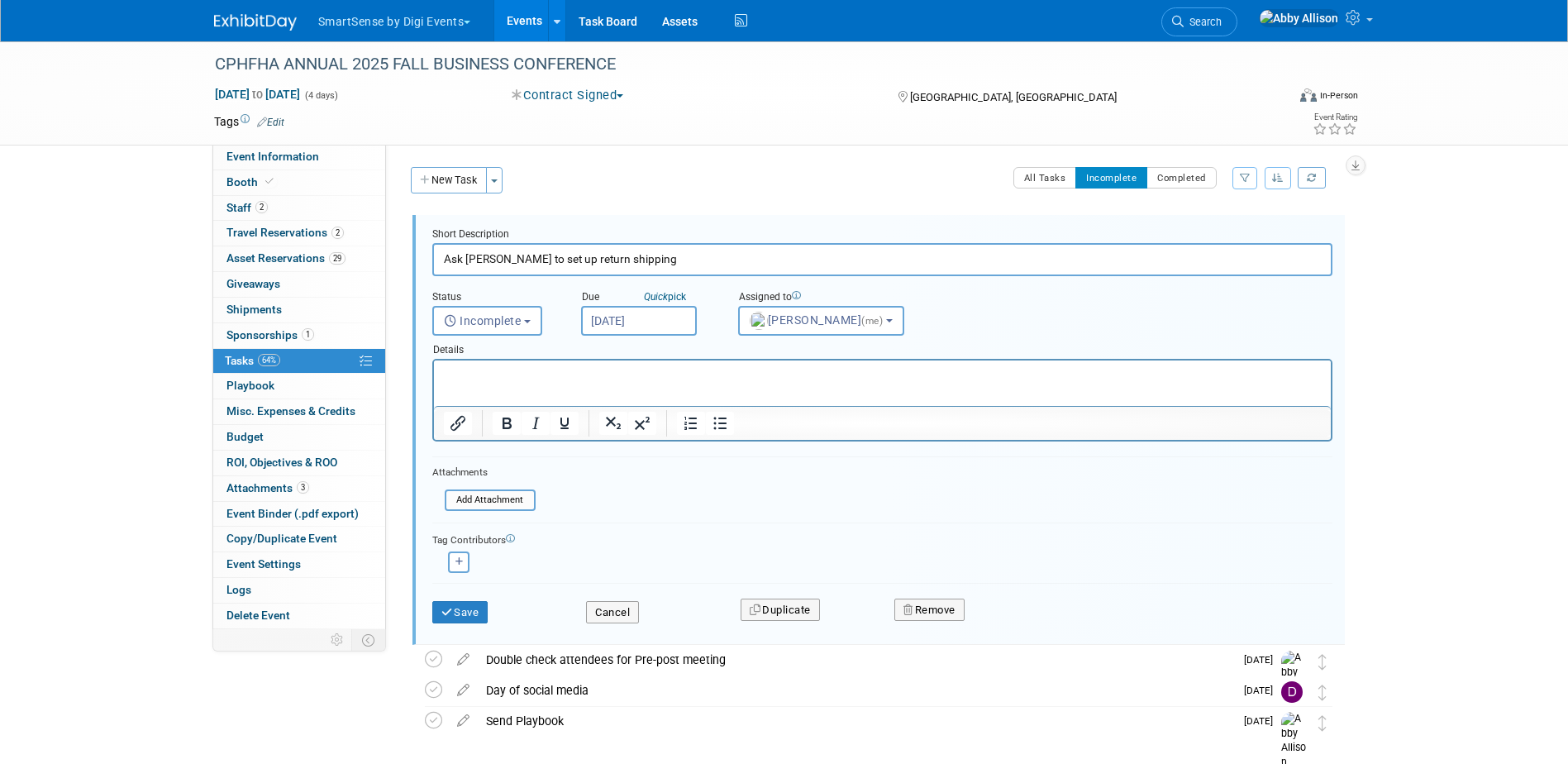
click at [624, 328] on input "Aug 12, 2025" at bounding box center [639, 321] width 116 height 29
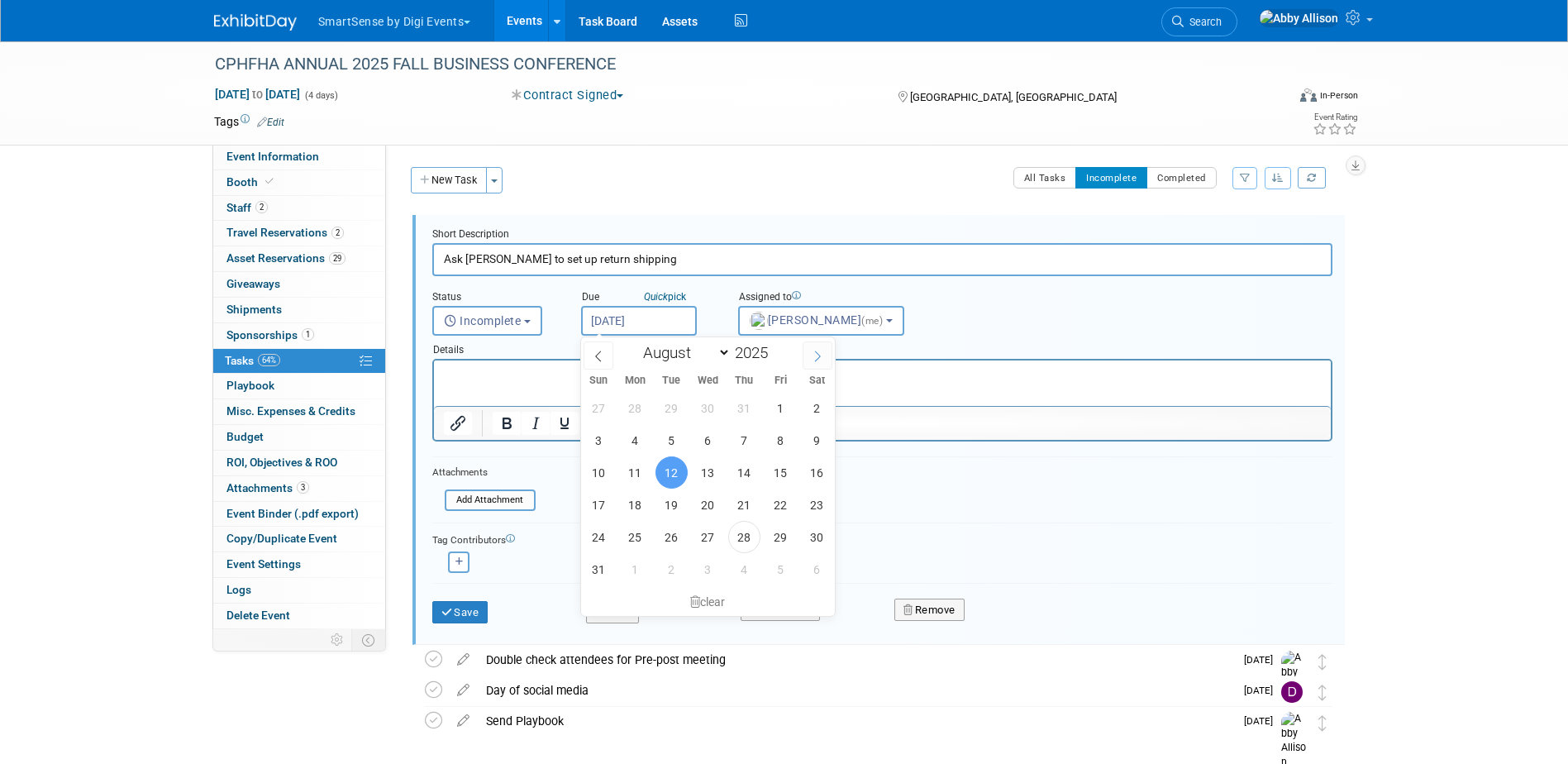
click at [820, 361] on span at bounding box center [817, 355] width 29 height 29
select select "8"
click at [673, 478] on span "16" at bounding box center [671, 472] width 32 height 32
type input "Sep 16, 2025"
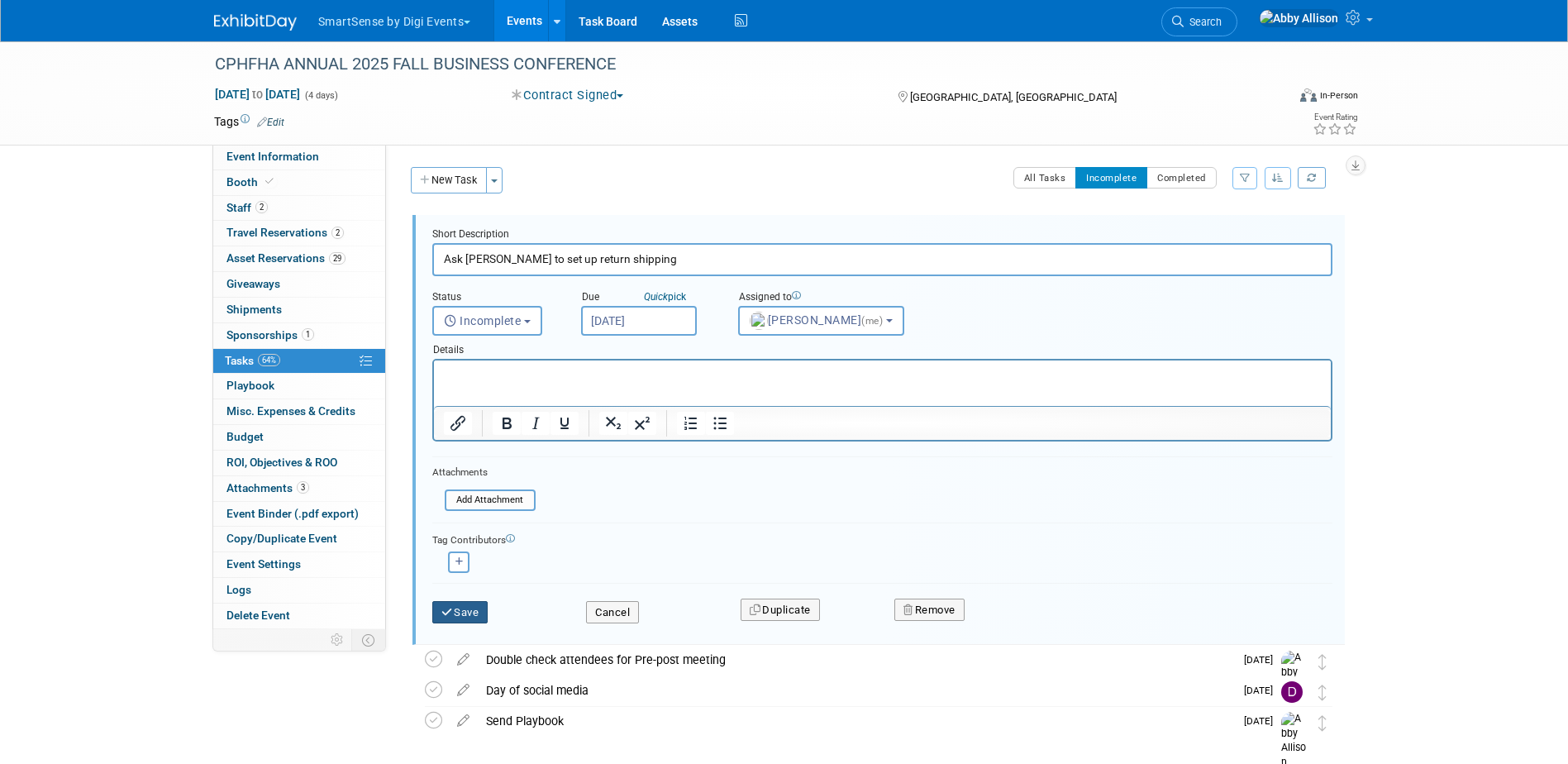
click at [459, 614] on button "Save" at bounding box center [460, 613] width 56 height 23
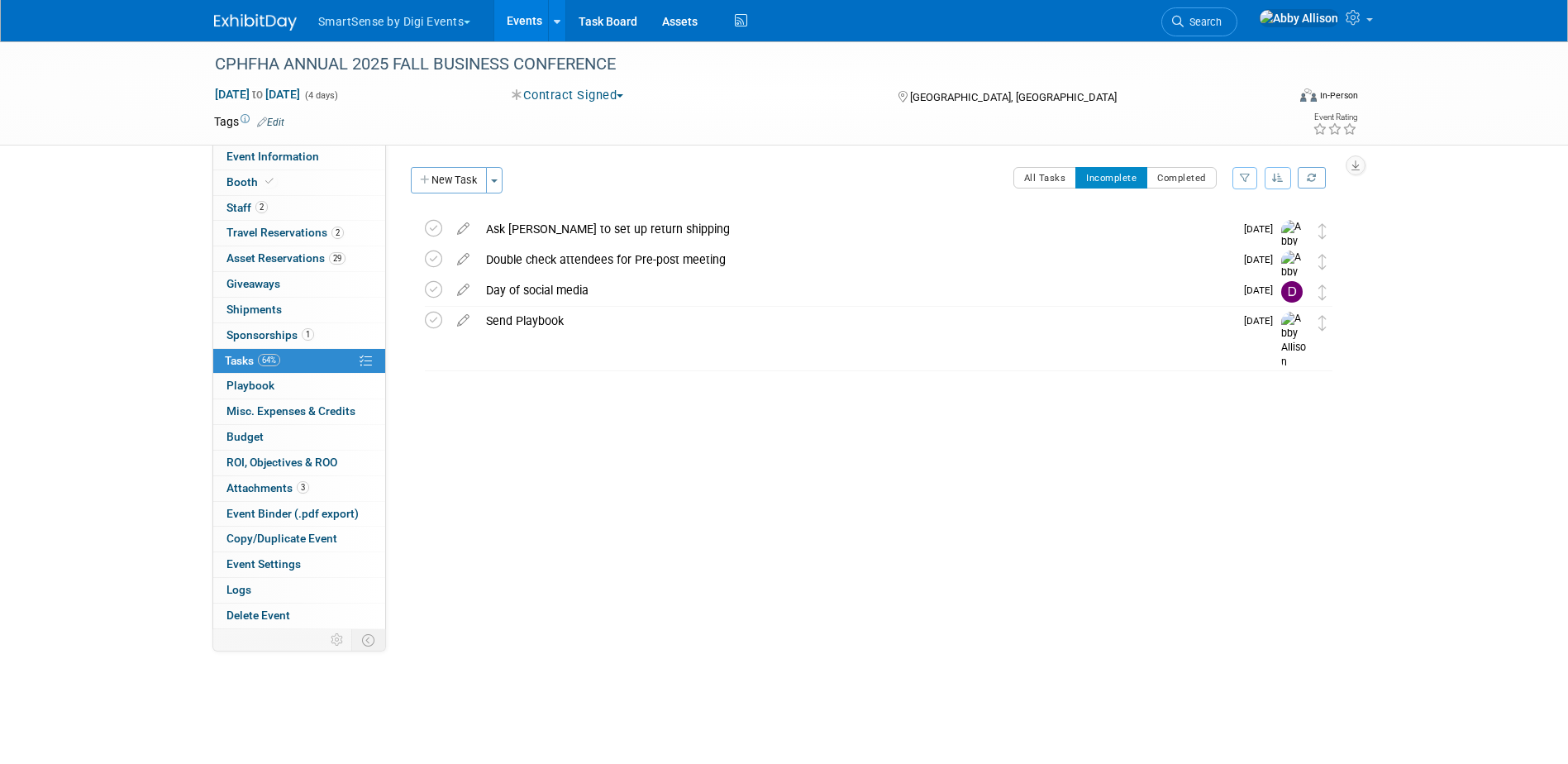
click at [1204, 23] on div "SmartSense by Digi Events Choose Workspace: DO NOT USE SmartSense by Digi Event…" at bounding box center [784, 21] width 1140 height 41
click at [1184, 22] on icon at bounding box center [1178, 21] width 11 height 11
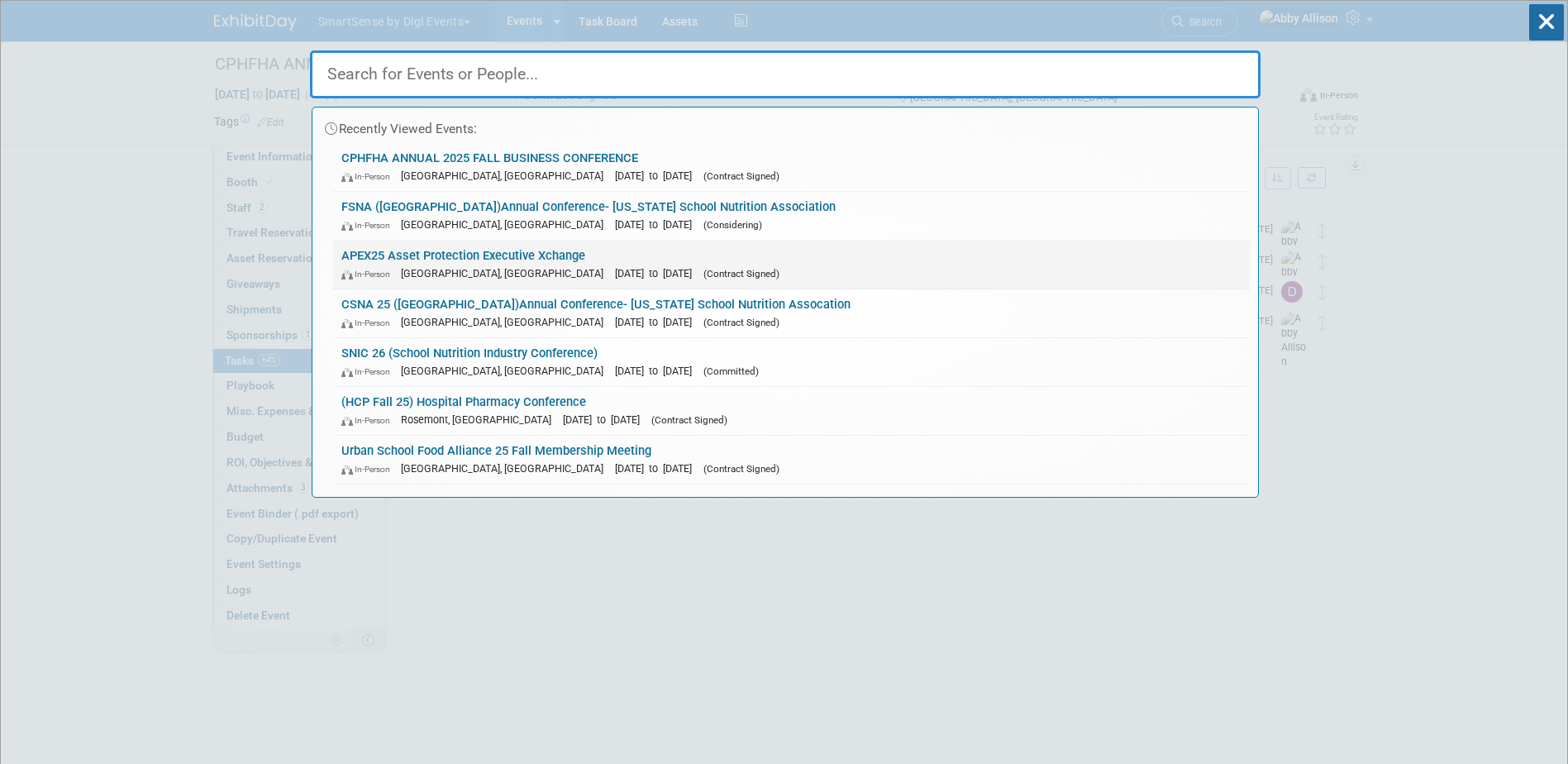
click at [447, 267] on span "[GEOGRAPHIC_DATA], [GEOGRAPHIC_DATA]" at bounding box center [506, 273] width 211 height 12
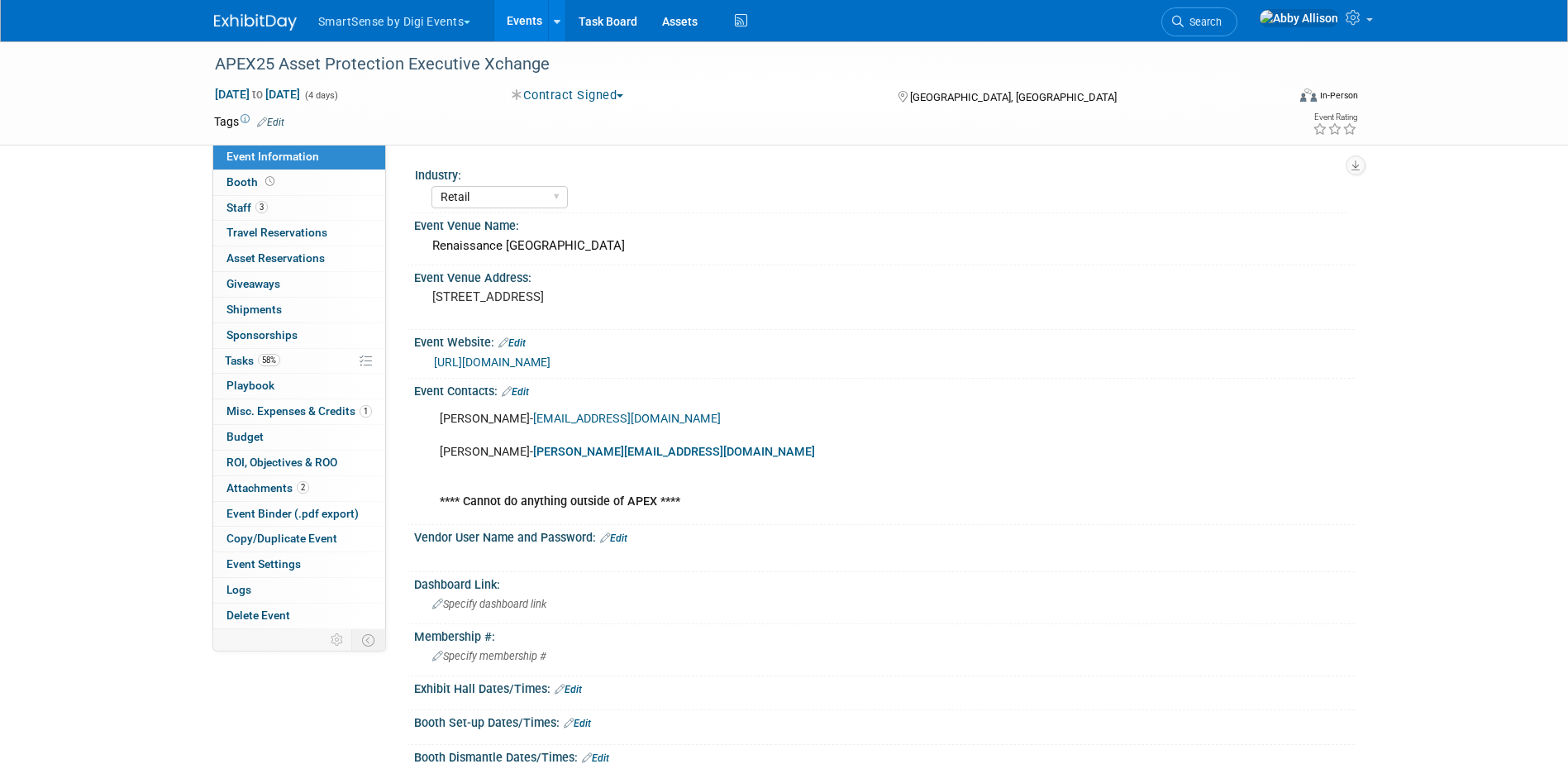
select select "Retail"
click at [235, 364] on span "Tasks 58%" at bounding box center [252, 360] width 55 height 13
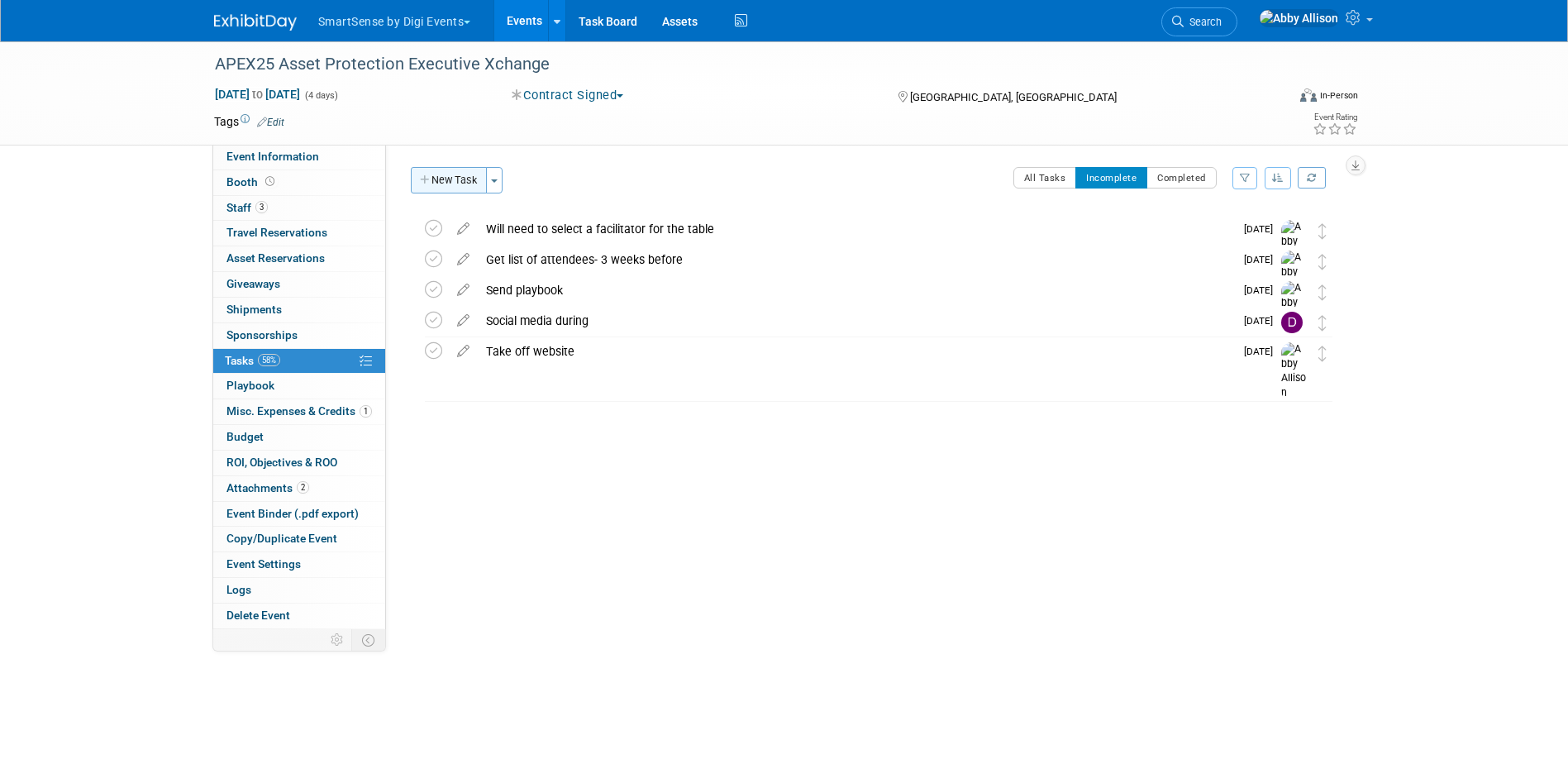
click at [426, 171] on button "New Task" at bounding box center [449, 180] width 76 height 27
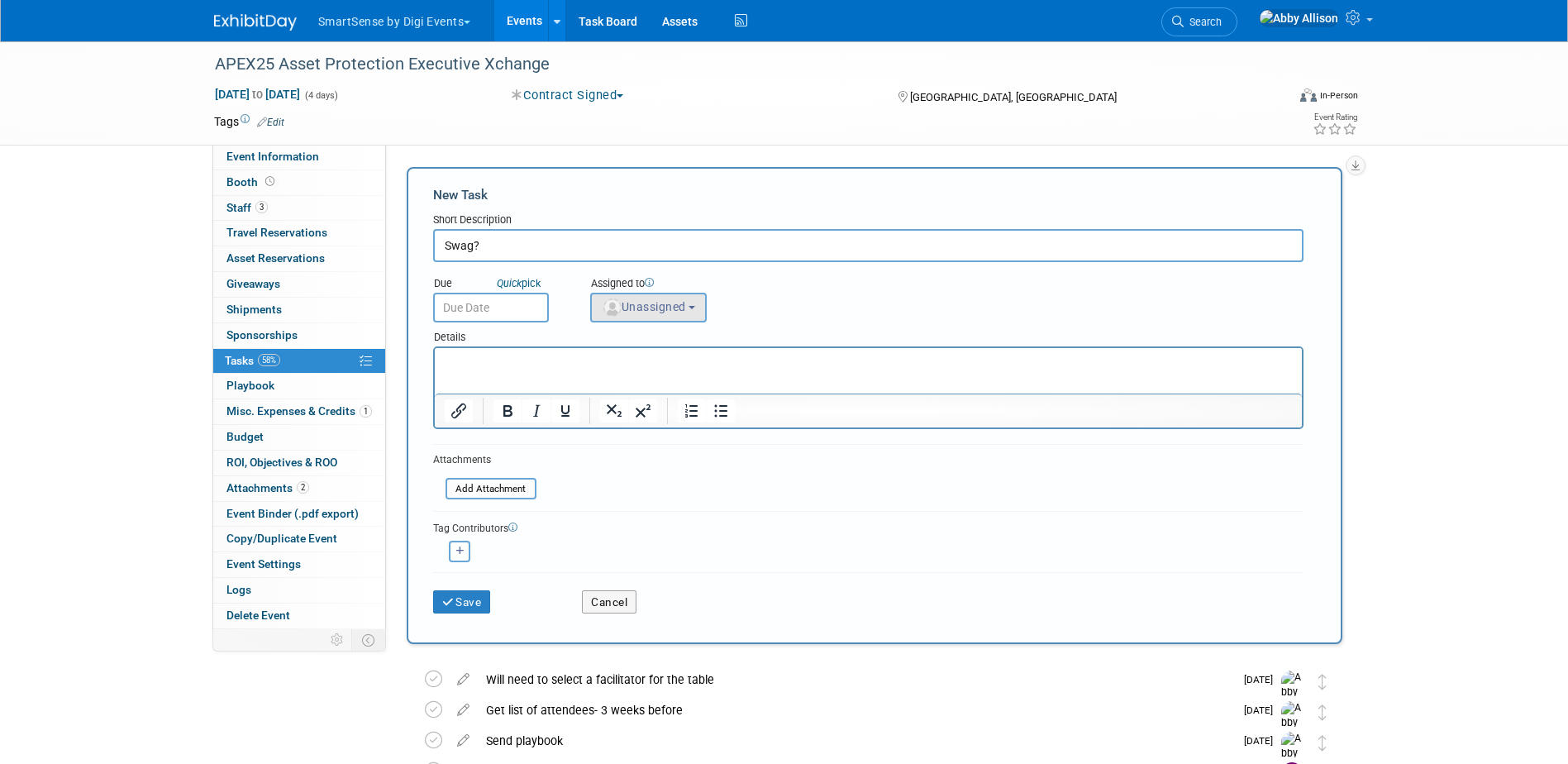
type input "Swag?"
click at [636, 296] on button "Unassigned" at bounding box center [649, 308] width 117 height 29
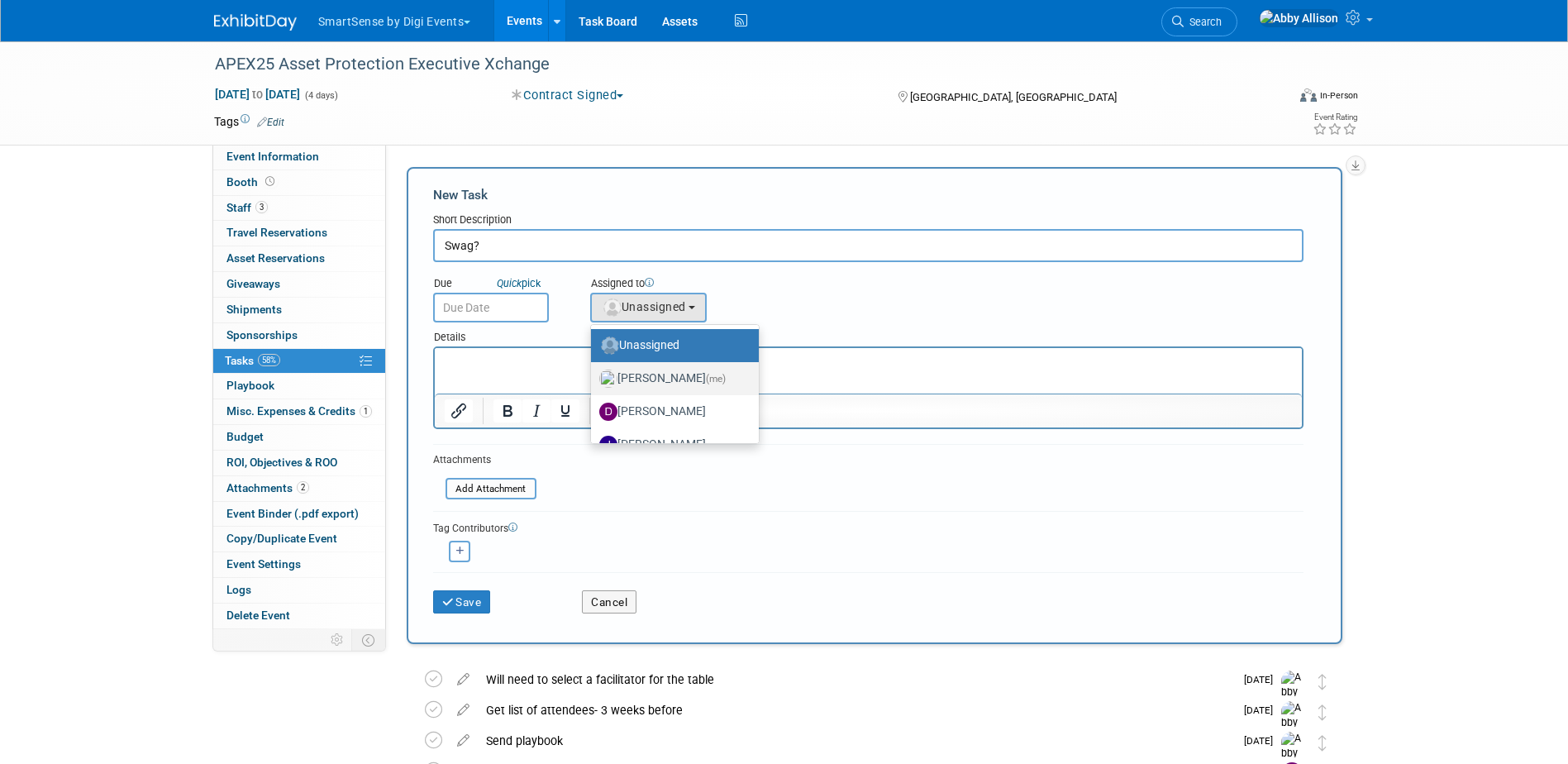
click at [659, 383] on label "[PERSON_NAME] (me)" at bounding box center [671, 379] width 143 height 27
click at [594, 382] on input "[PERSON_NAME] (me)" at bounding box center [588, 377] width 10 height 10
select select "1af21d80-b227-4fda-b725-1543146411fb"
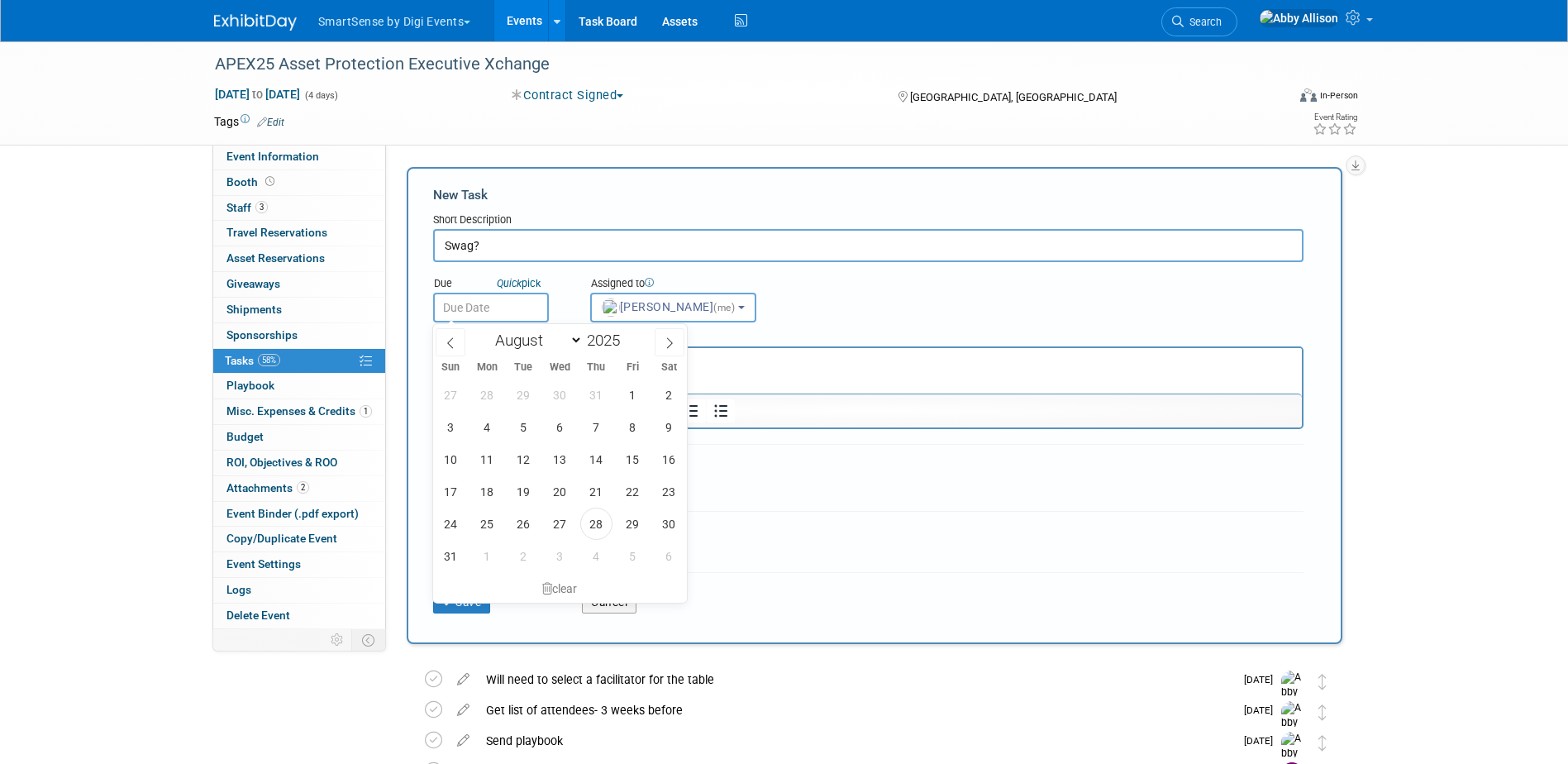
click at [472, 315] on input "text" at bounding box center [491, 308] width 116 height 29
click at [569, 525] on span "27" at bounding box center [560, 523] width 32 height 32
type input "Aug 27, 2025"
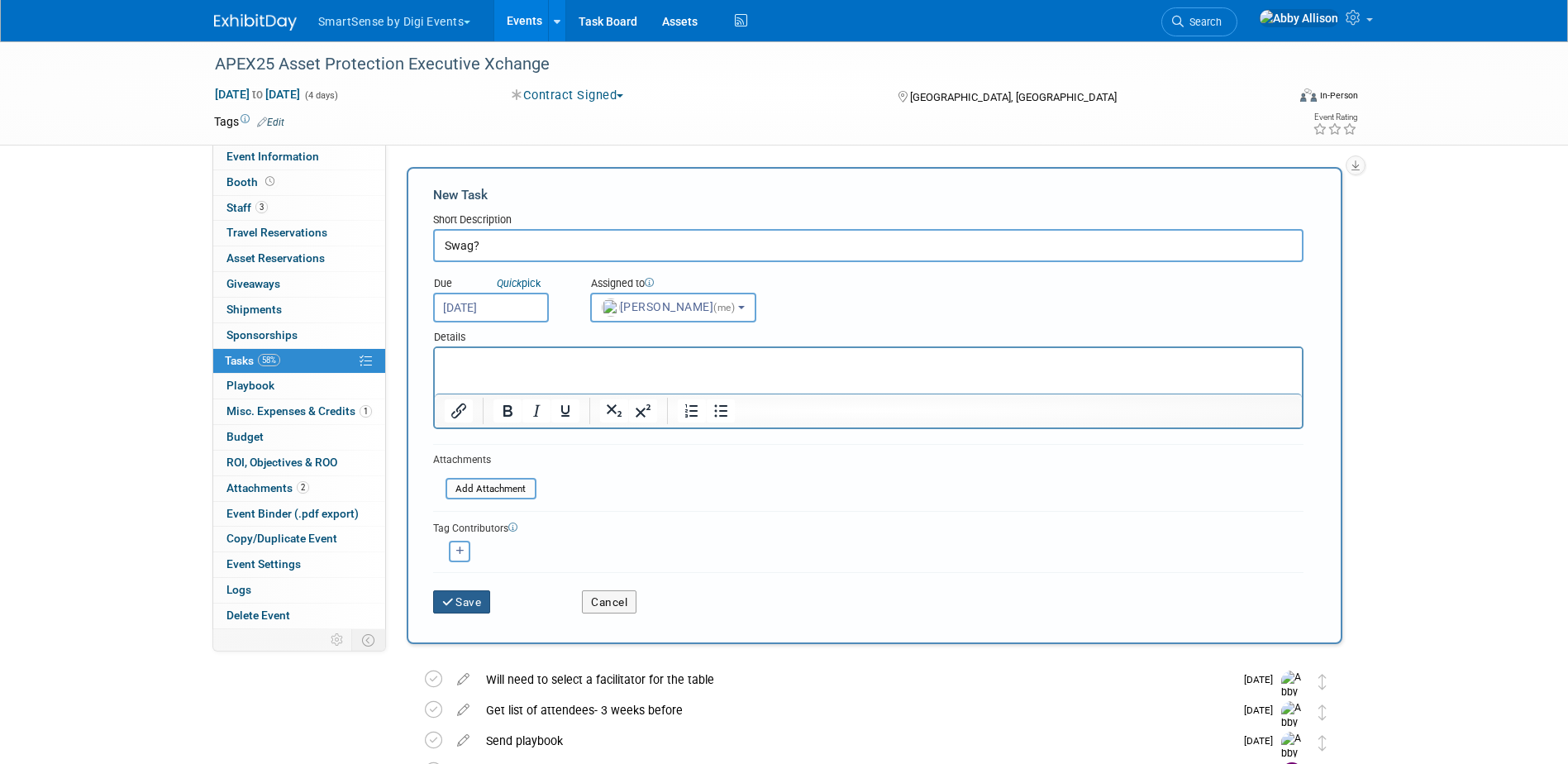
click at [449, 606] on icon "submit" at bounding box center [449, 602] width 14 height 11
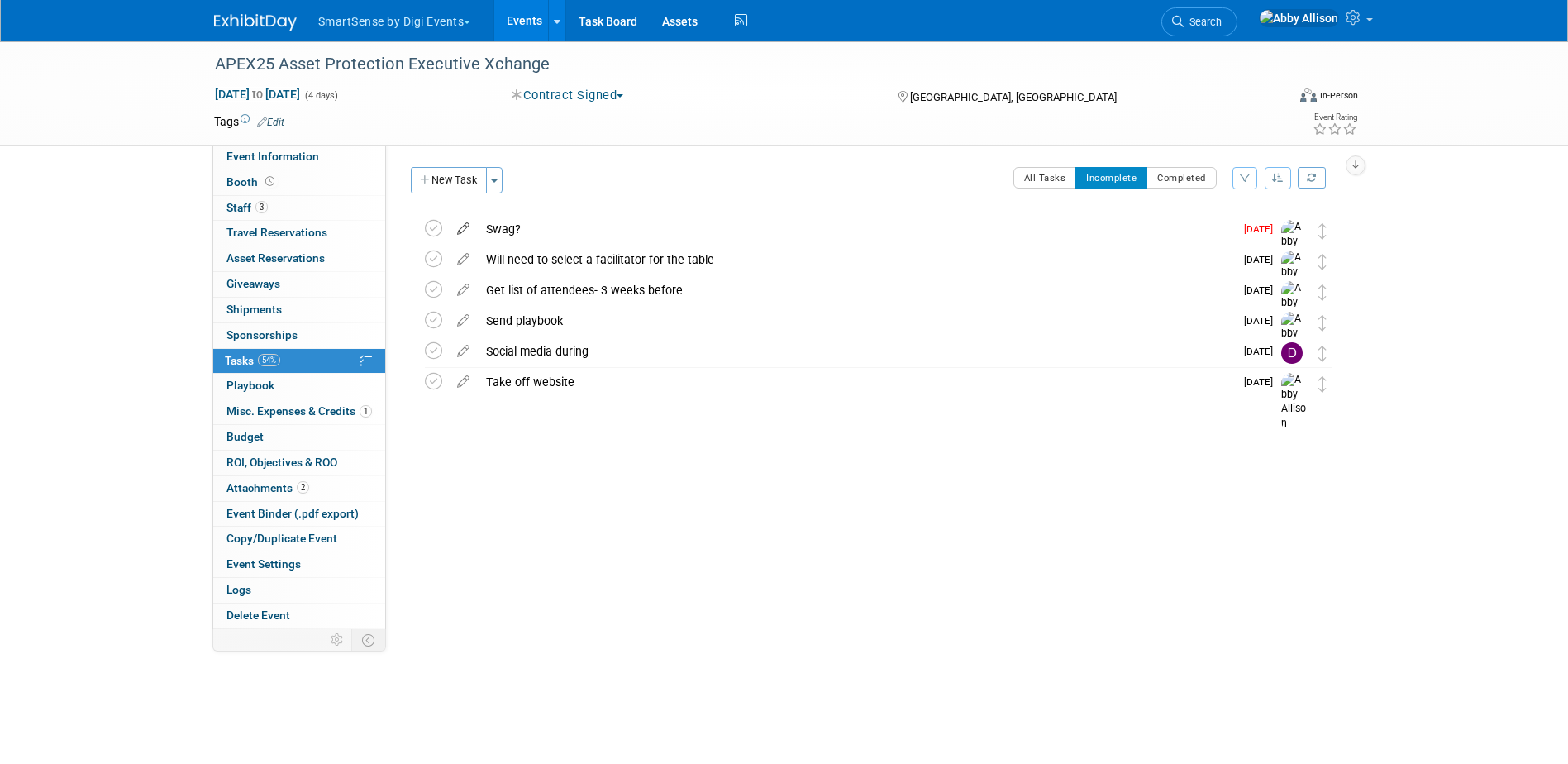
click at [469, 225] on icon at bounding box center [463, 226] width 29 height 21
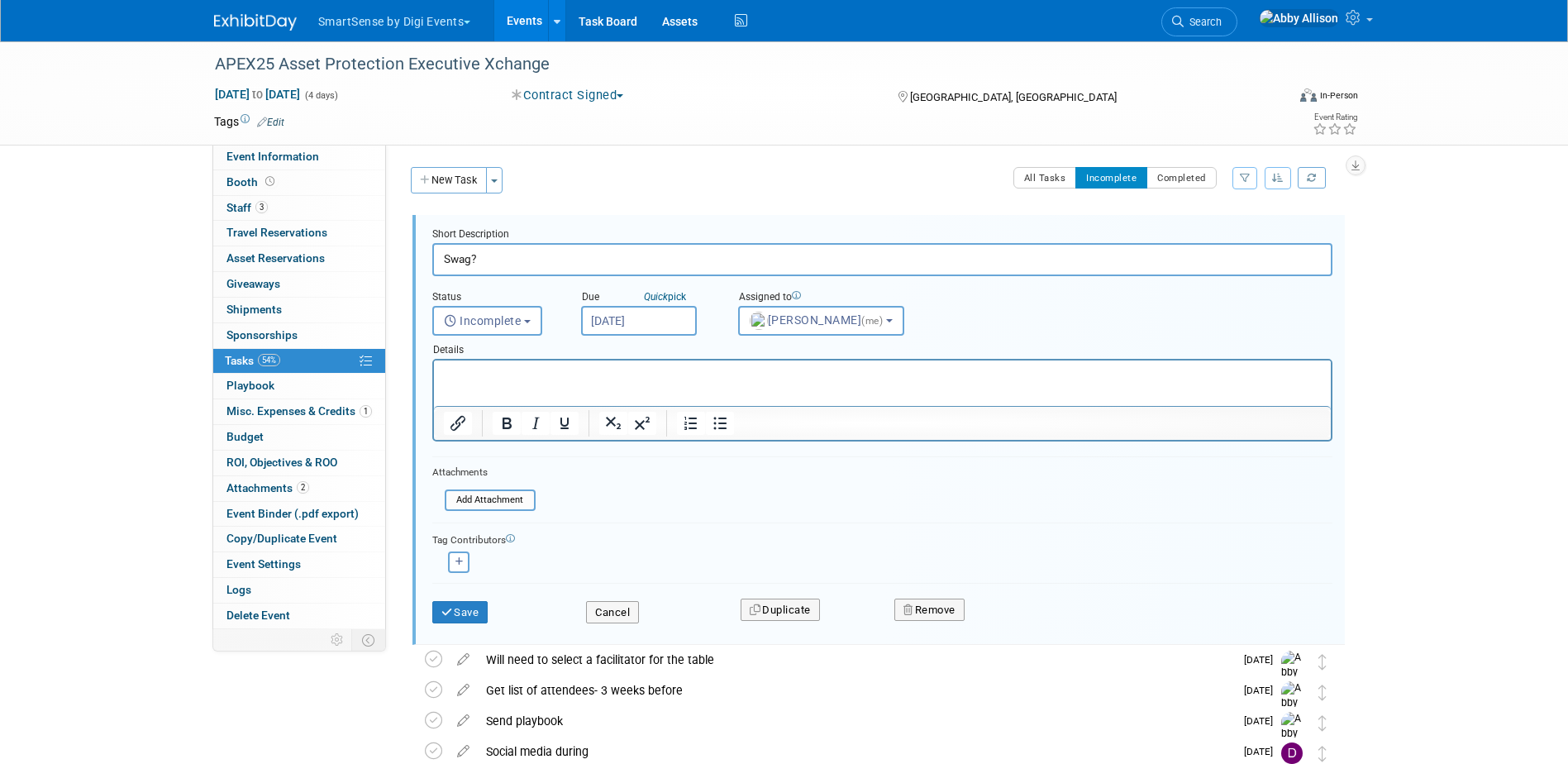
click at [630, 323] on input "Aug 27, 2025" at bounding box center [639, 321] width 116 height 29
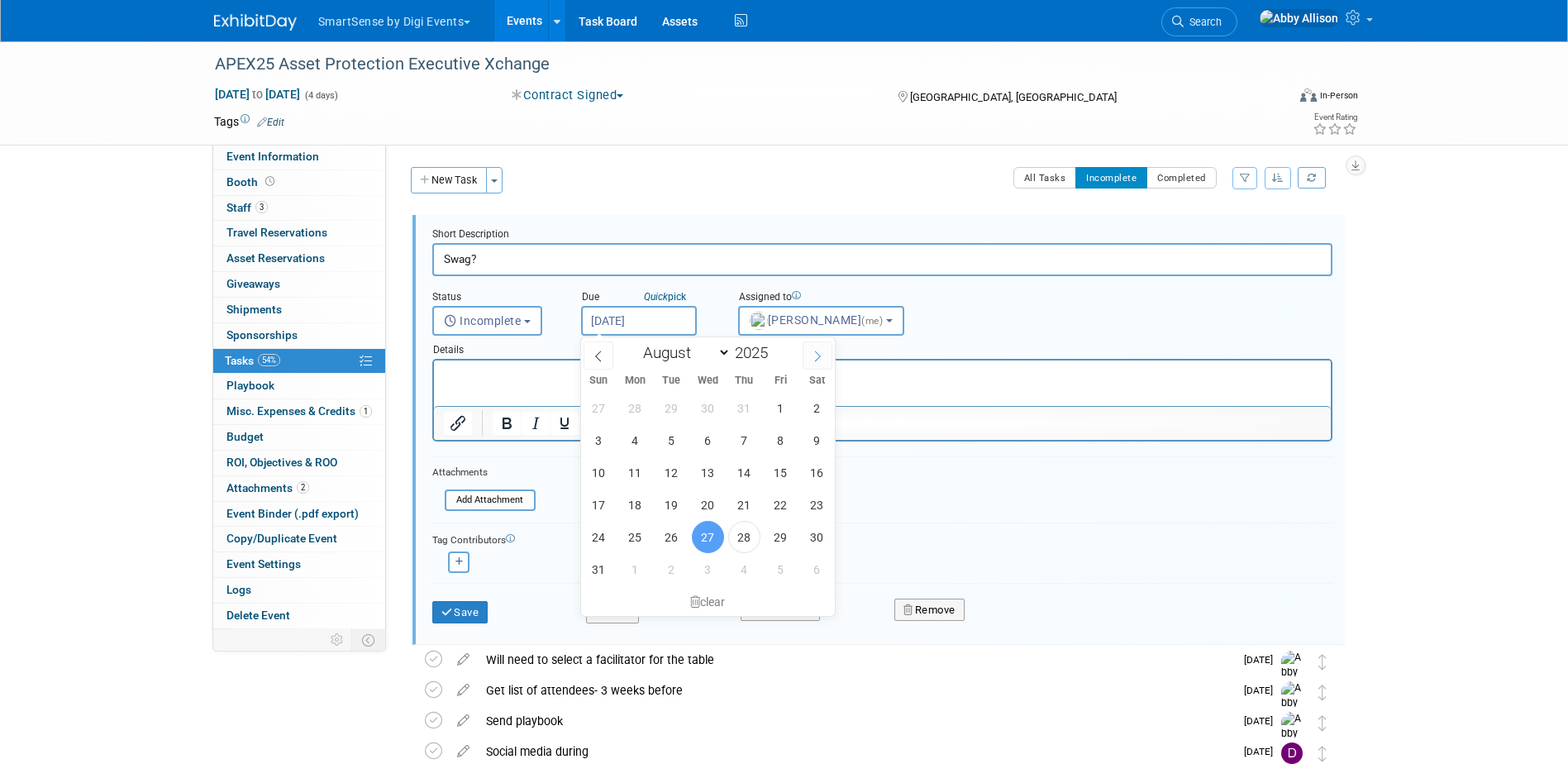
click at [813, 355] on icon at bounding box center [817, 356] width 11 height 11
select select "8"
click at [715, 406] on span "3" at bounding box center [708, 408] width 32 height 32
type input "Sep 3, 2025"
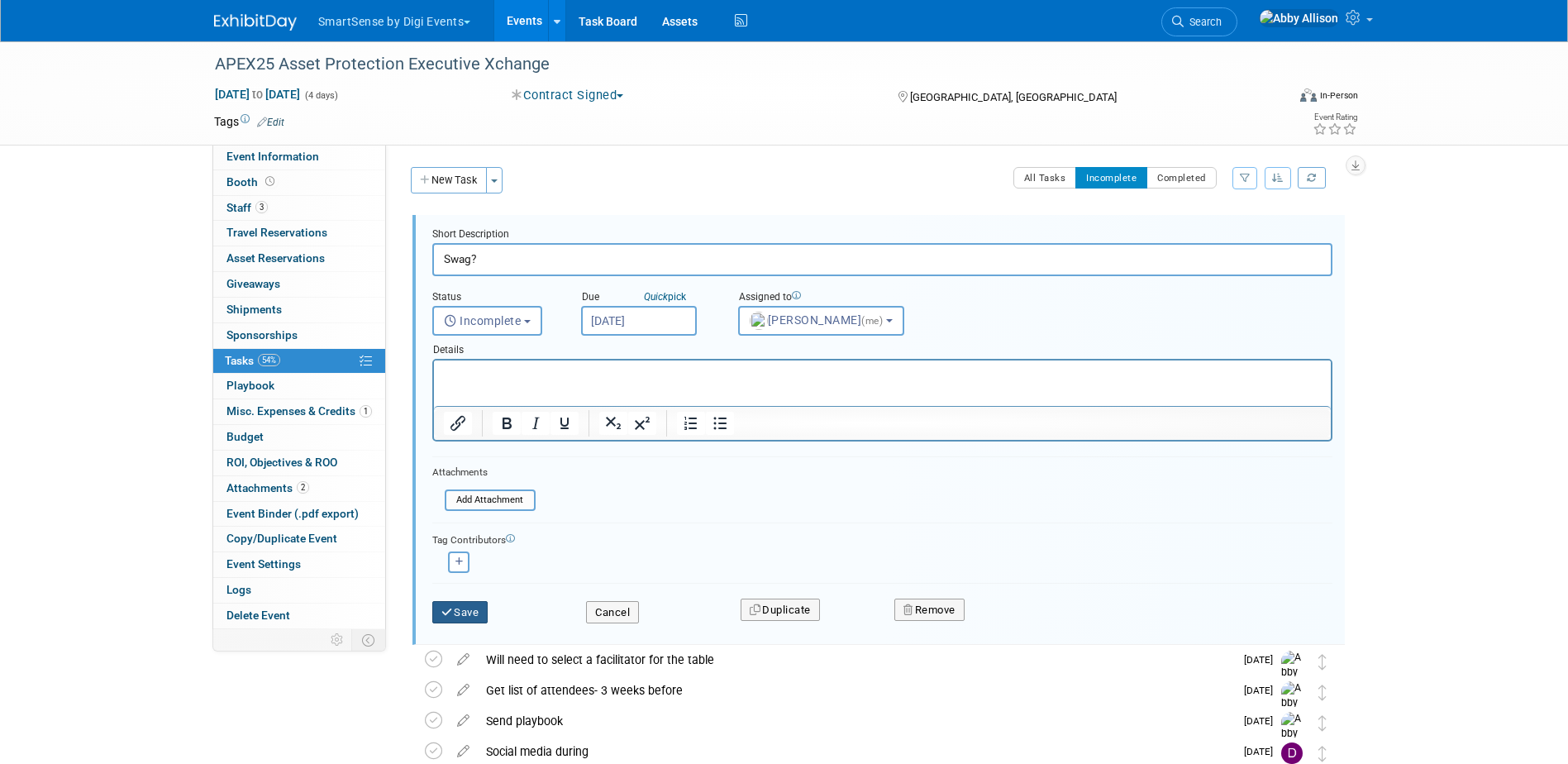
click at [458, 611] on button "Save" at bounding box center [460, 613] width 56 height 23
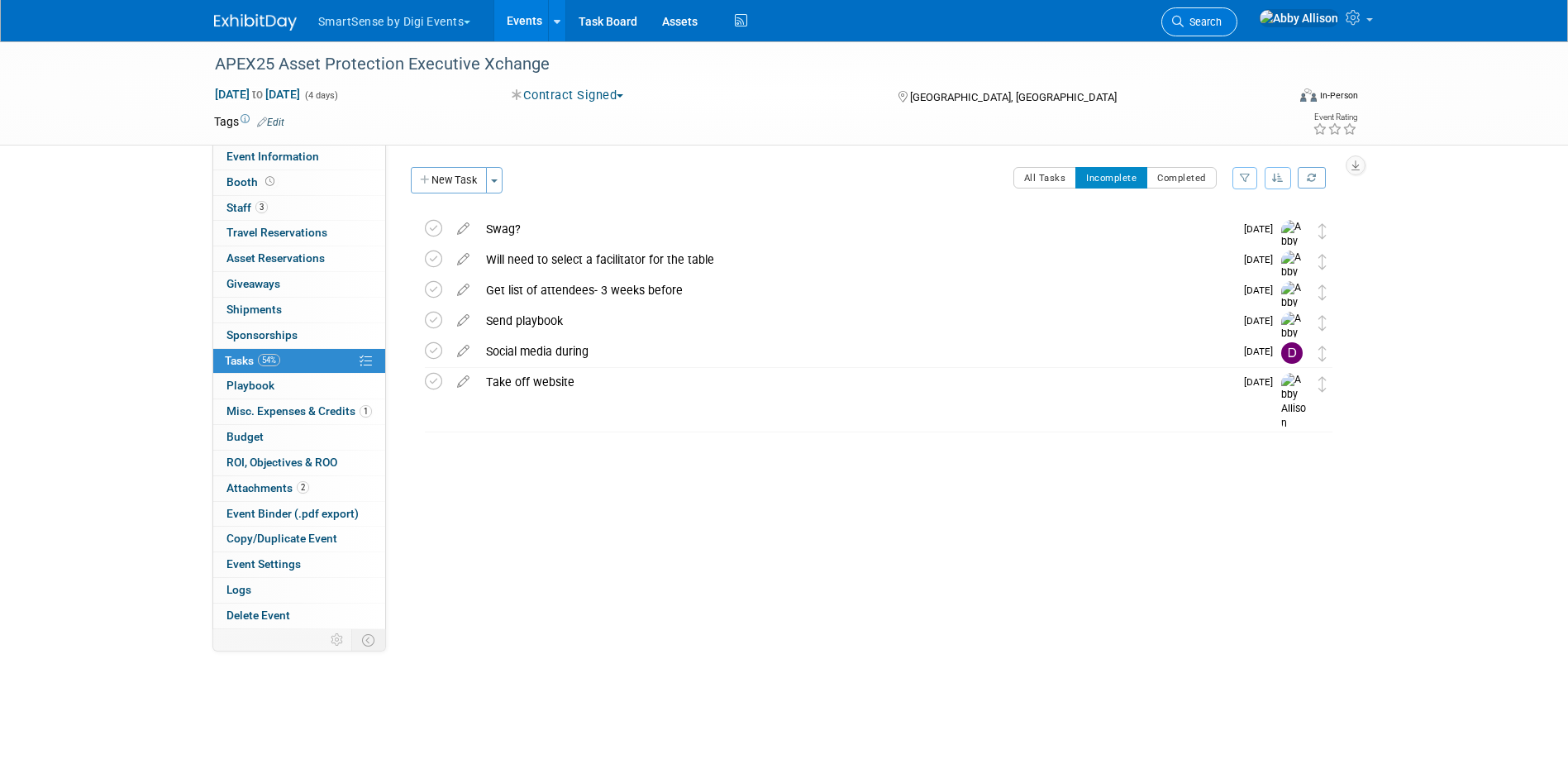
click at [1222, 19] on span "Search" at bounding box center [1203, 22] width 38 height 12
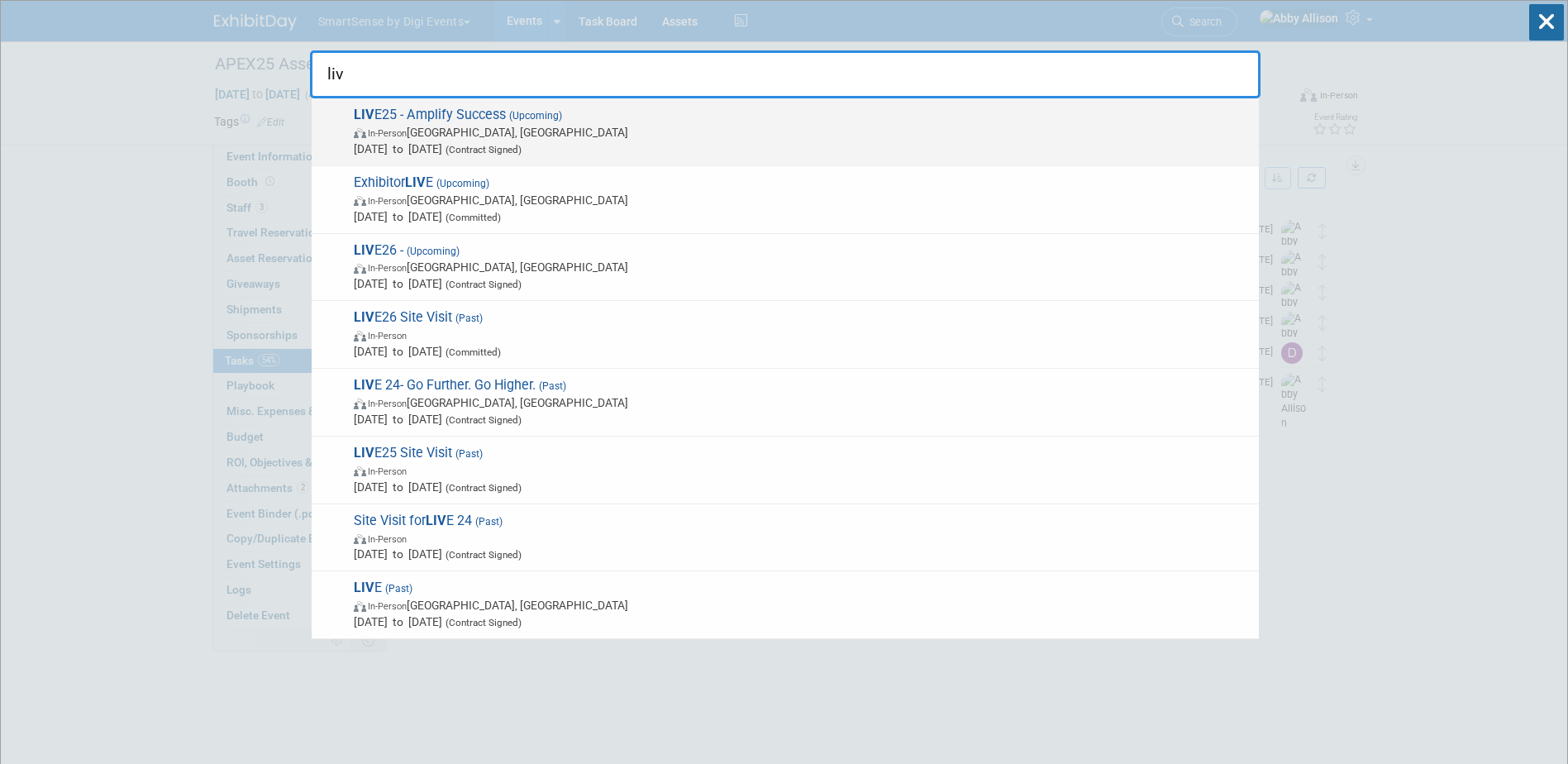
type input "liv"
click at [457, 130] on span "In-Person Nashville, TN" at bounding box center [803, 132] width 897 height 16
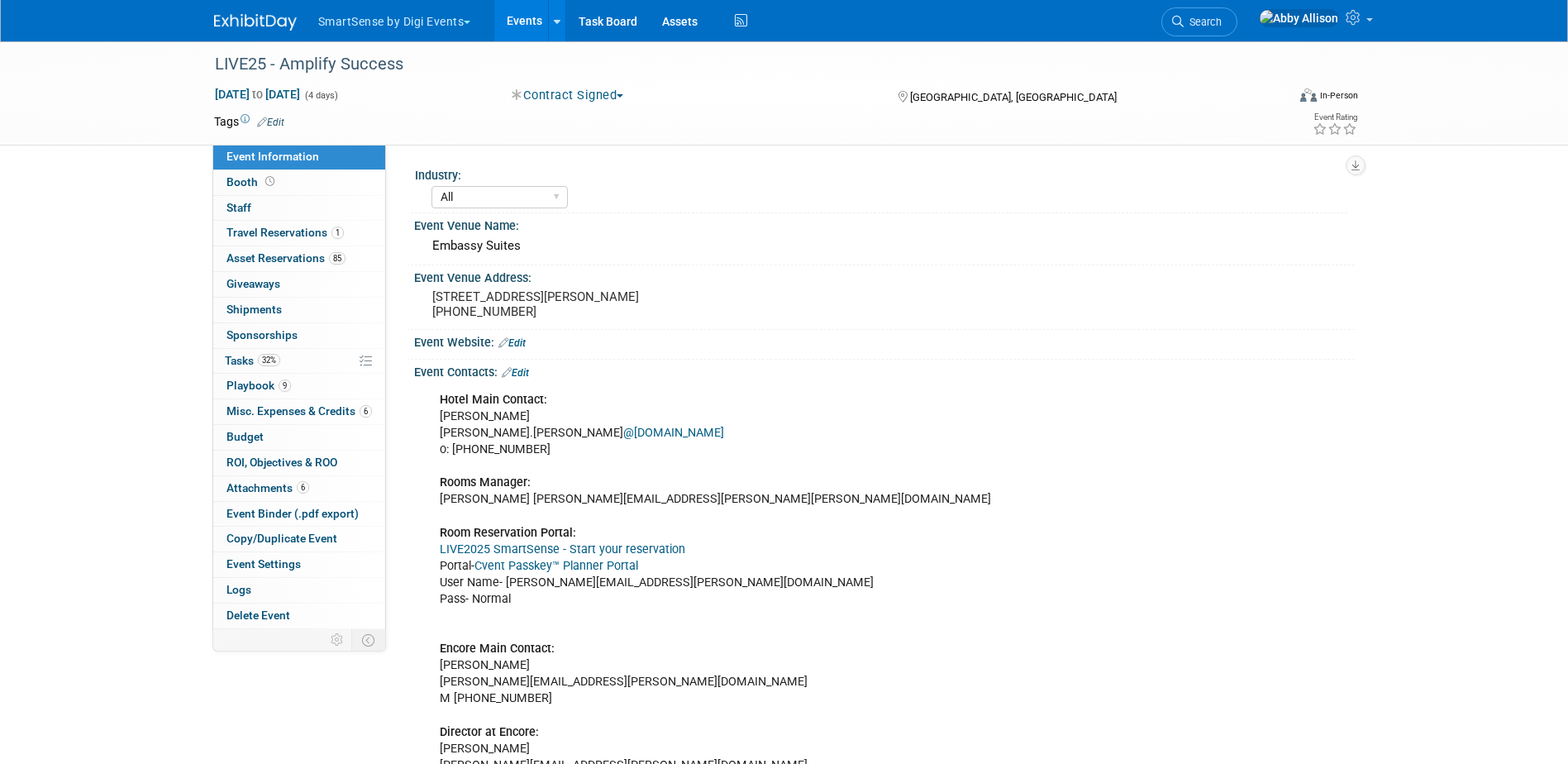
select select "All"
click at [232, 357] on span "Tasks 32%" at bounding box center [252, 360] width 55 height 13
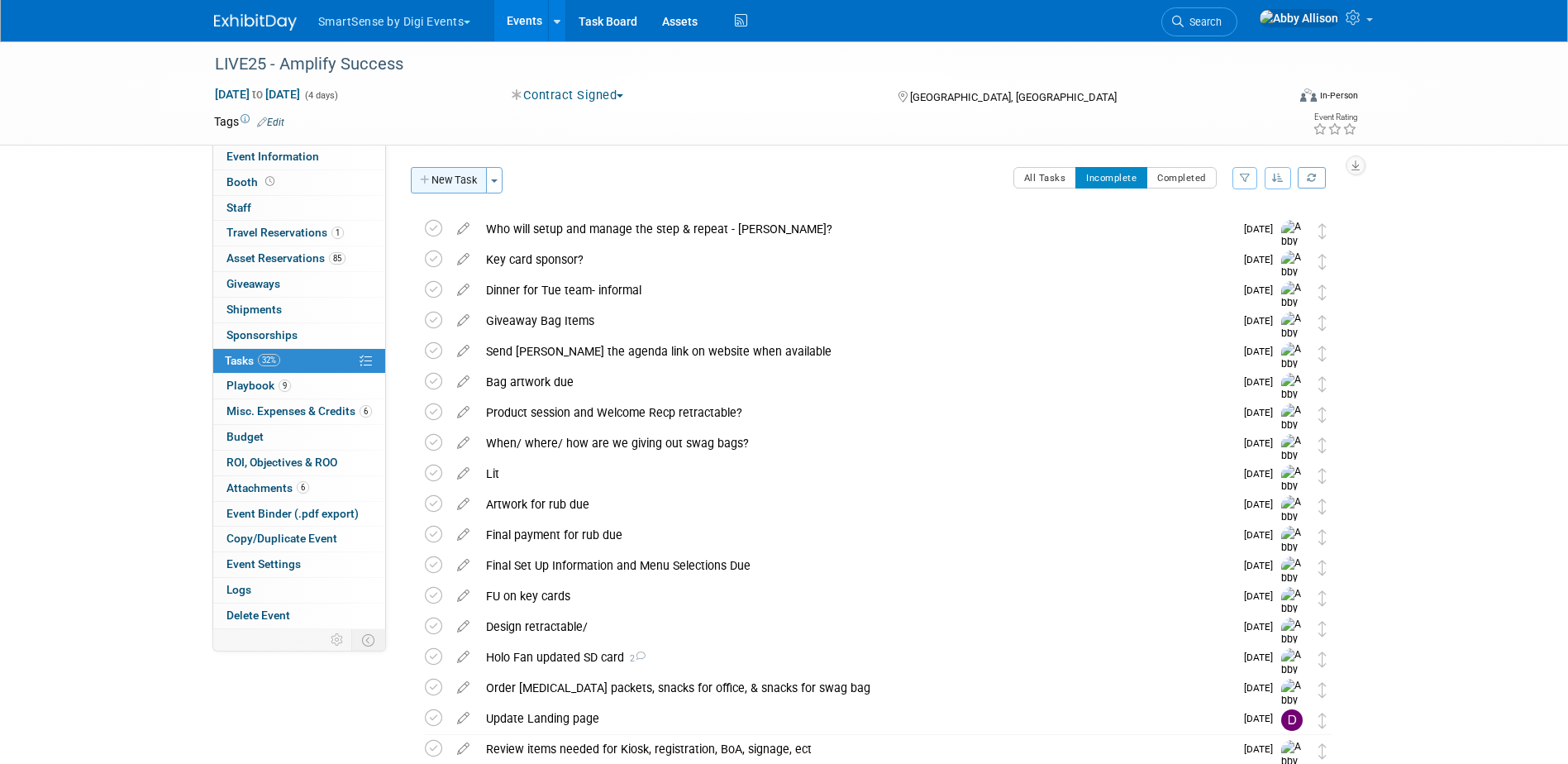
click at [454, 186] on button "New Task" at bounding box center [449, 180] width 76 height 27
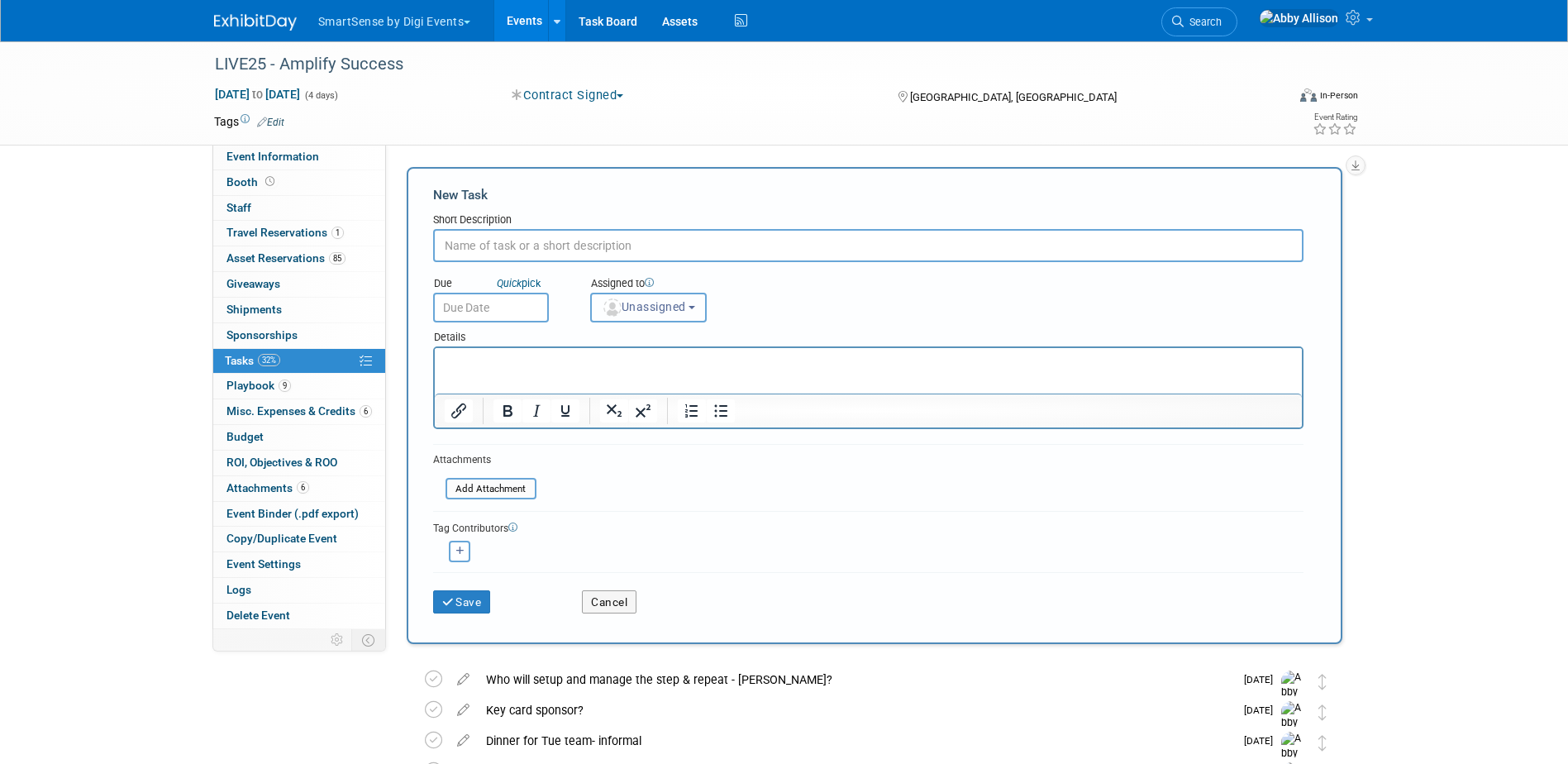
click at [614, 314] on img "button" at bounding box center [612, 307] width 18 height 18
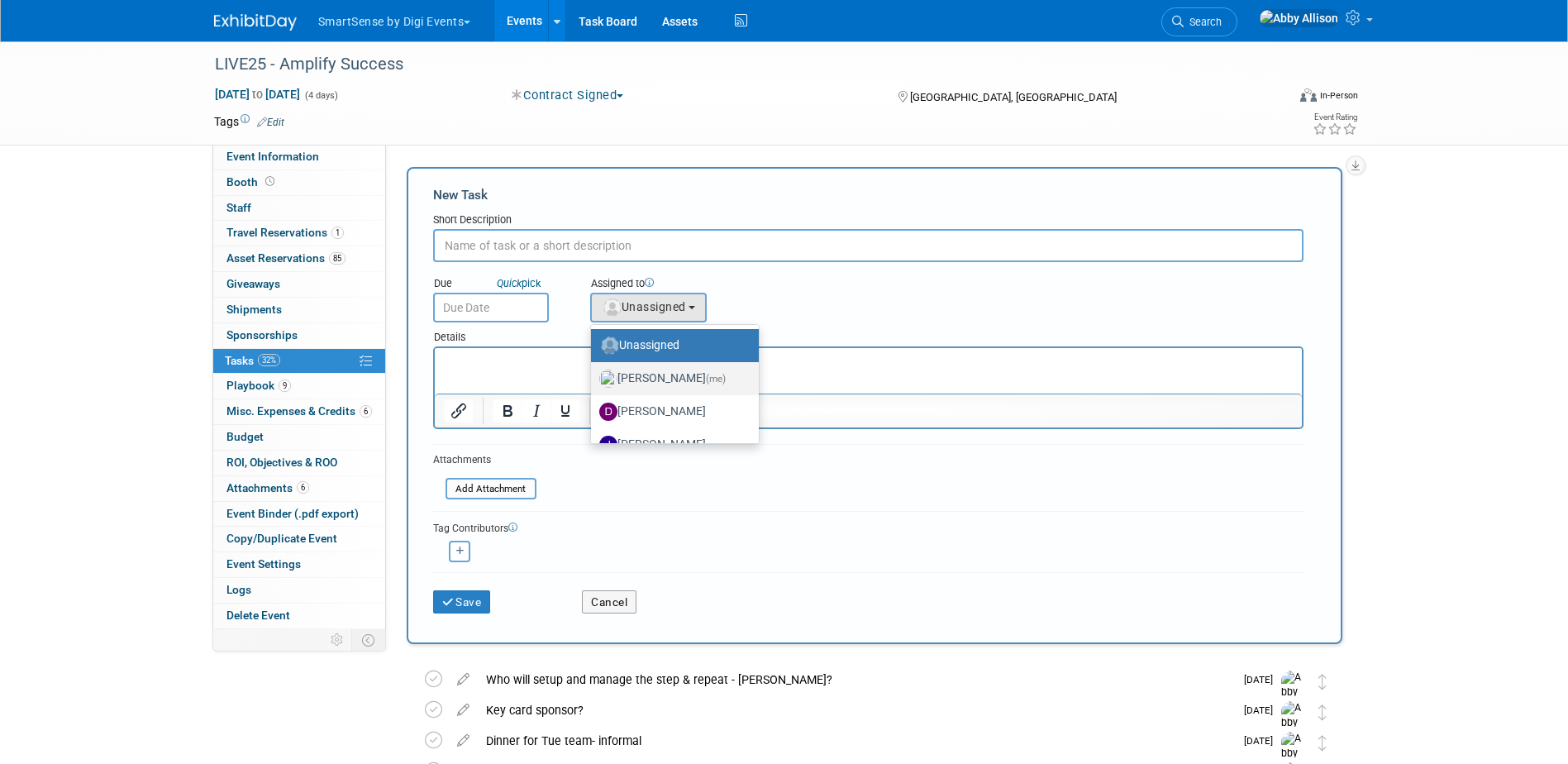
click at [613, 376] on img at bounding box center [608, 379] width 18 height 18
click at [594, 376] on input "[PERSON_NAME] (me)" at bounding box center [588, 377] width 10 height 10
select select "1af21d80-b227-4fda-b725-1543146411fb"
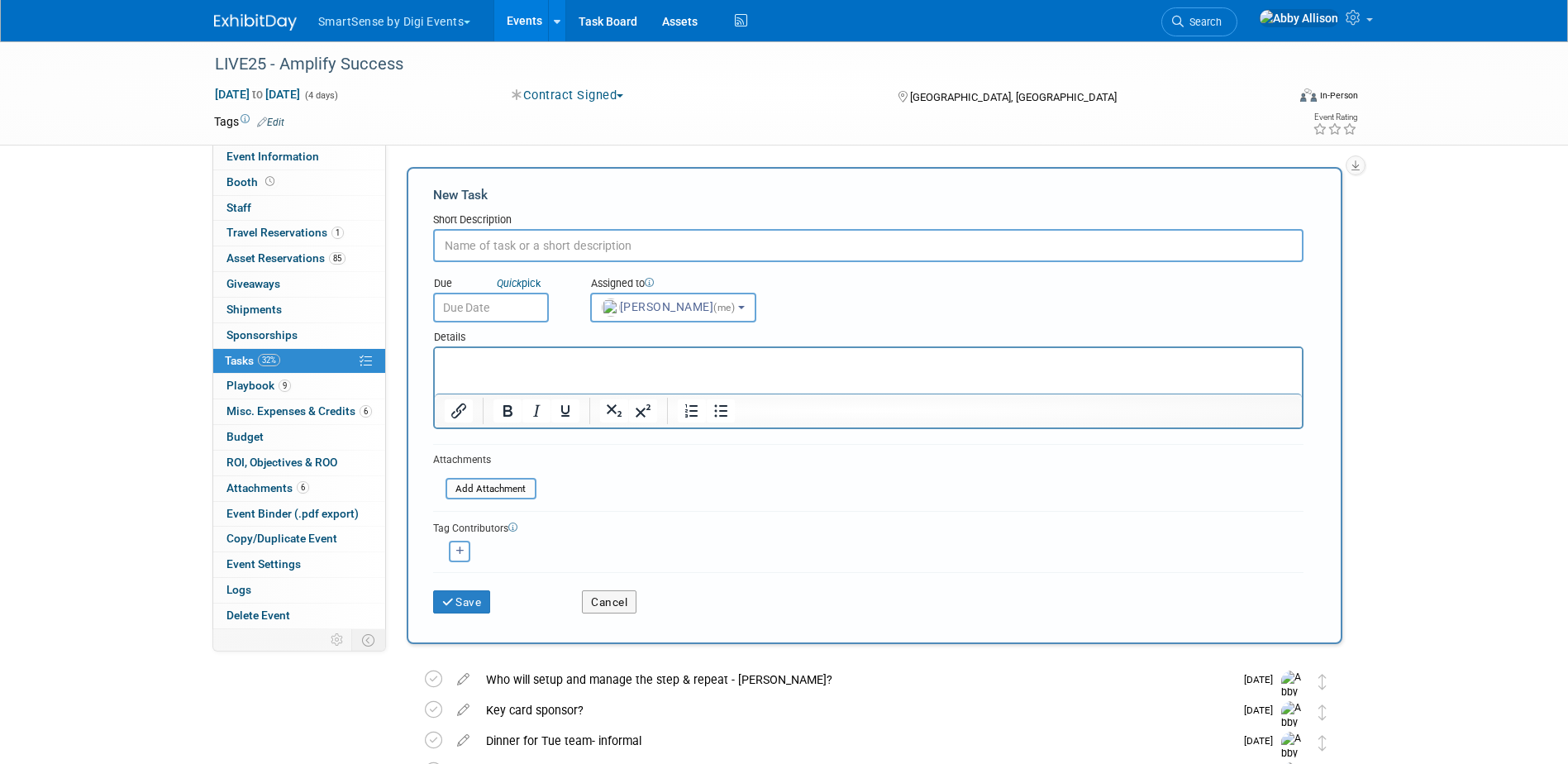
click at [436, 303] on input "text" at bounding box center [491, 308] width 116 height 29
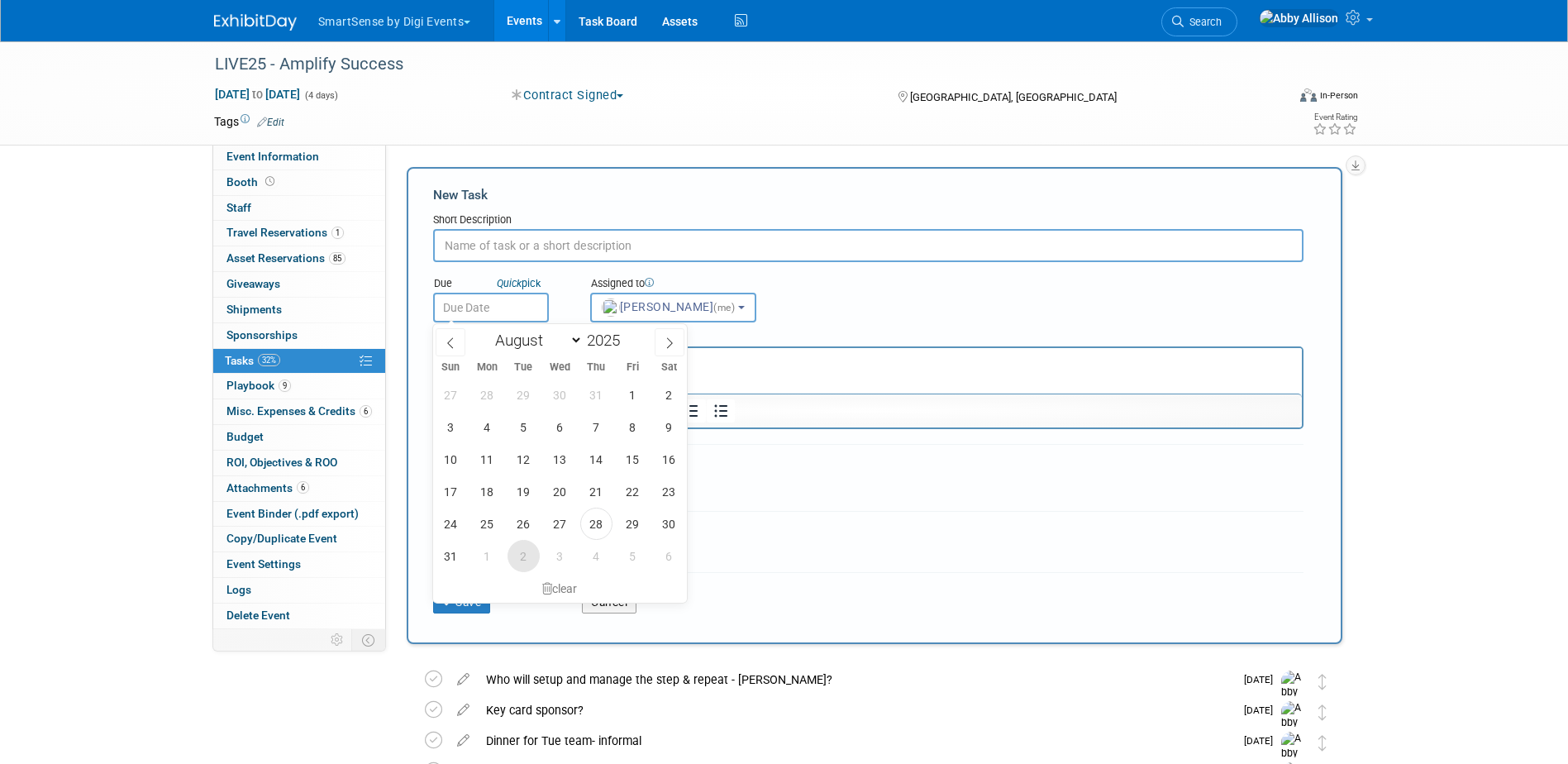
click at [524, 561] on span "2" at bounding box center [523, 556] width 32 height 32
type input "[DATE]"
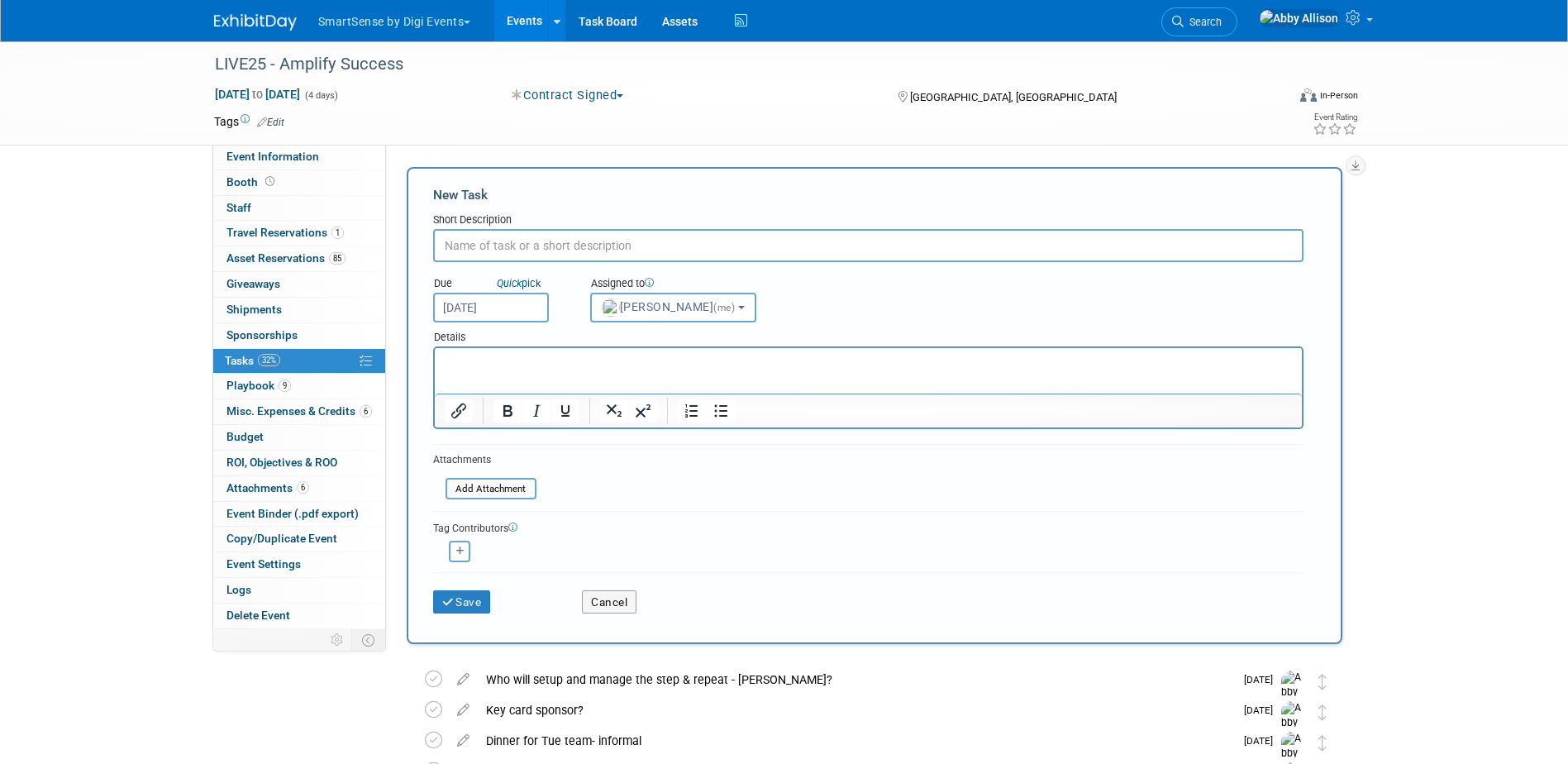
click at [467, 372] on html at bounding box center [867, 360] width 867 height 23
click at [498, 257] on input "text" at bounding box center [867, 245] width 870 height 33
type input "C"
click at [452, 243] on input "bar or SmartSense drink?" at bounding box center [867, 245] width 870 height 33
type input "Bar or SmartSense drink?"
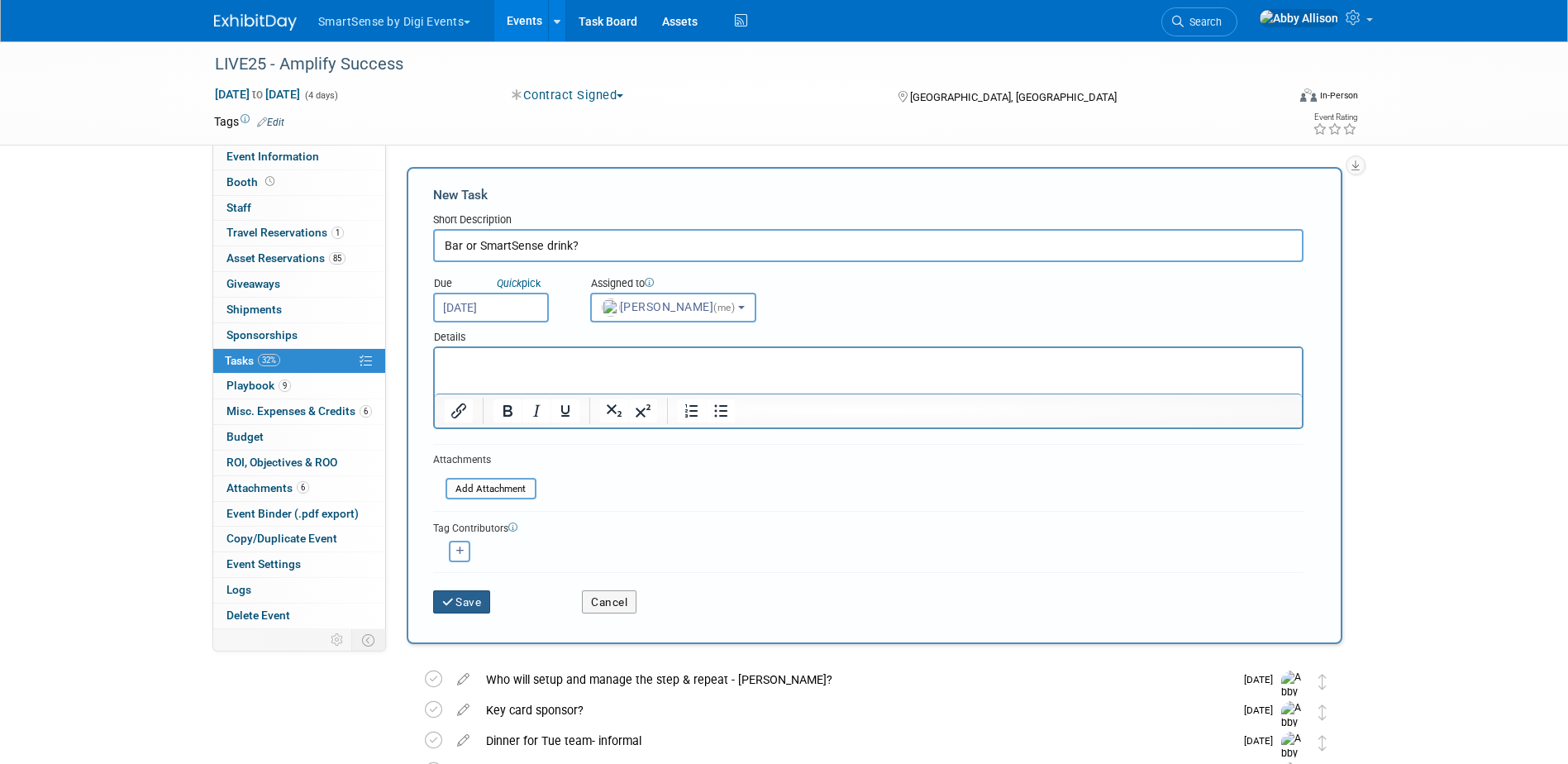
click at [479, 599] on button "Save" at bounding box center [461, 602] width 58 height 23
